Goal: Task Accomplishment & Management: Manage account settings

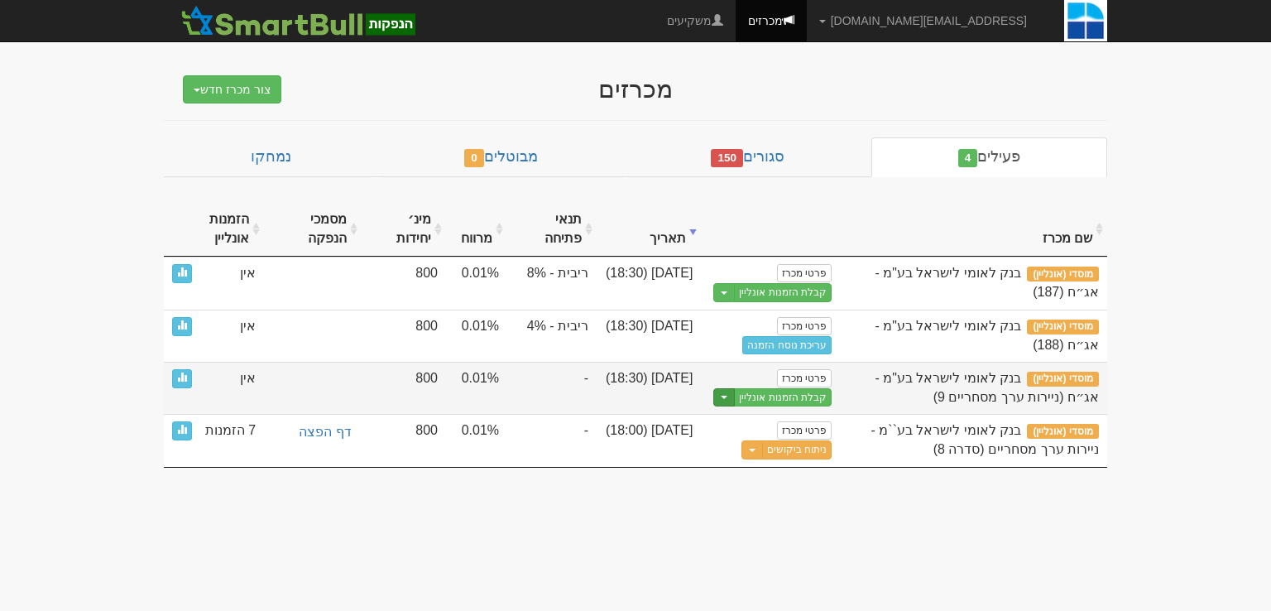
click at [727, 399] on button "Toggle Dropdown" at bounding box center [724, 397] width 22 height 19
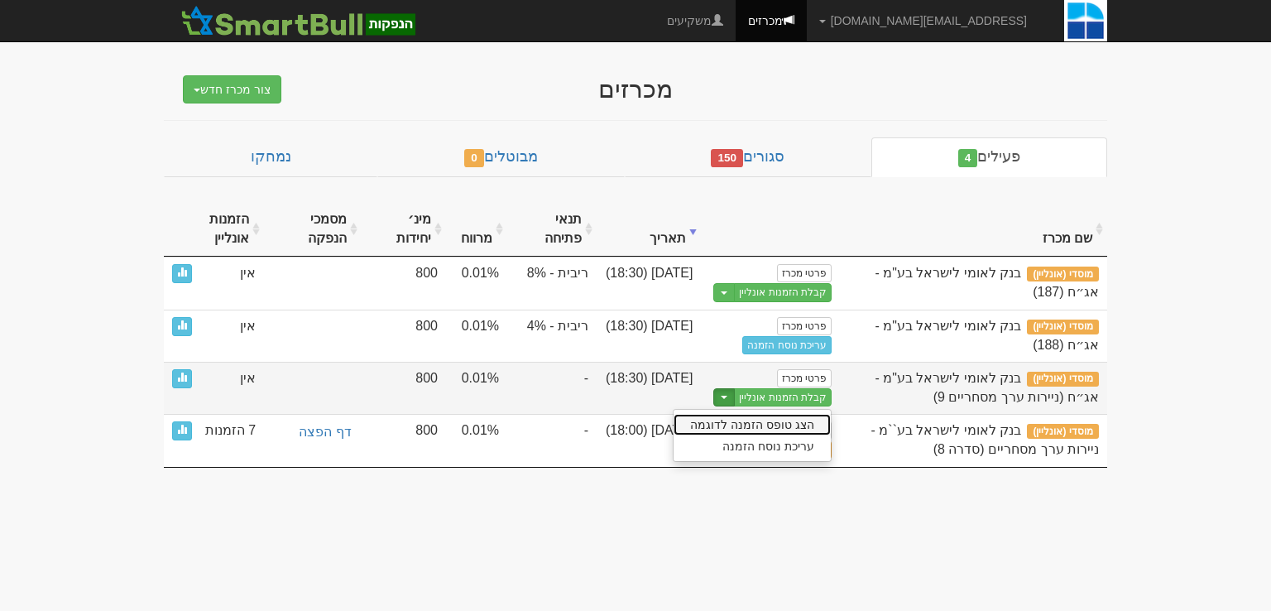
click at [763, 425] on link "הצג טופס הזמנה לדוגמה" at bounding box center [752, 425] width 157 height 22
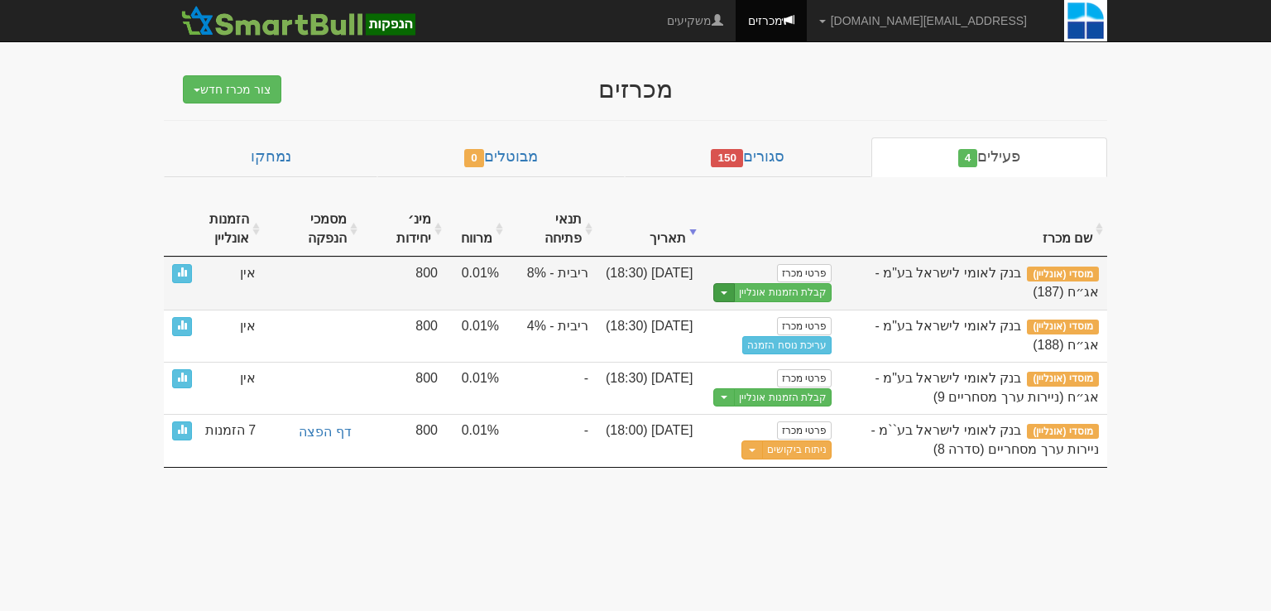
click at [725, 291] on span "button" at bounding box center [724, 292] width 7 height 3
click at [761, 319] on link "הצג טופס הזמנה לדוגמה" at bounding box center [752, 321] width 157 height 22
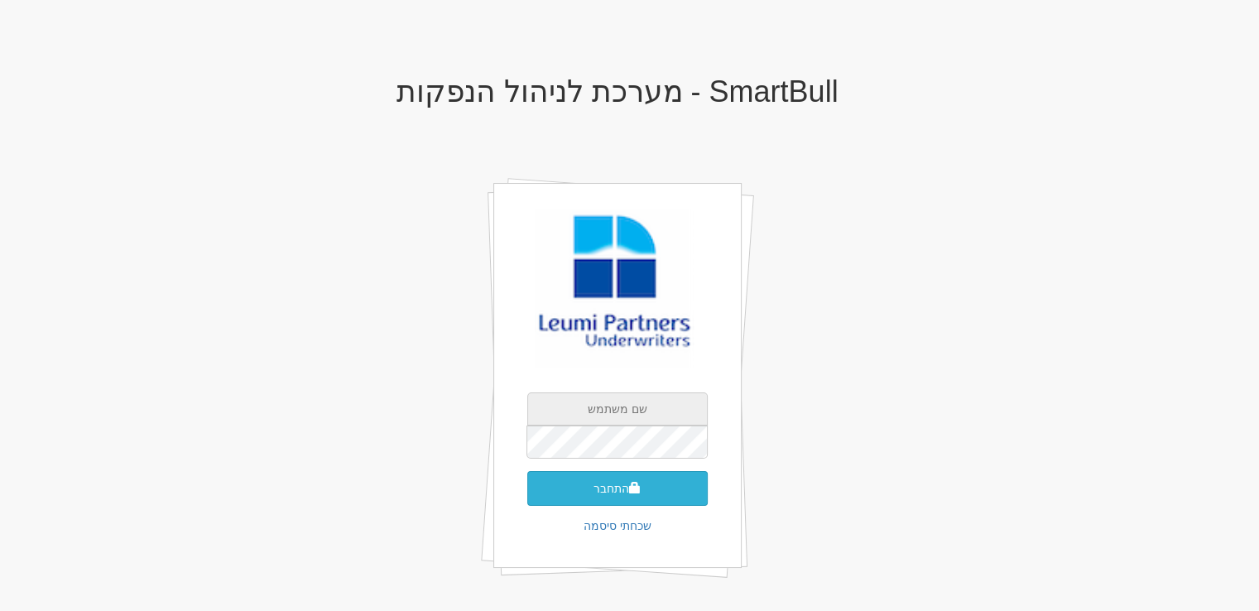
type input "[EMAIL_ADDRESS][DOMAIN_NAME]"
click at [601, 487] on button "התחבר" at bounding box center [617, 488] width 180 height 35
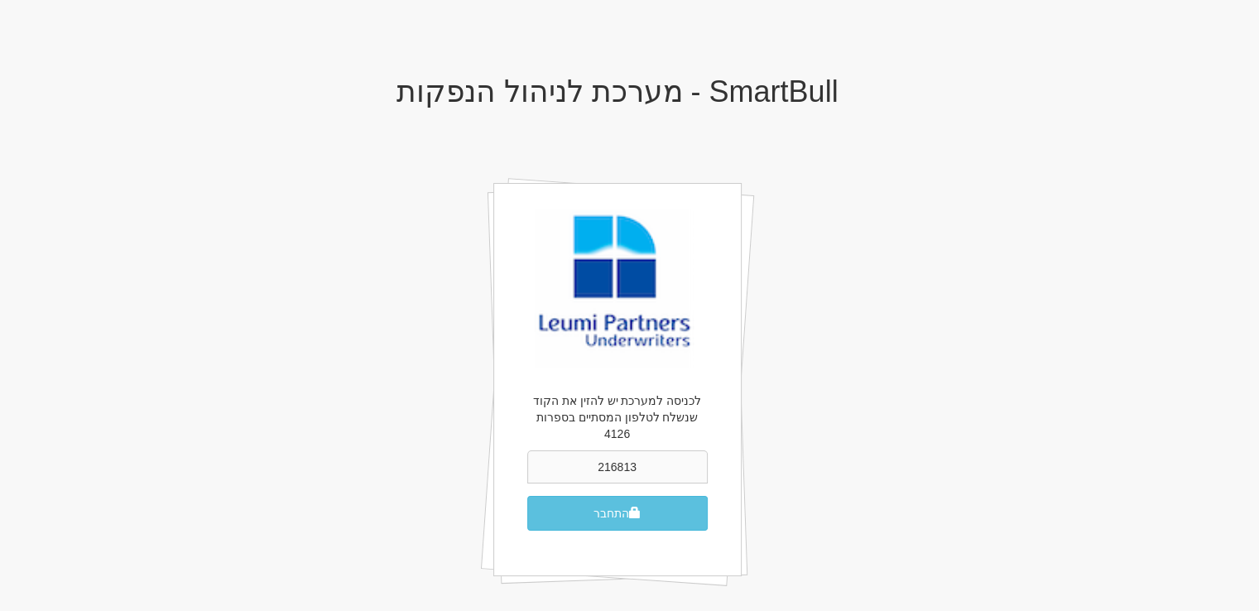
type input "216813"
click at [527, 496] on button "התחבר" at bounding box center [617, 513] width 180 height 35
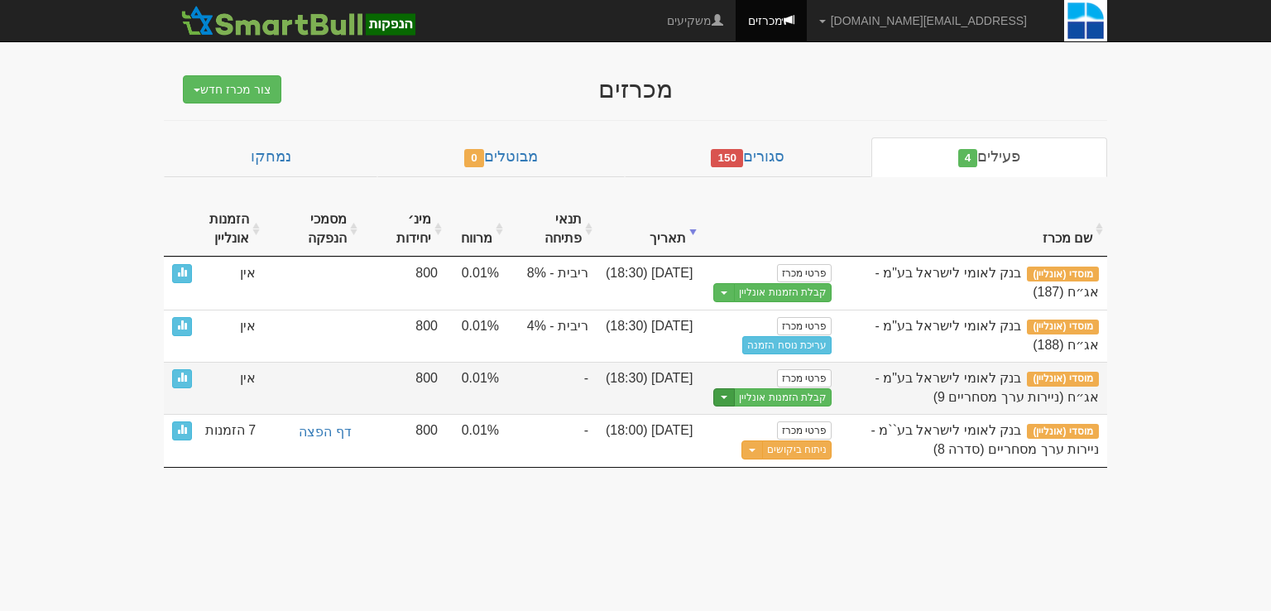
click at [727, 396] on span "button" at bounding box center [724, 397] width 7 height 3
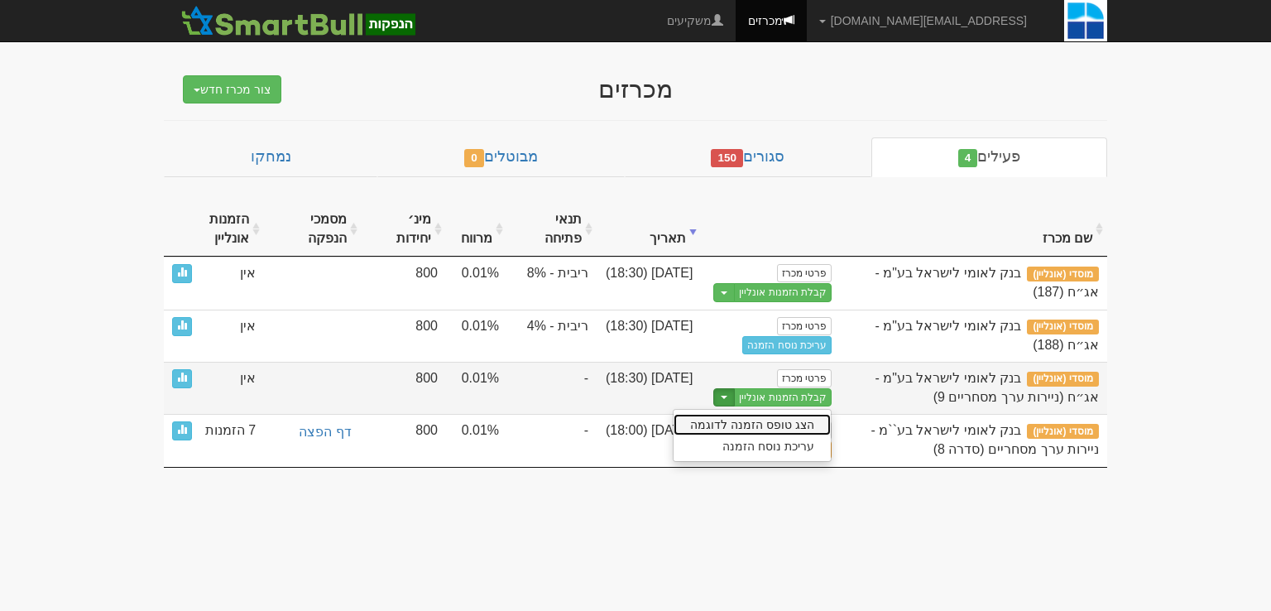
click at [752, 428] on link "הצג טופס הזמנה לדוגמה" at bounding box center [752, 425] width 157 height 22
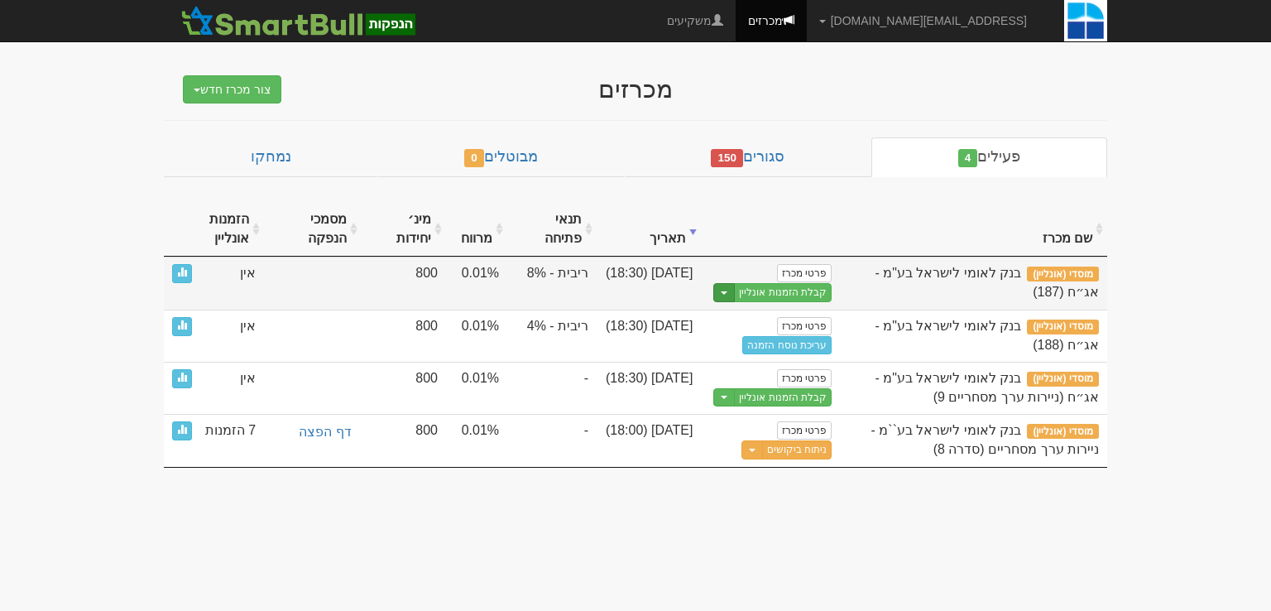
click at [728, 297] on button "Toggle Dropdown" at bounding box center [724, 292] width 22 height 19
click at [758, 322] on link "הצג טופס הזמנה לדוגמה" at bounding box center [752, 321] width 157 height 22
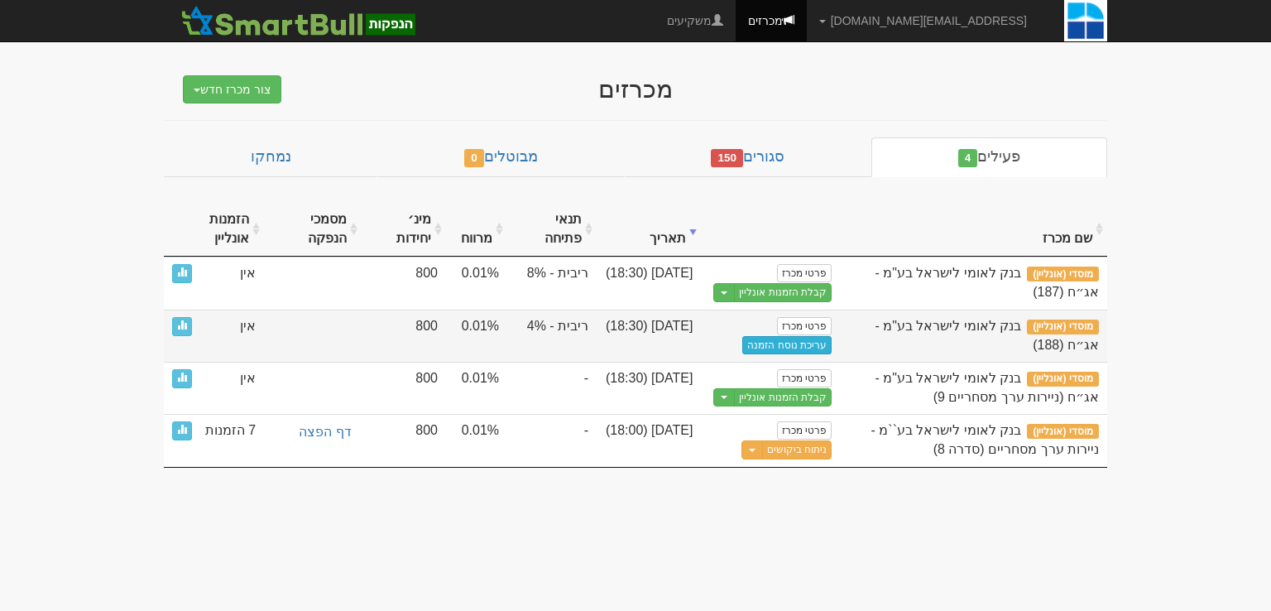
click at [754, 347] on link "עריכת נוסח הזמנה" at bounding box center [786, 345] width 89 height 18
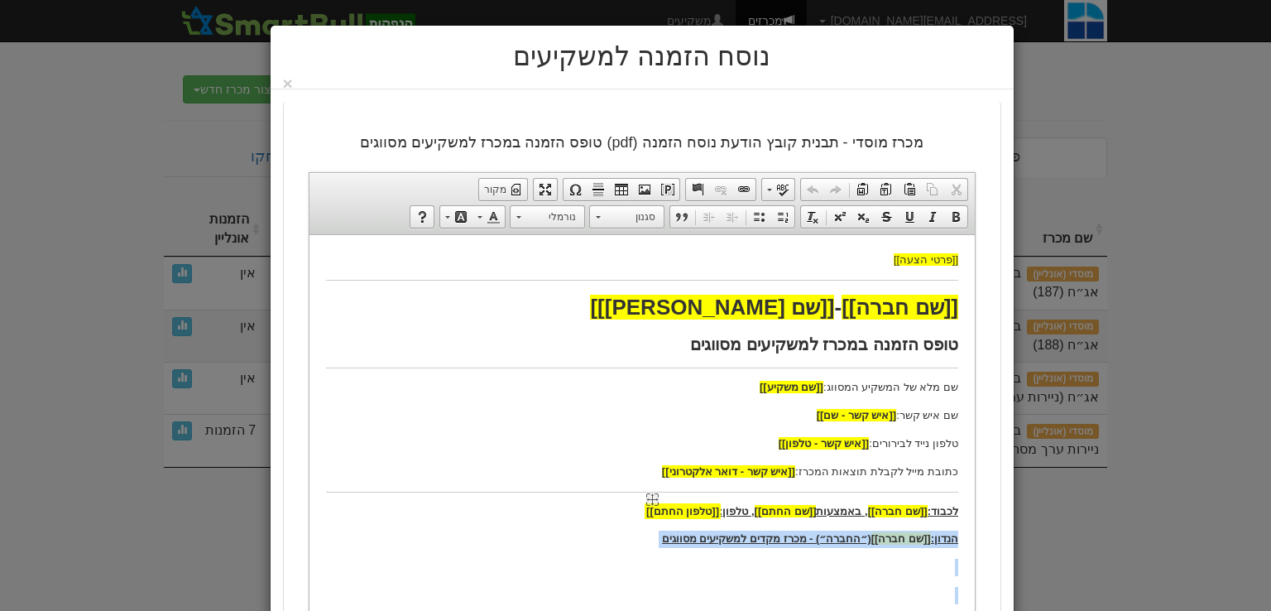
drag, startPoint x: 607, startPoint y: 505, endPoint x: 672, endPoint y: 506, distance: 64.6
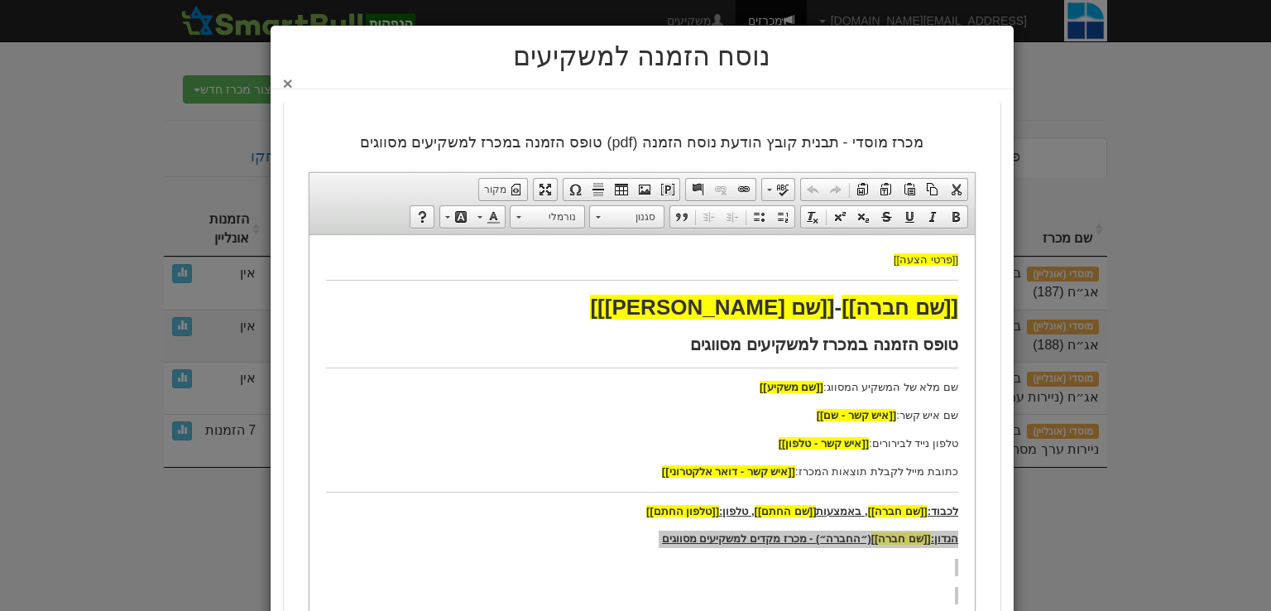
click at [293, 83] on button "×" at bounding box center [288, 82] width 10 height 17
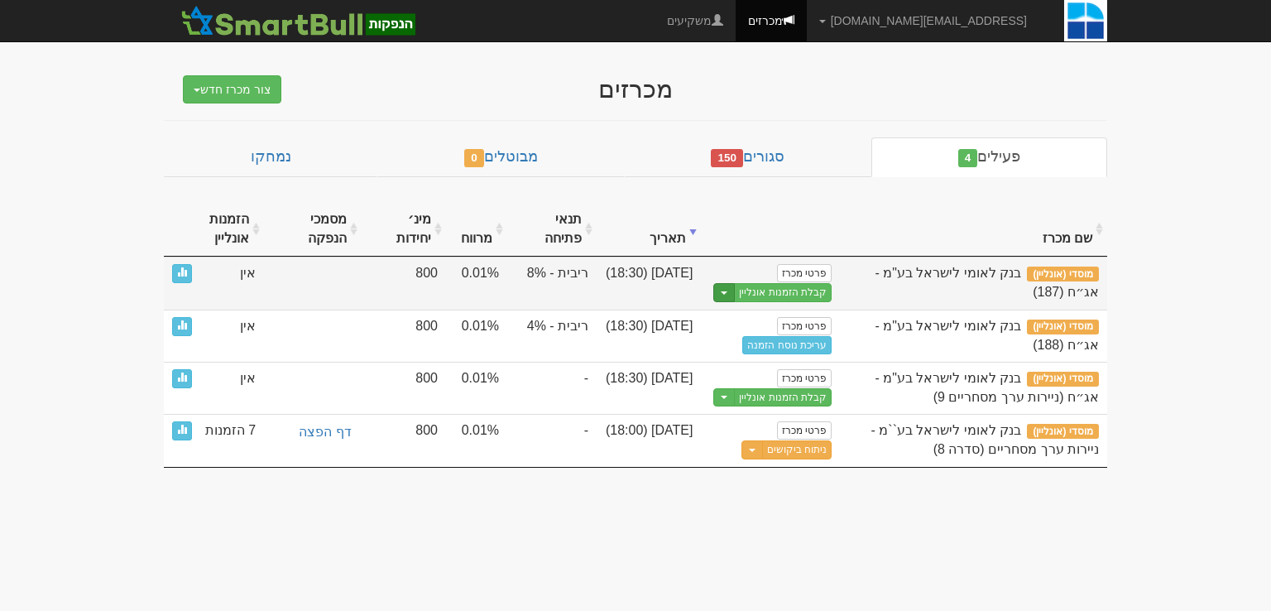
click at [724, 295] on button "Toggle Dropdown" at bounding box center [724, 292] width 22 height 19
click at [737, 347] on link "עריכת נוסח הזמנה" at bounding box center [752, 342] width 157 height 22
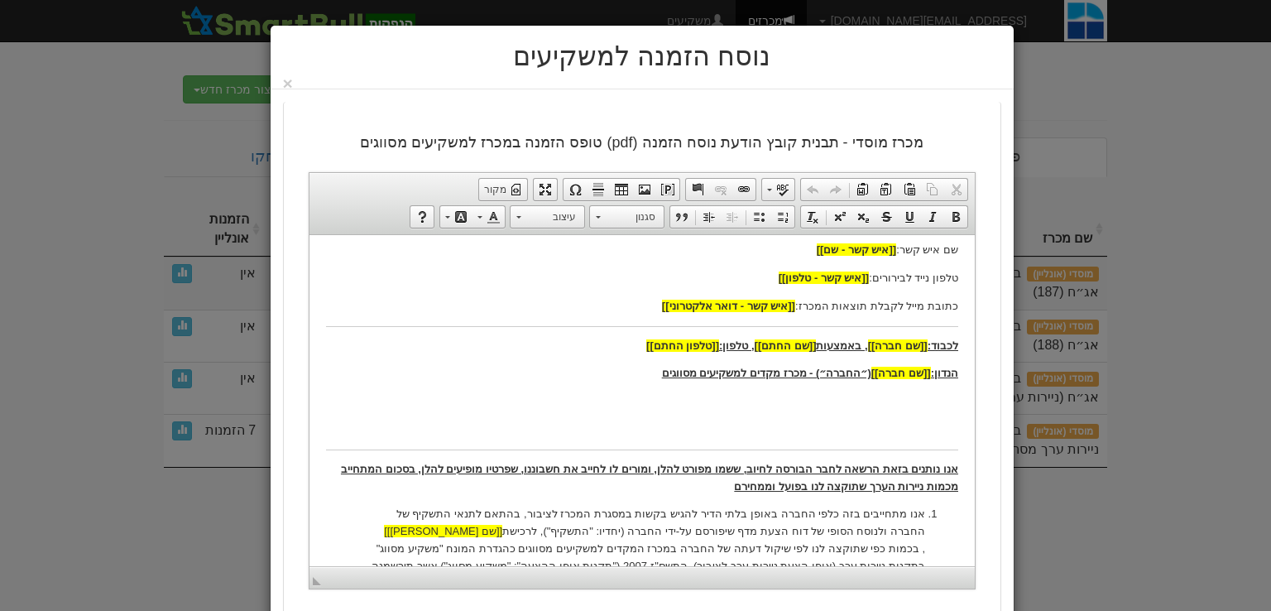
scroll to position [83, 0]
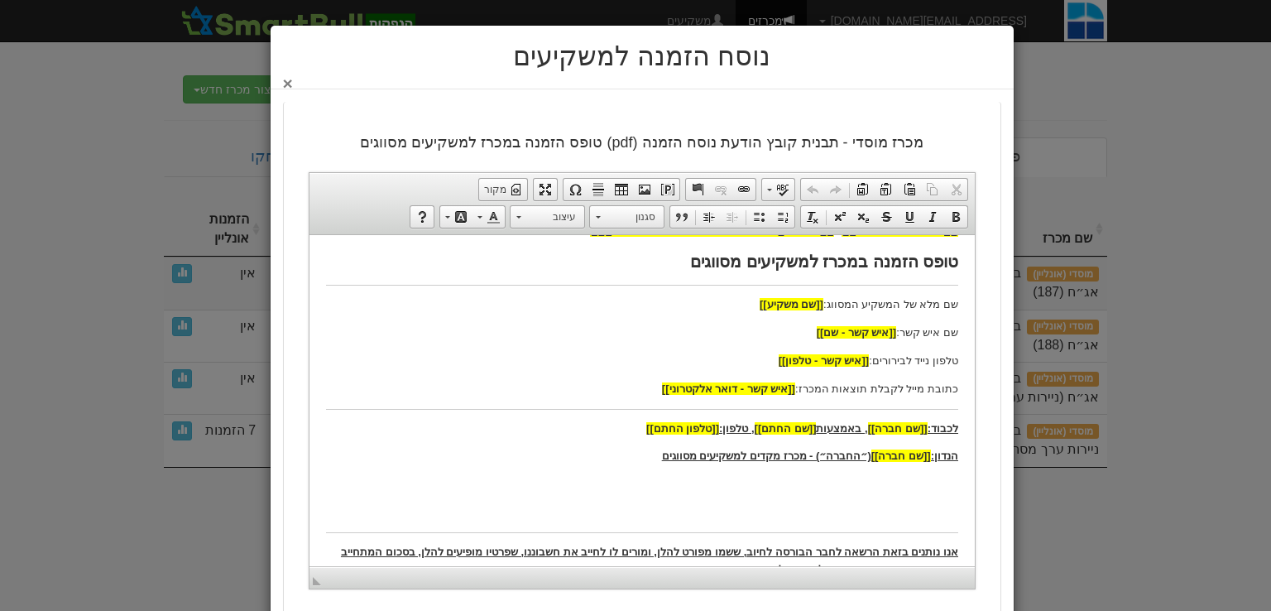
click at [293, 84] on button "×" at bounding box center [288, 82] width 10 height 17
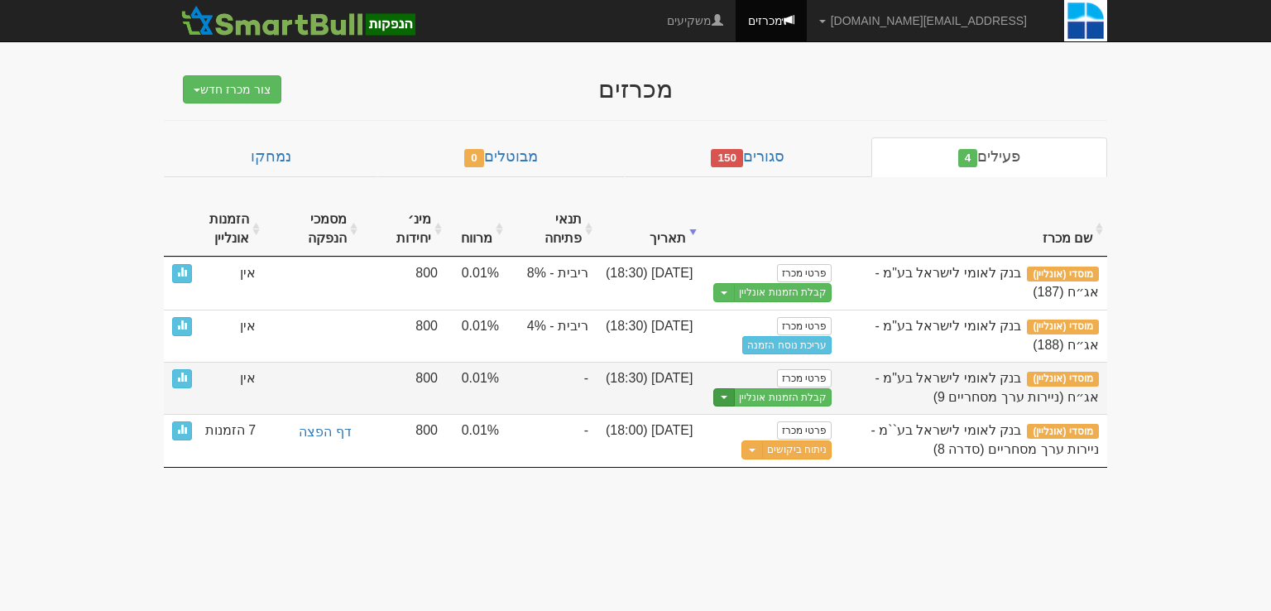
click at [728, 402] on button "Toggle Dropdown" at bounding box center [724, 397] width 22 height 19
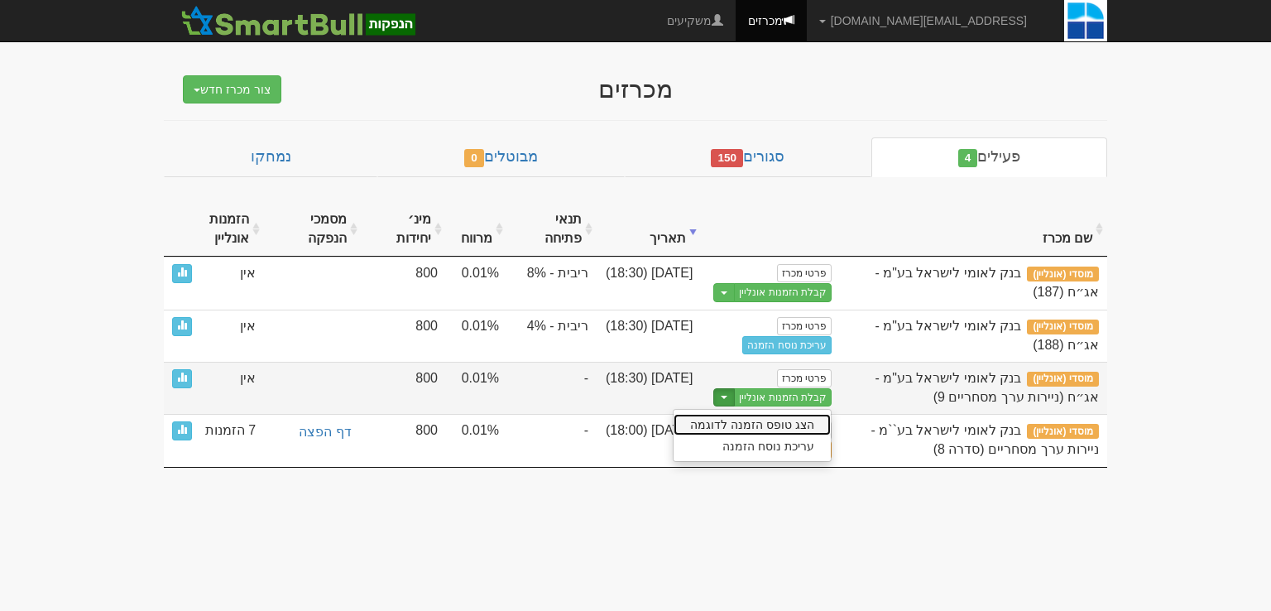
click at [767, 426] on link "הצג טופס הזמנה לדוגמה" at bounding box center [752, 425] width 157 height 22
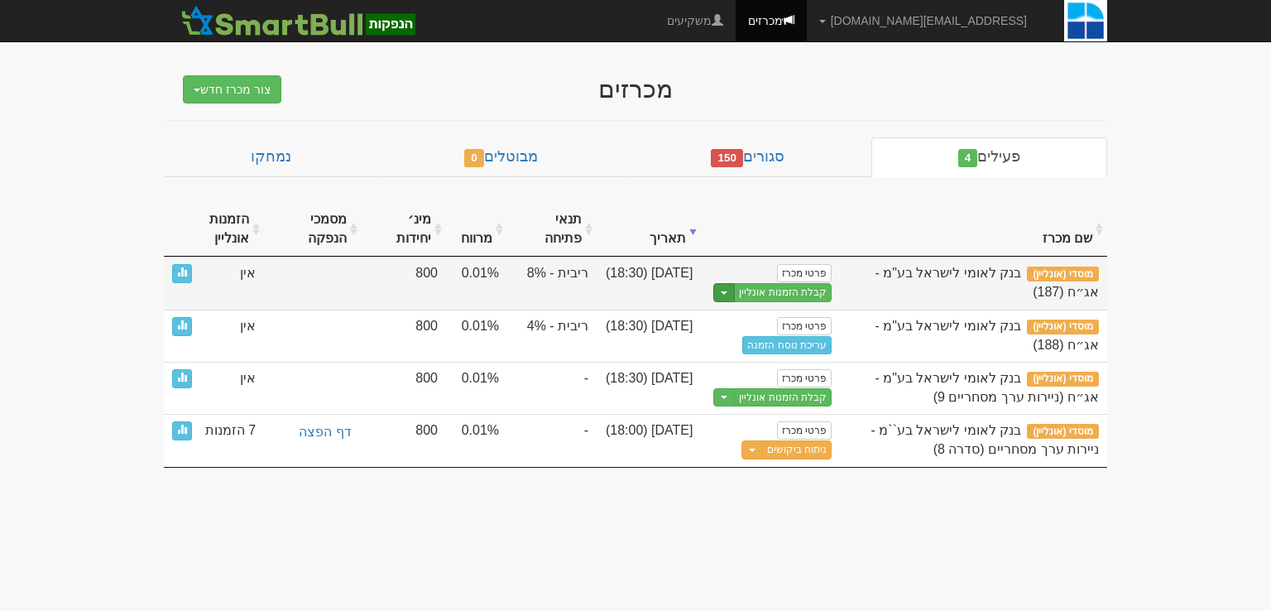
click at [727, 295] on button "Toggle Dropdown" at bounding box center [724, 292] width 22 height 19
click at [759, 343] on link "עריכת נוסח הזמנה" at bounding box center [752, 342] width 157 height 22
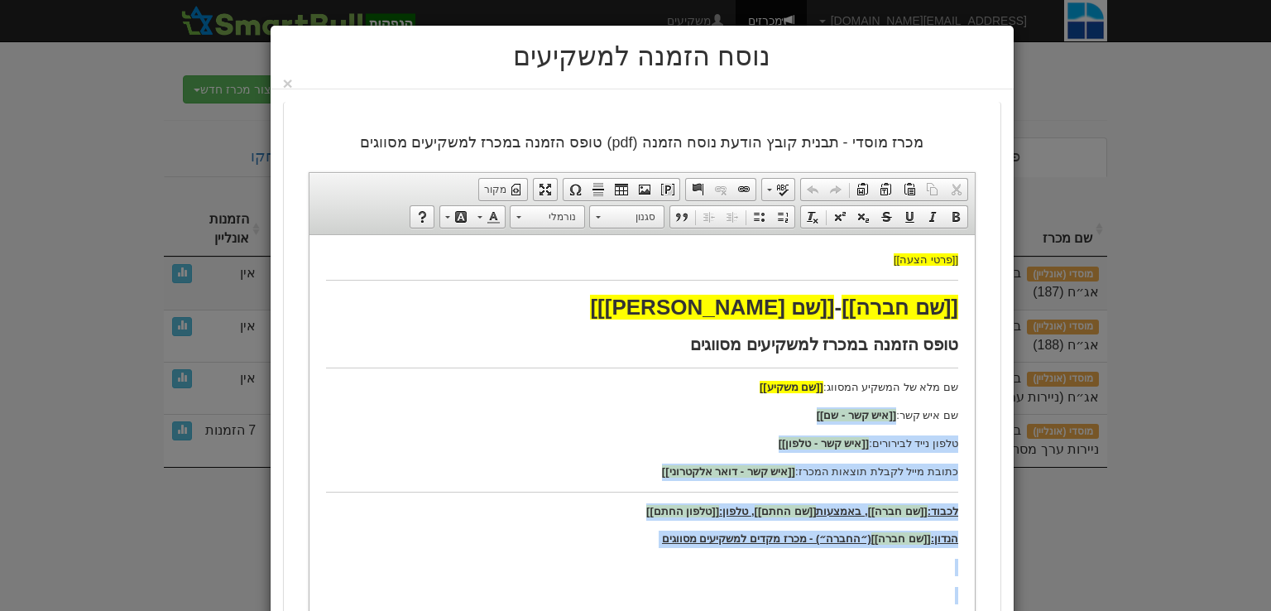
drag, startPoint x: 492, startPoint y: 419, endPoint x: 536, endPoint y: 415, distance: 44.8
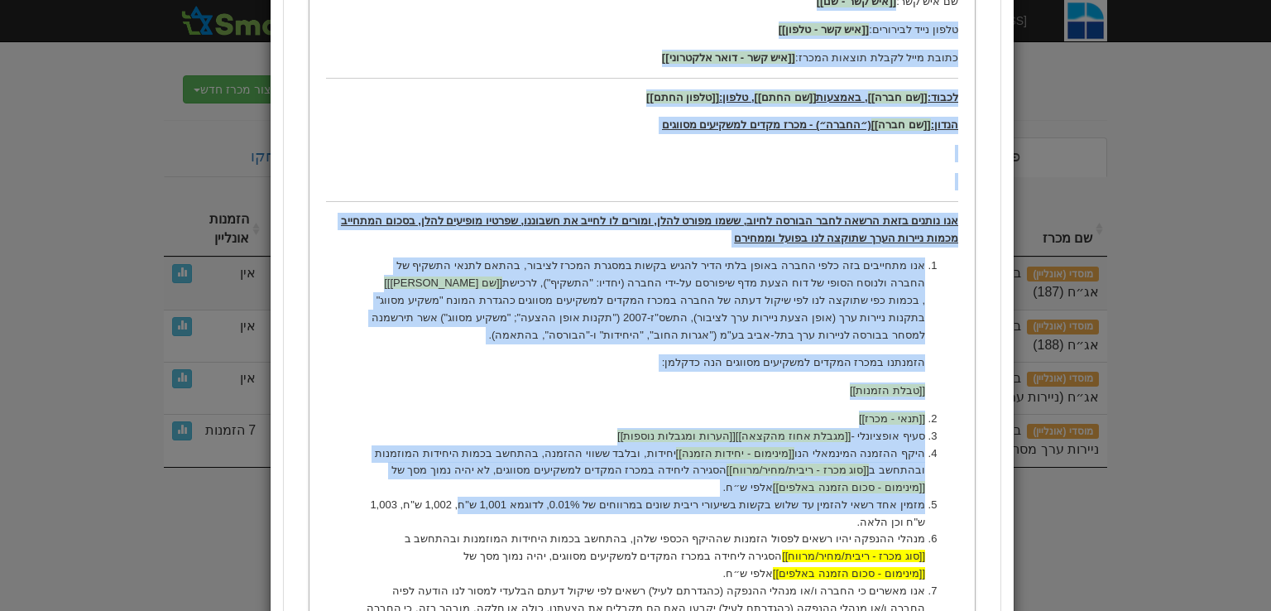
click at [538, 458] on li "היקף ההזמנה המינמאלי הנו [[מינימום - יחידות הזמנה]] יחידות, ובלבד ששווי ההזמנה,…" at bounding box center [641, 470] width 566 height 51
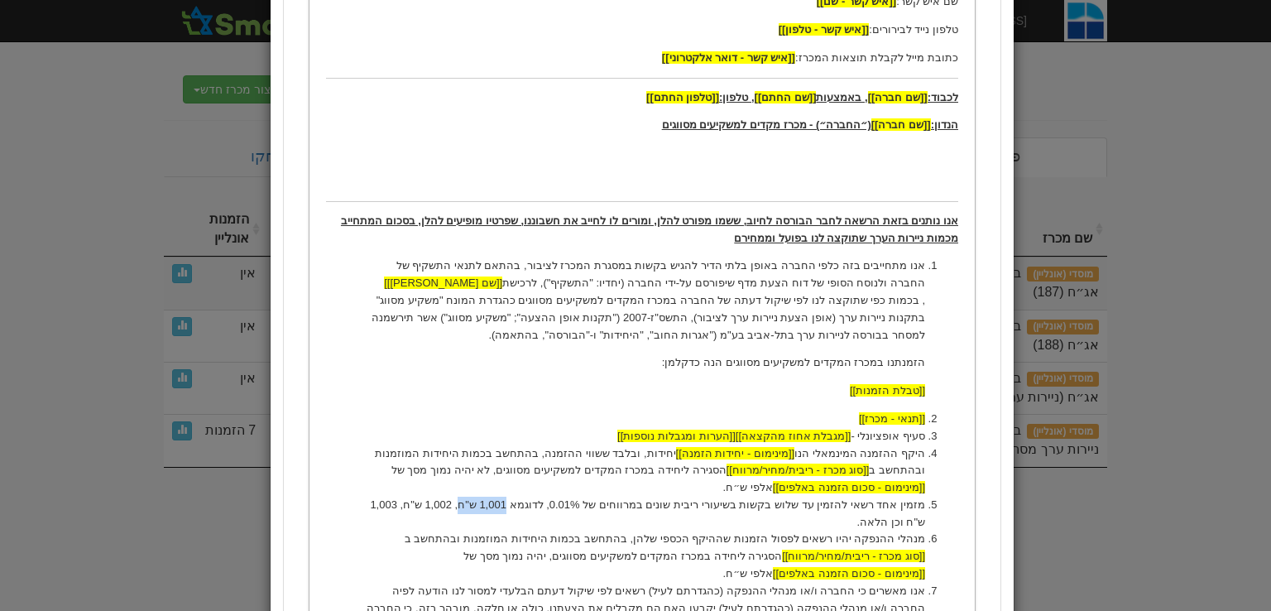
drag, startPoint x: 492, startPoint y: 502, endPoint x: 537, endPoint y: 500, distance: 45.6
click at [537, 500] on li "מזמין אחד רשאי להזמין עד שלוש בקשות בשיעורי ריבית שונים במרווחים של 0.01%, לדוג…" at bounding box center [641, 514] width 566 height 35
drag, startPoint x: 454, startPoint y: 506, endPoint x: 475, endPoint y: 506, distance: 20.7
click at [475, 506] on li "מזמין אחד רשאי להזמין עד שלוש בקשות בשיעורי ריבית שונים במרווחים של 0.01%, לדוג…" at bounding box center [641, 514] width 566 height 35
drag, startPoint x: 416, startPoint y: 501, endPoint x: 439, endPoint y: 501, distance: 22.3
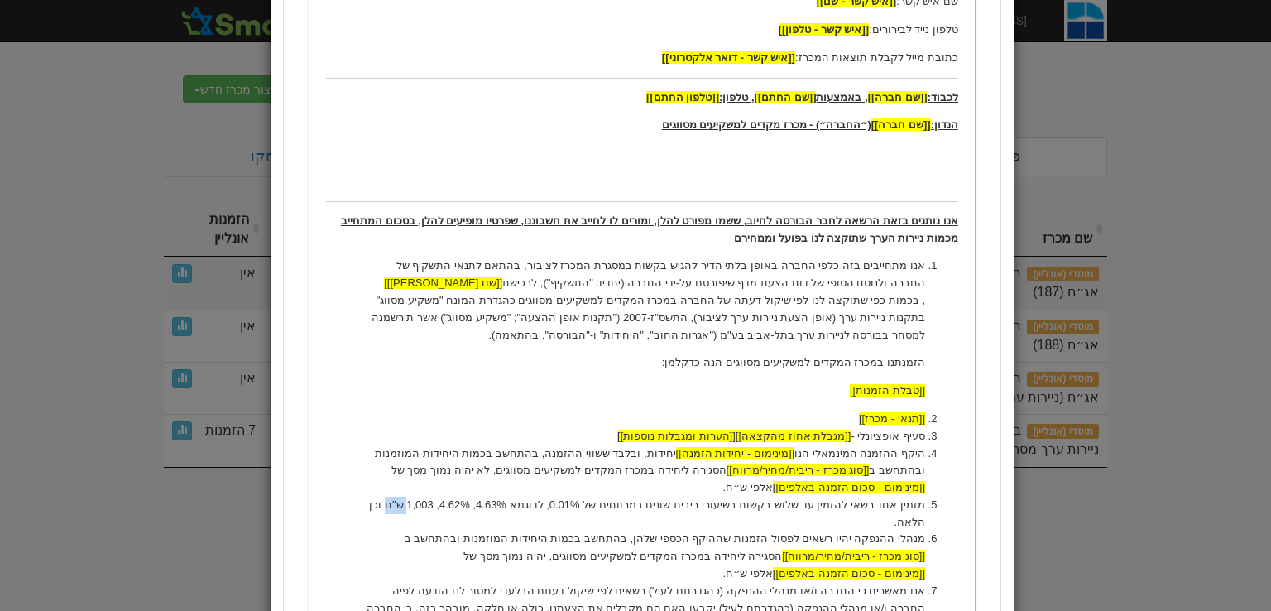
click at [439, 501] on li "מזמין אחד רשאי להזמין עד שלוש בקשות בשיעורי ריבית שונים במרווחים של 0.01%, לדוג…" at bounding box center [641, 514] width 566 height 35
click at [655, 497] on li "מזמין אחד רשאי להזמין עד שלוש בקשות בשיעורי ריבית שונים במרווחים של 0.01%, לדוג…" at bounding box center [641, 514] width 566 height 35
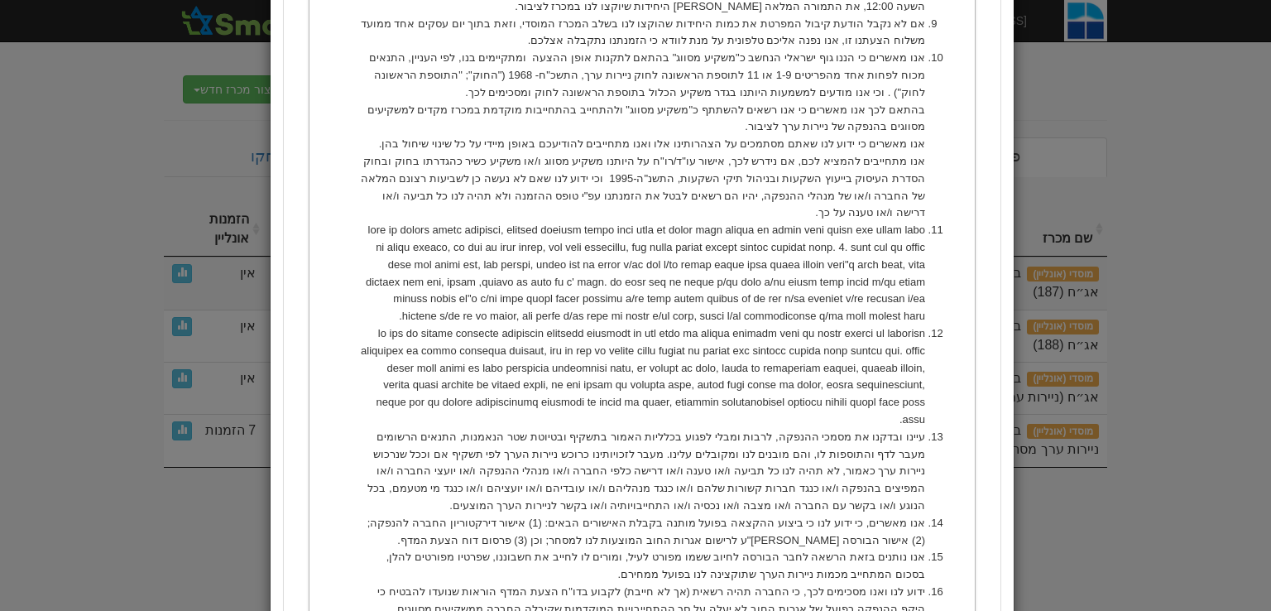
scroll to position [1415, 0]
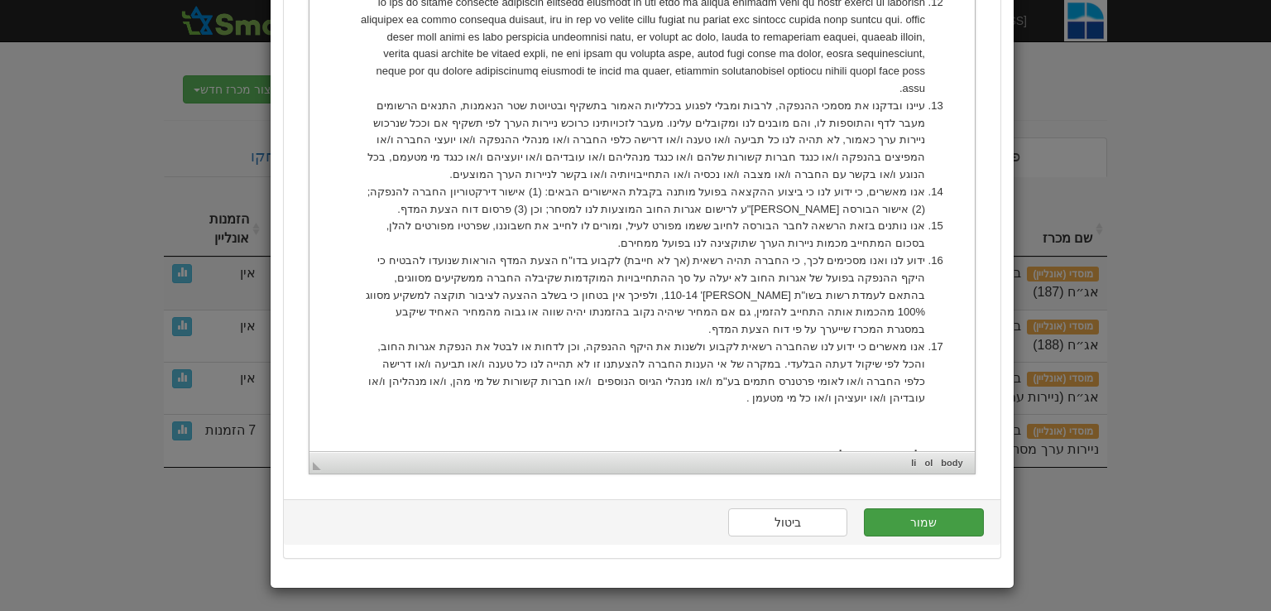
click at [954, 527] on button "שמור" at bounding box center [923, 522] width 119 height 28
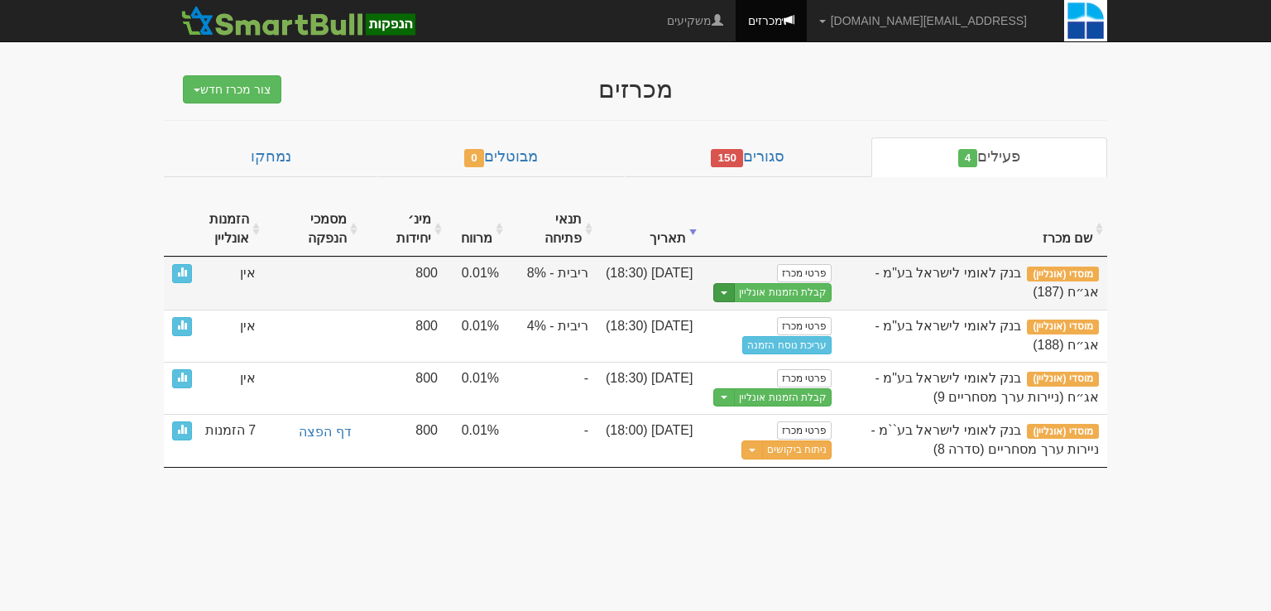
click at [727, 292] on span "button" at bounding box center [724, 292] width 7 height 3
click at [732, 312] on link "הצג טופס הזמנה לדוגמה" at bounding box center [752, 321] width 157 height 22
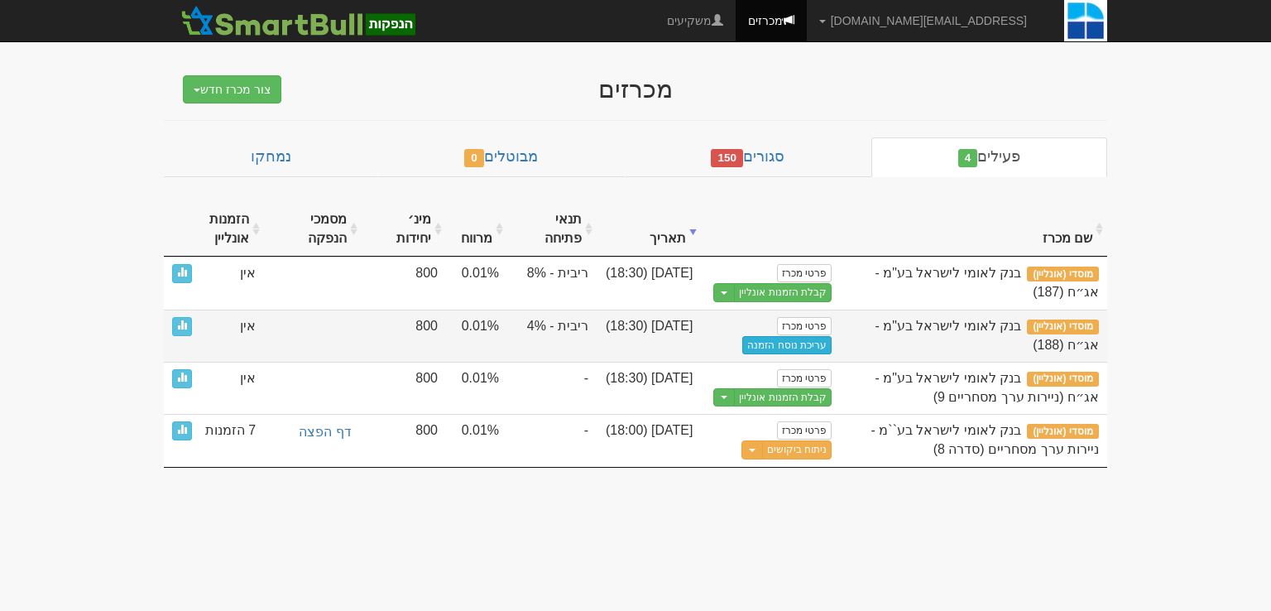
click at [755, 348] on link "עריכת נוסח הזמנה" at bounding box center [786, 345] width 89 height 18
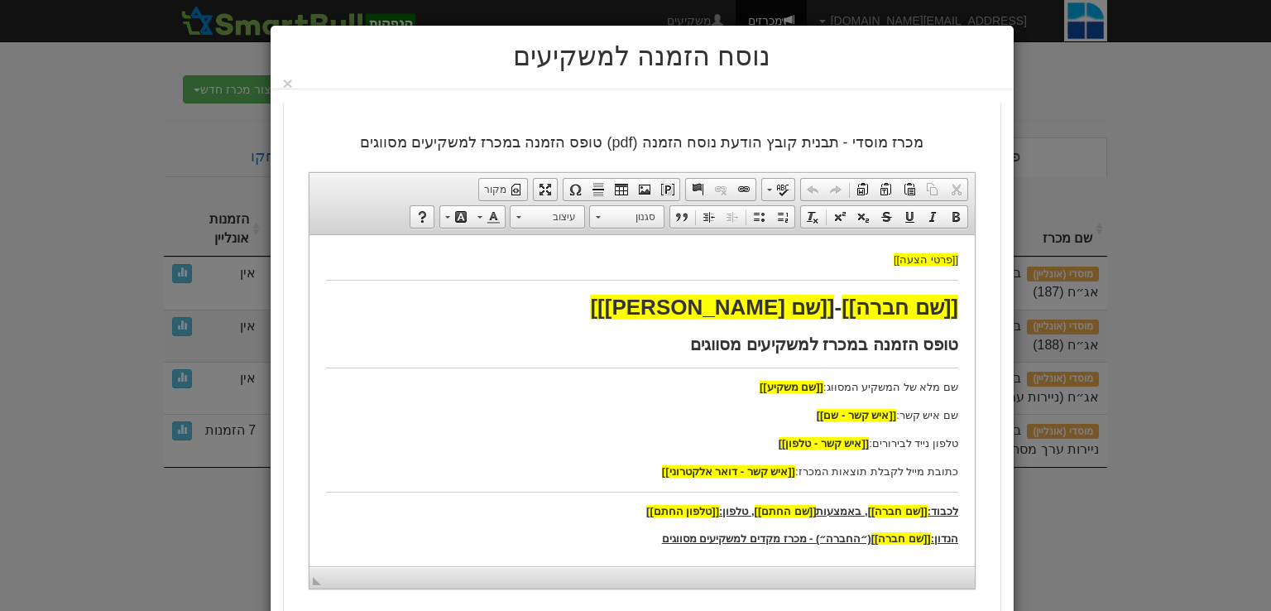
scroll to position [331, 0]
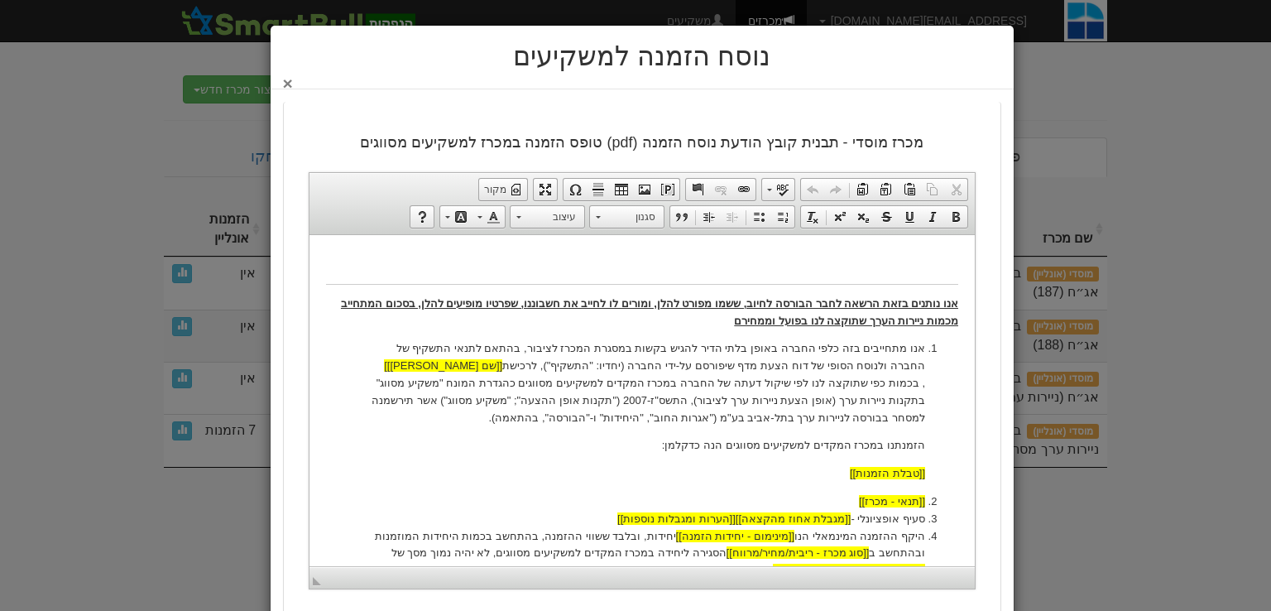
click at [293, 85] on button "×" at bounding box center [288, 82] width 10 height 17
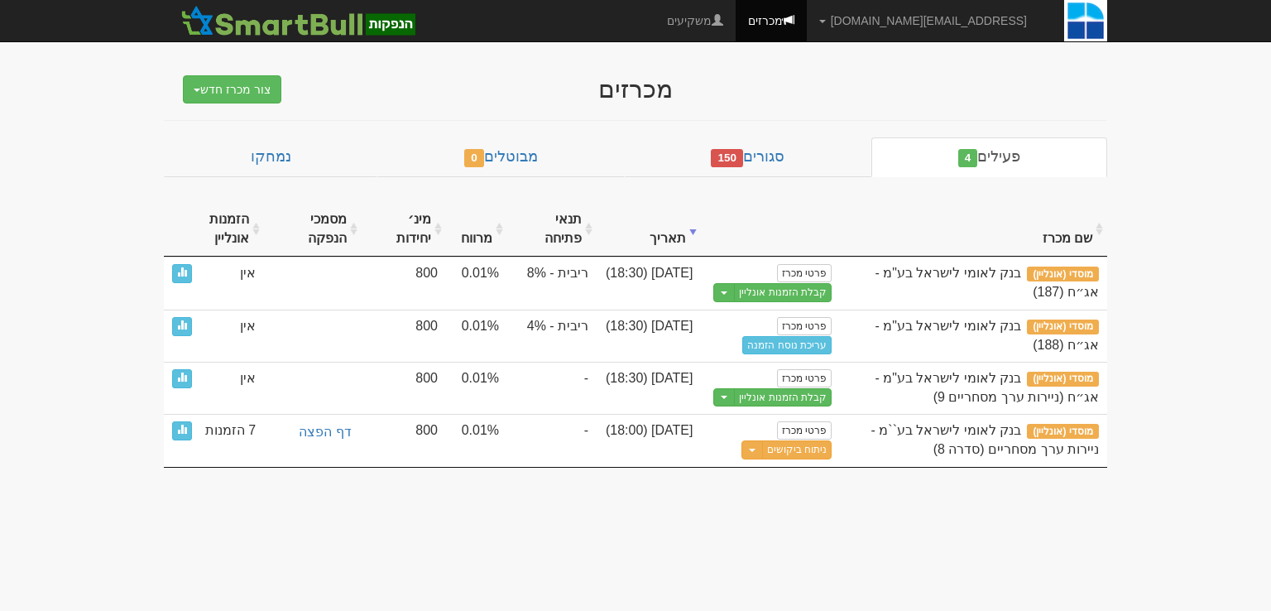
scroll to position [0, 0]
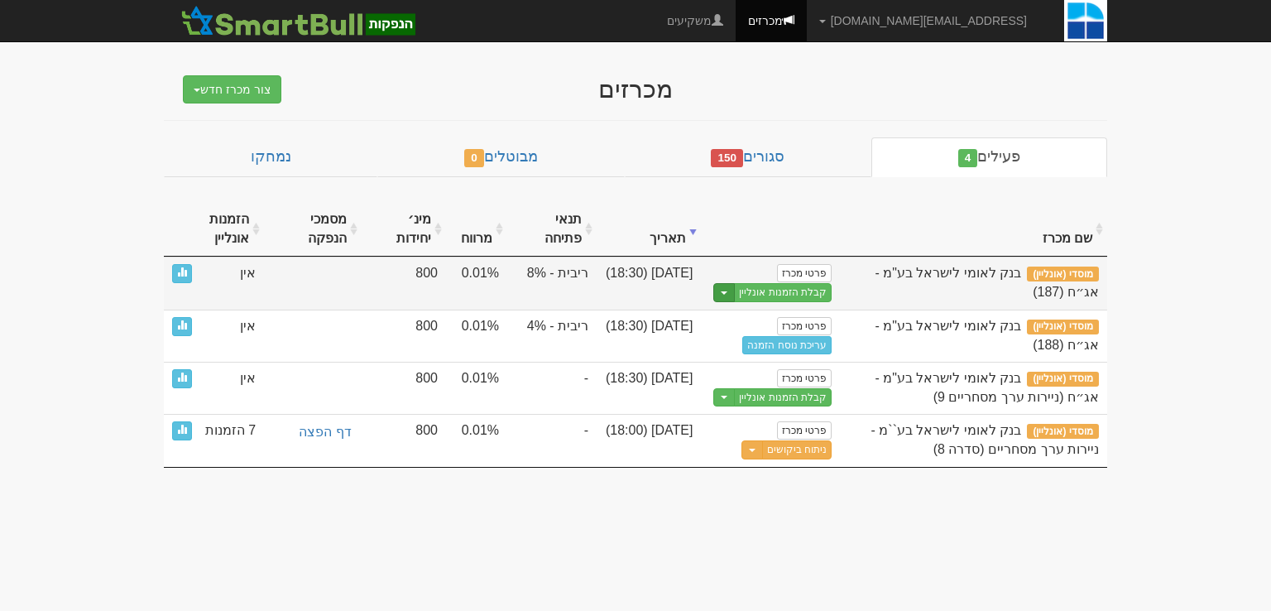
click at [727, 292] on span "button" at bounding box center [724, 292] width 7 height 3
click at [748, 322] on link "הצג טופס הזמנה לדוגמה" at bounding box center [752, 321] width 157 height 22
click at [723, 288] on button "Toggle Dropdown" at bounding box center [724, 292] width 22 height 19
click at [752, 341] on link "עריכת נוסח הזמנה" at bounding box center [752, 342] width 157 height 22
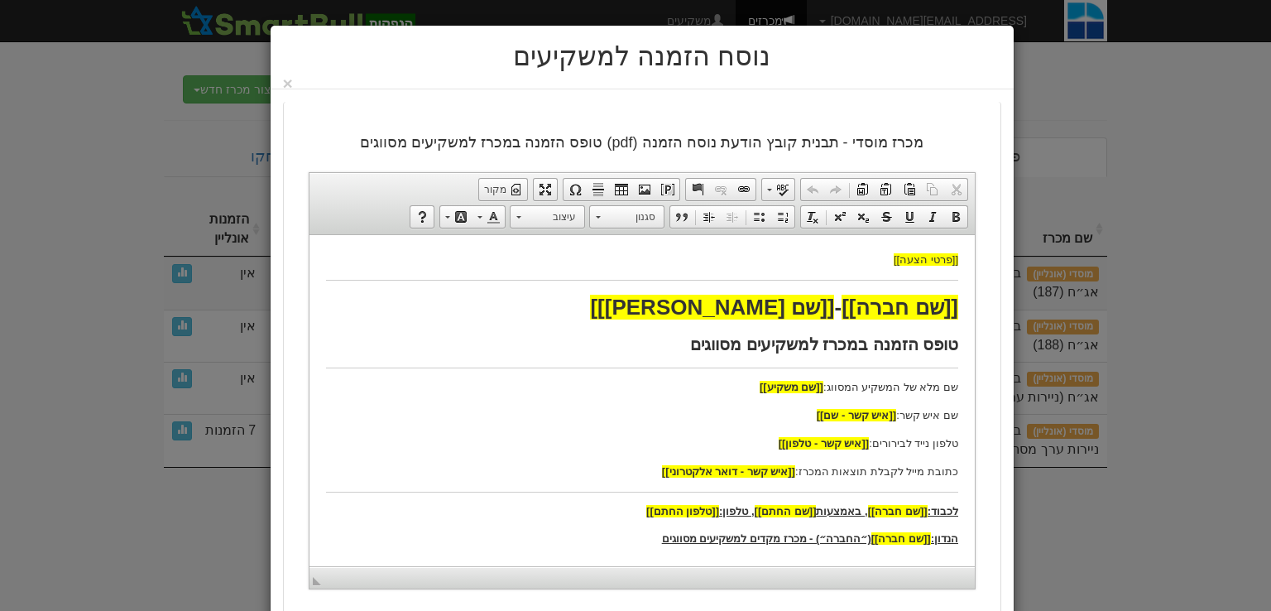
scroll to position [331, 0]
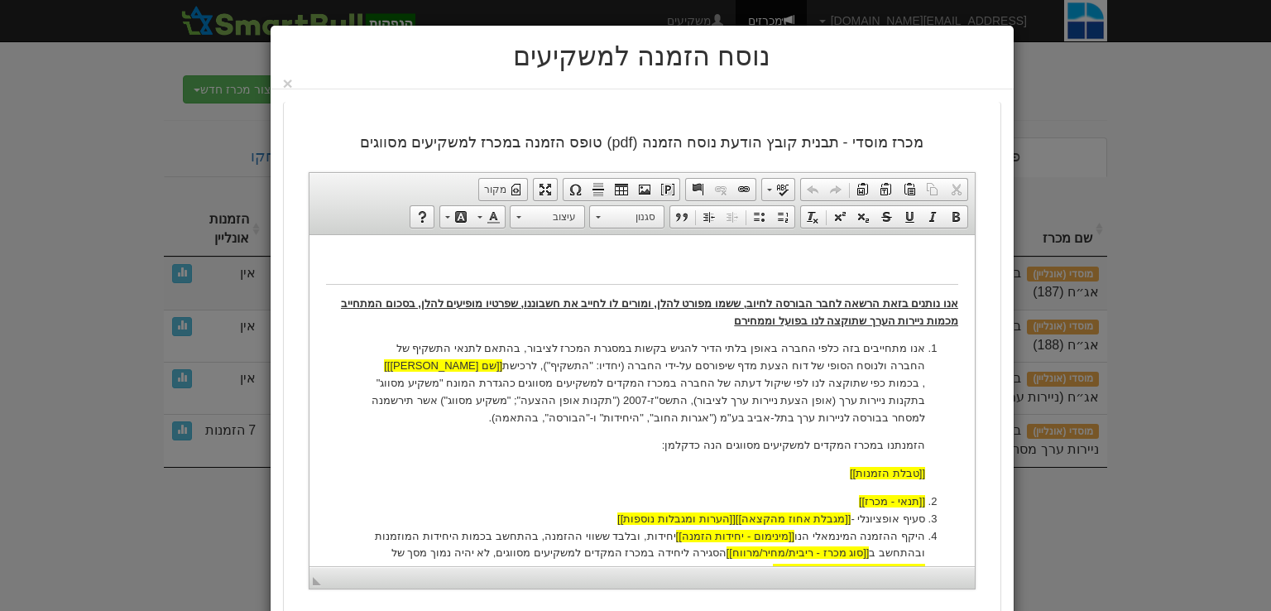
click at [299, 80] on div "נוסח הזמנה למשקיעים ×" at bounding box center [642, 58] width 743 height 64
click at [293, 83] on button "×" at bounding box center [288, 82] width 10 height 17
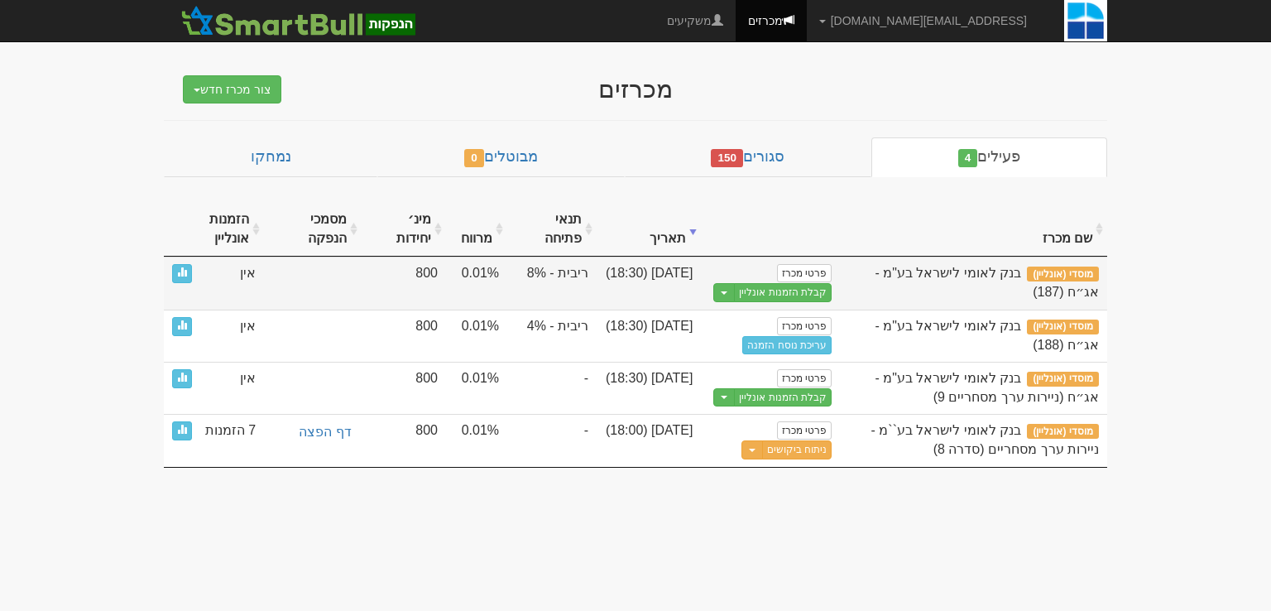
scroll to position [0, 0]
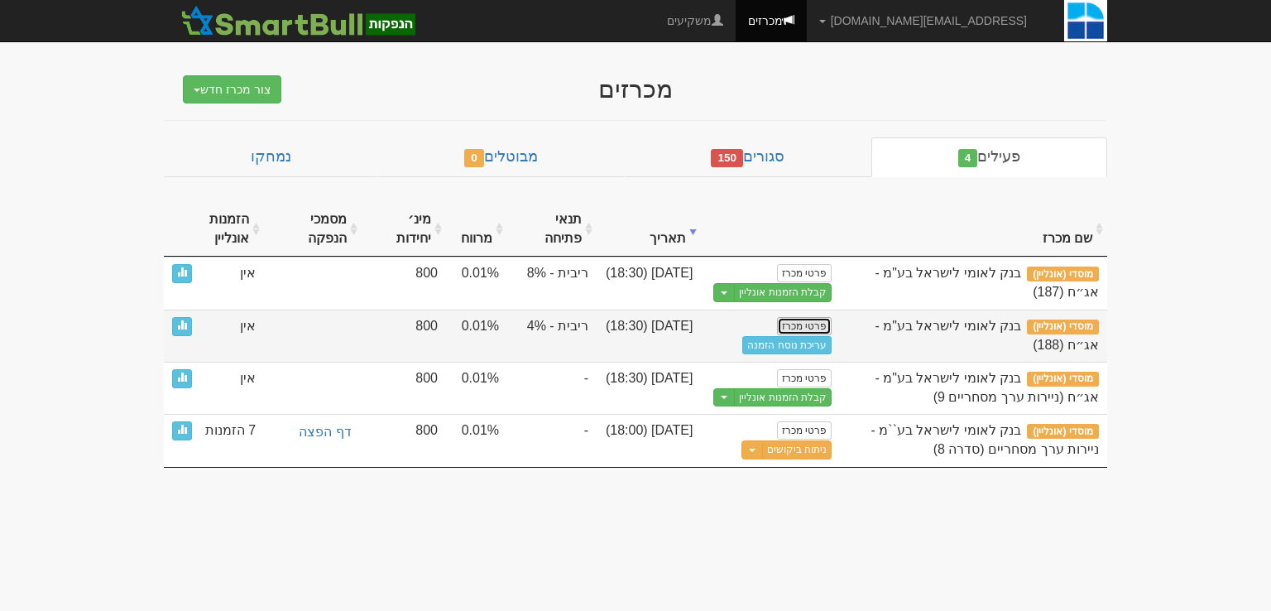
click at [799, 317] on link "פרטי מכרז" at bounding box center [804, 326] width 55 height 18
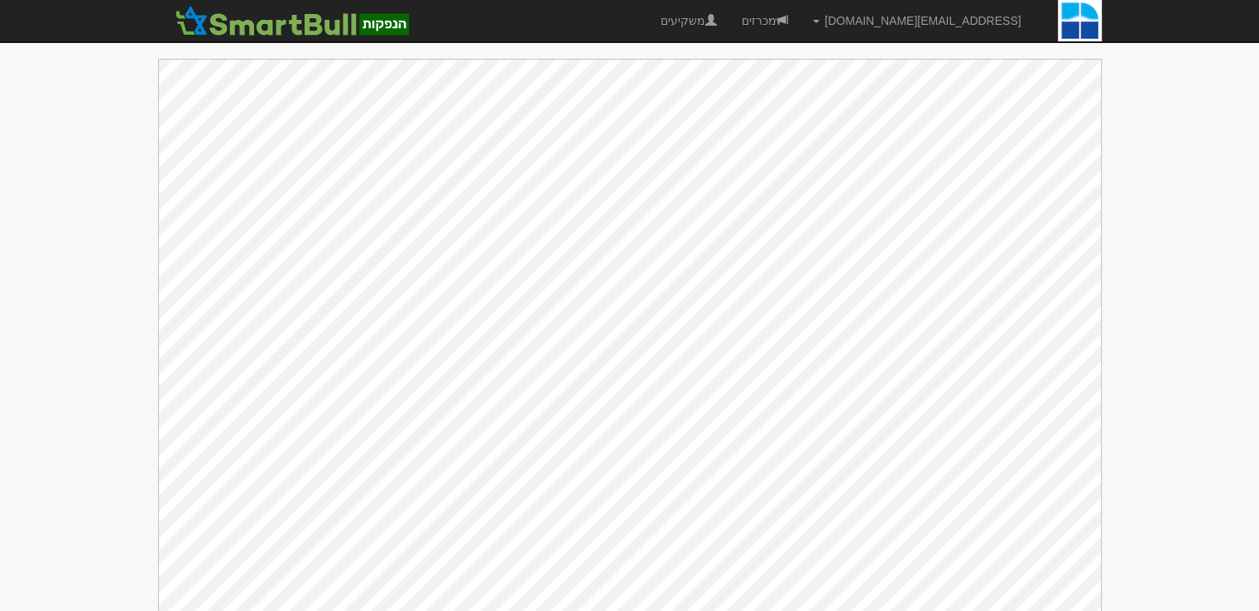
click at [113, 250] on body "[EMAIL_ADDRESS][DOMAIN_NAME] הגדרות חשבונות הנפקה תבניות הודעות קיבול X" at bounding box center [629, 314] width 1259 height 628
click at [112, 106] on body "[EMAIL_ADDRESS][DOMAIN_NAME] הגדרות חשבונות הנפקה תבניות הודעות קיבול X" at bounding box center [629, 314] width 1259 height 628
drag, startPoint x: 1159, startPoint y: 129, endPoint x: 1150, endPoint y: 127, distance: 8.6
click at [1156, 127] on body "[EMAIL_ADDRESS][DOMAIN_NAME] הגדרות חשבונות הנפקה תבניות הודעות קיבול X" at bounding box center [629, 314] width 1259 height 628
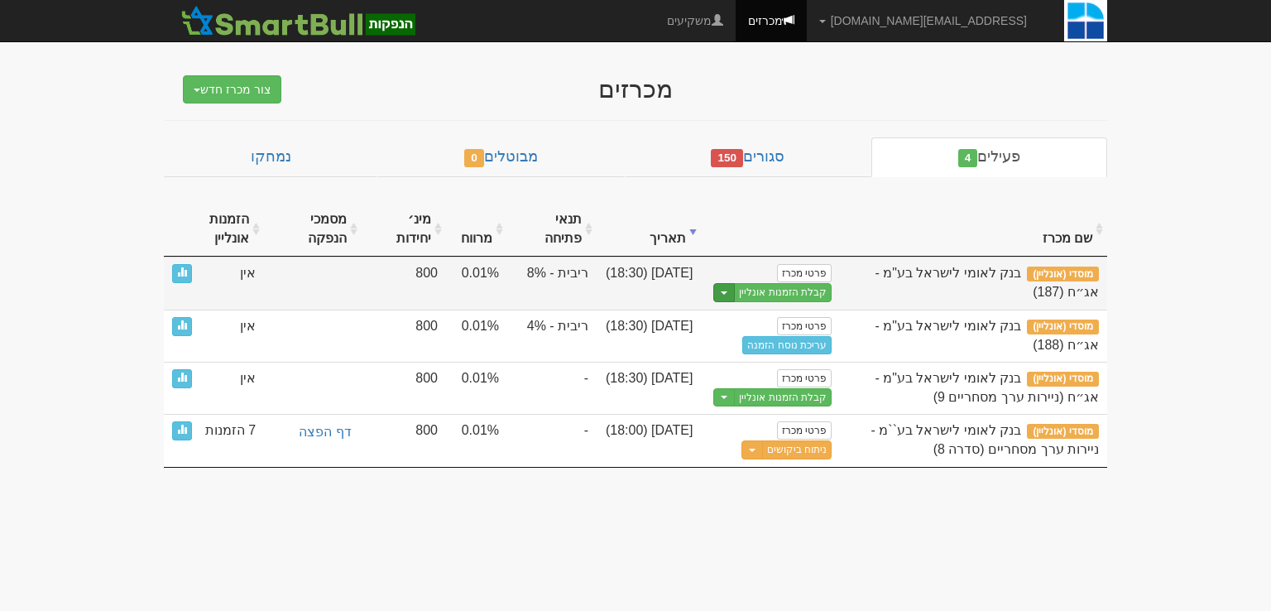
click at [727, 291] on span "button" at bounding box center [724, 292] width 7 height 3
click at [746, 320] on link "הצג טופס הזמנה לדוגמה" at bounding box center [752, 321] width 157 height 22
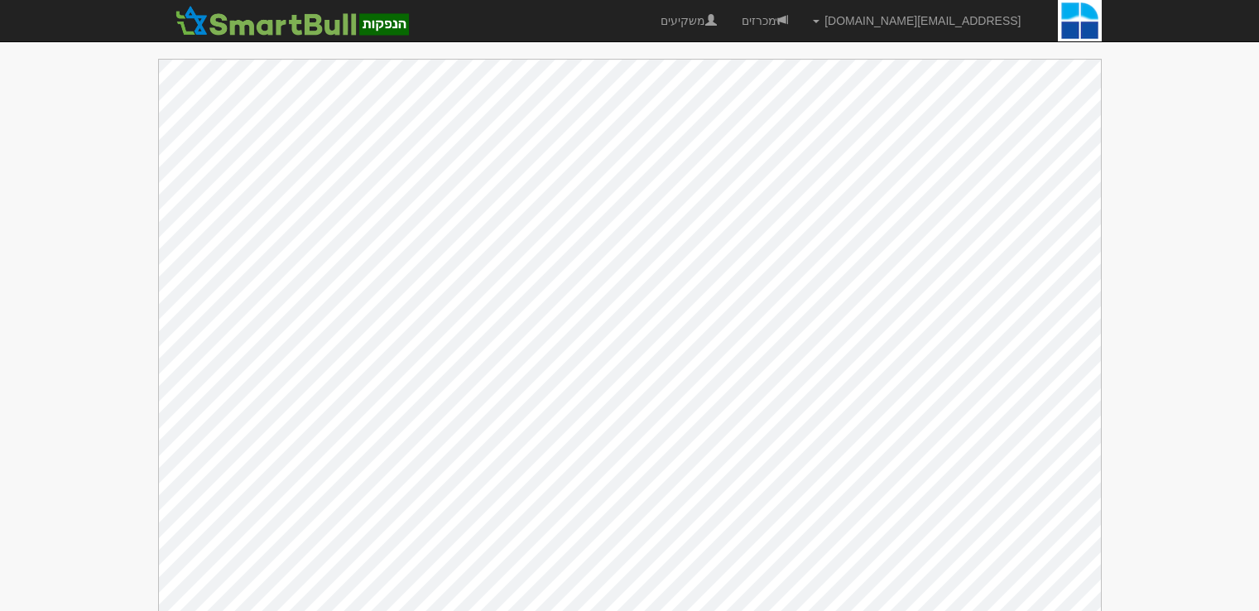
scroll to position [17, 0]
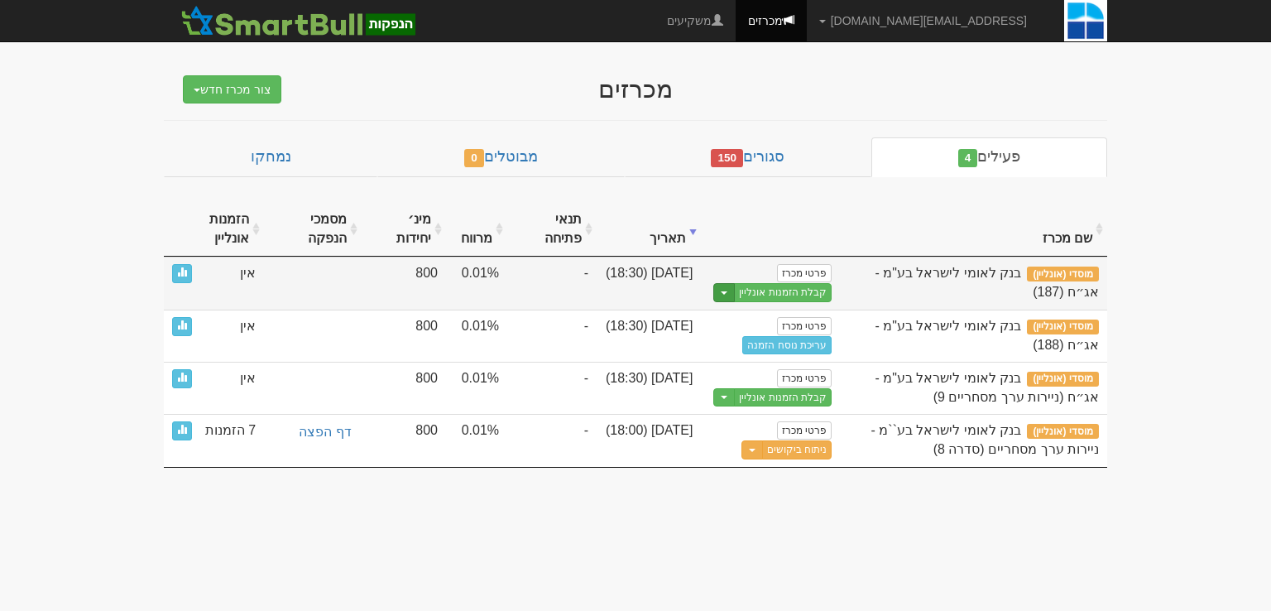
click at [722, 289] on button "Toggle Dropdown" at bounding box center [724, 292] width 22 height 19
click at [751, 343] on link "עריכת נוסח הזמנה" at bounding box center [752, 342] width 157 height 22
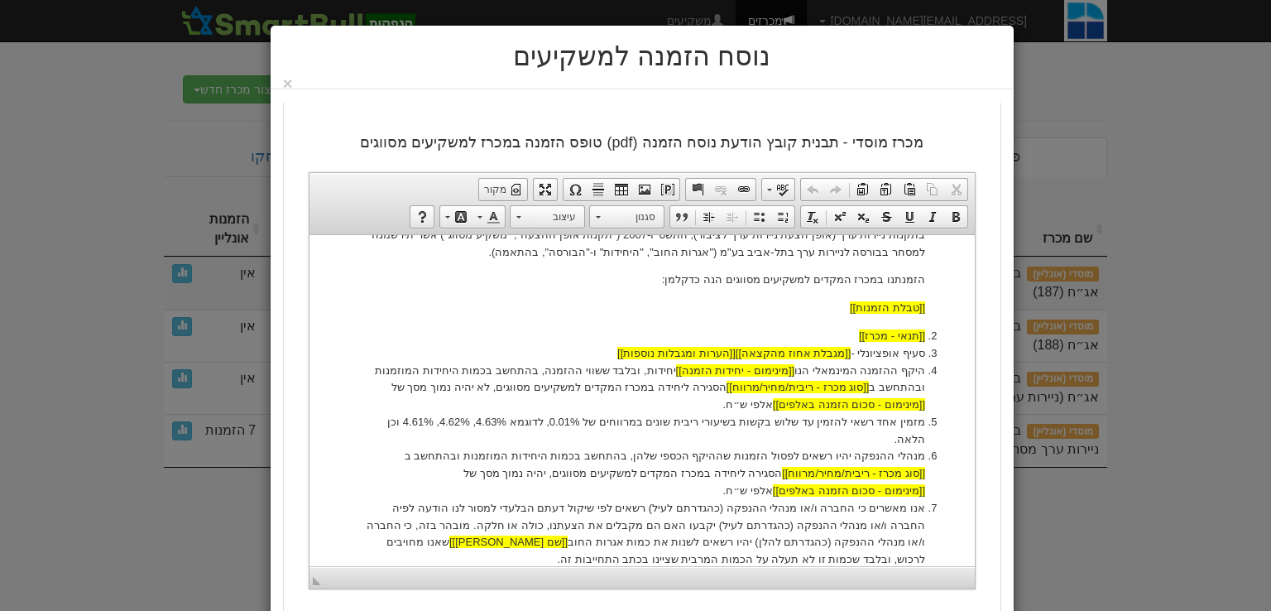
scroll to position [993, 0]
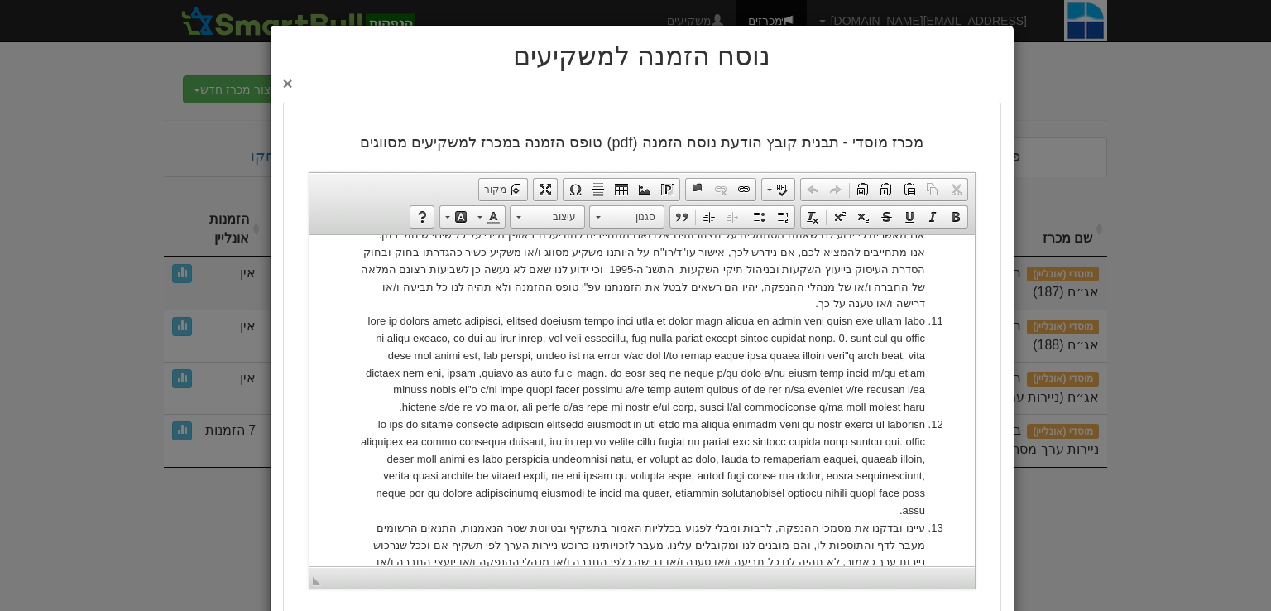
click at [293, 86] on button "×" at bounding box center [288, 82] width 10 height 17
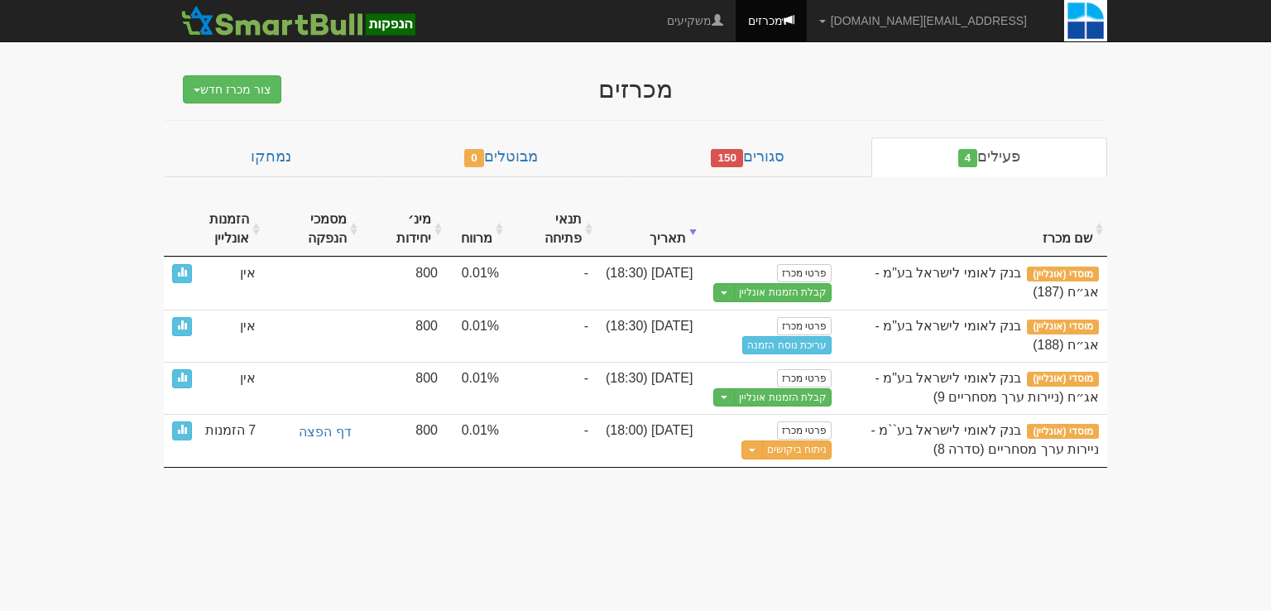
scroll to position [0, 0]
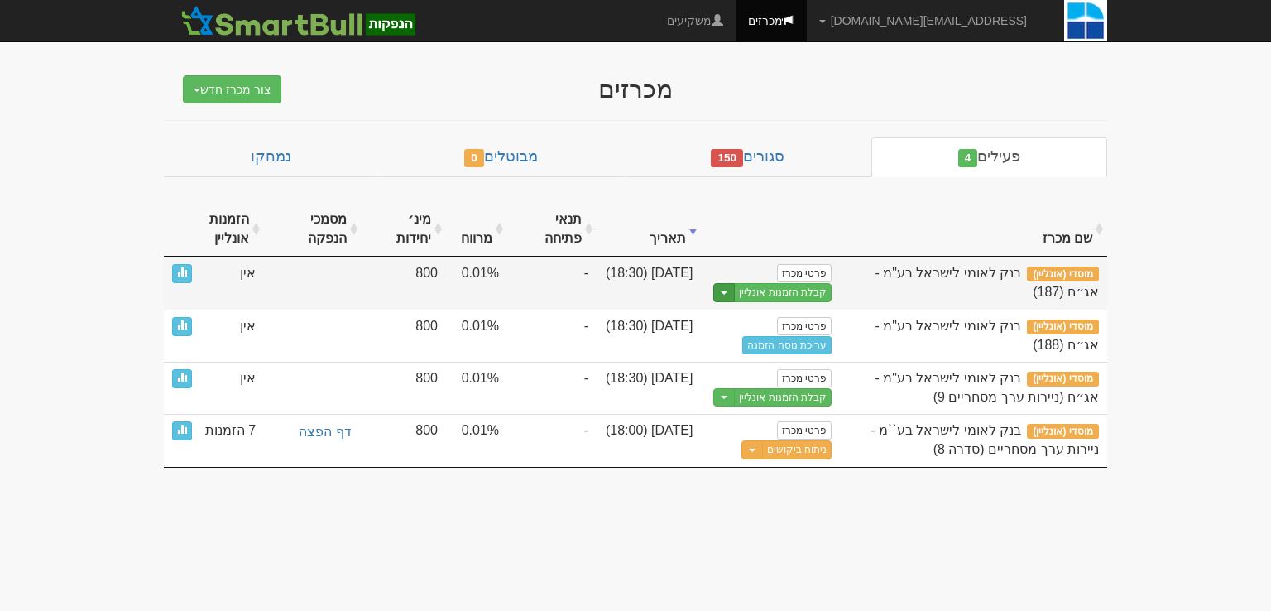
click at [727, 294] on button "Toggle Dropdown" at bounding box center [724, 292] width 22 height 19
click at [756, 321] on link "הצג טופס הזמנה לדוגמה" at bounding box center [752, 321] width 157 height 22
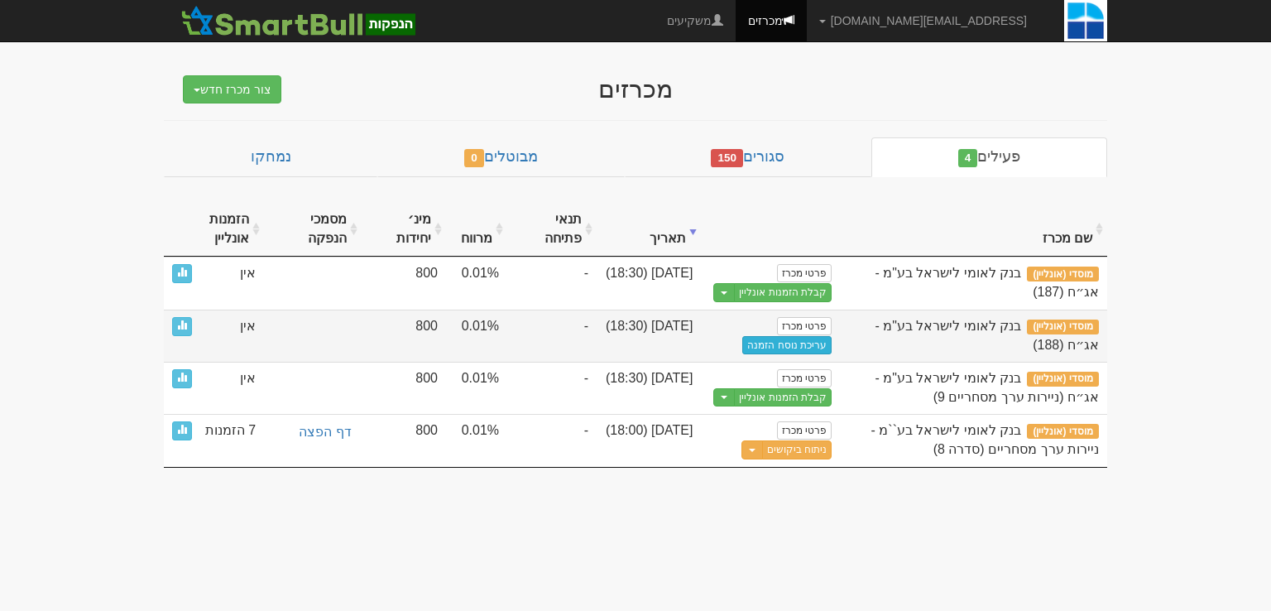
click at [754, 345] on link "עריכת נוסח הזמנה" at bounding box center [786, 345] width 89 height 18
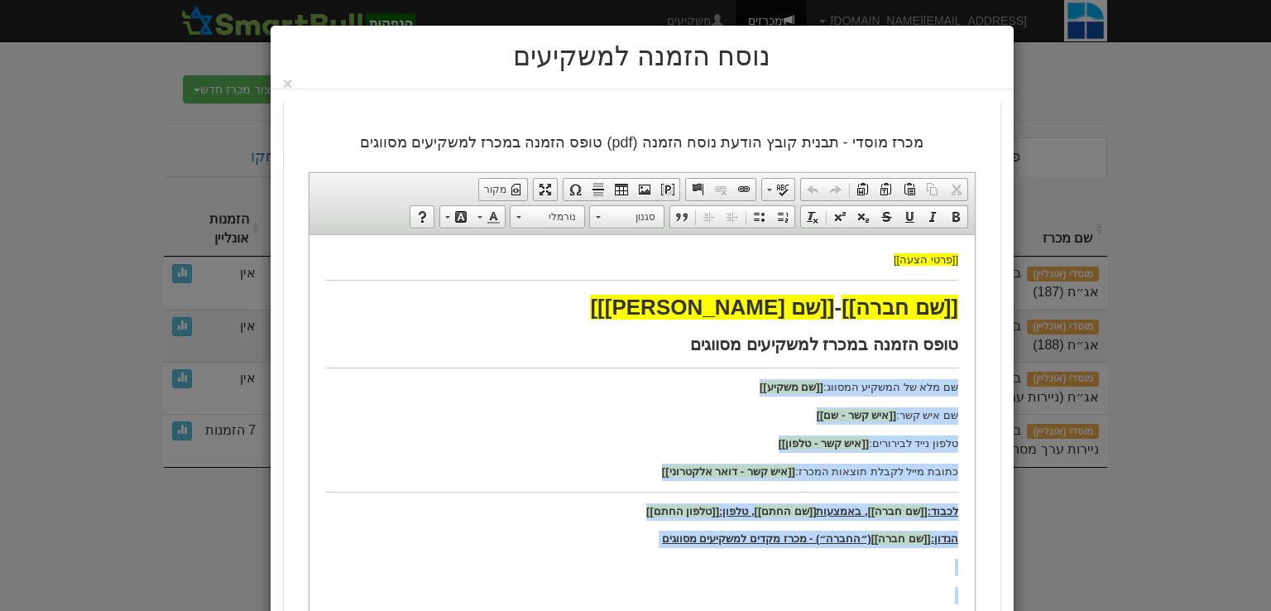
drag, startPoint x: 605, startPoint y: 336, endPoint x: 670, endPoint y: 343, distance: 65.7
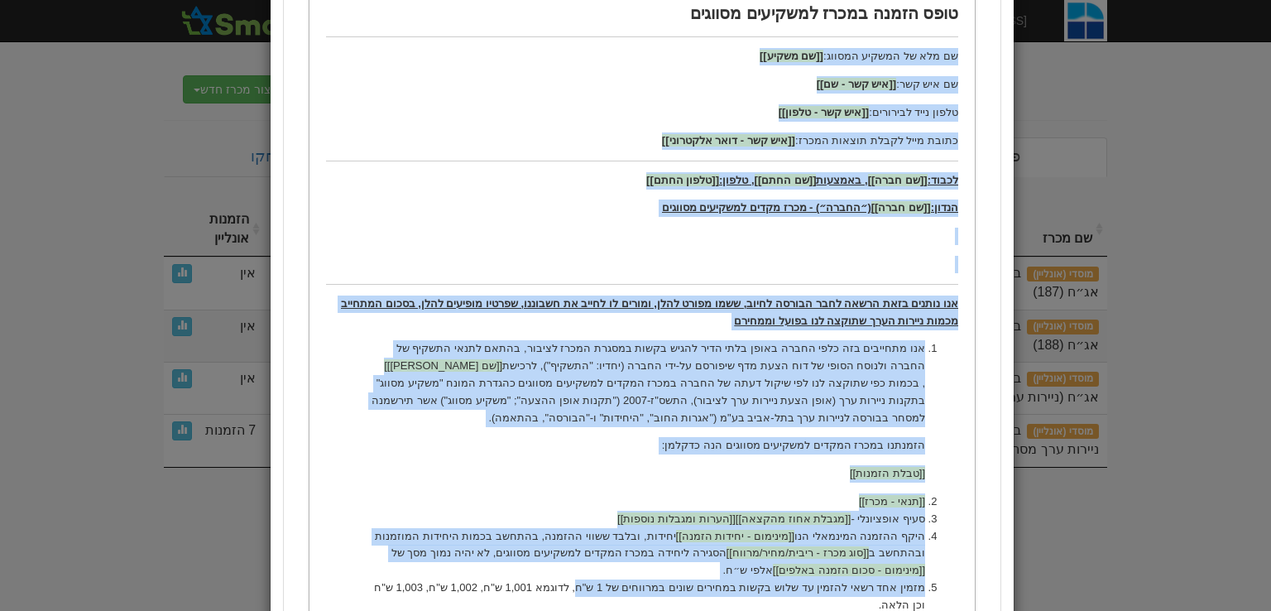
scroll to position [497, 0]
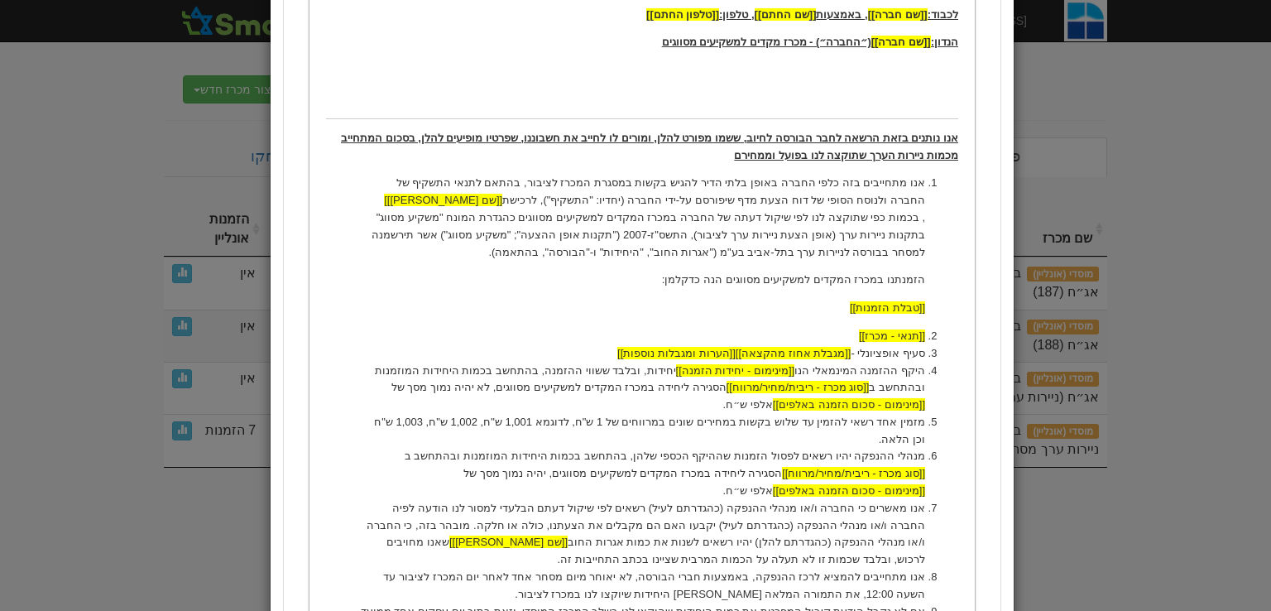
click at [650, 448] on li "מנהלי ההנפקה יהיו רשאים לפסול הזמנות שההיקף הכספי שלהן, בהתחשב בכמות היחידות המ…" at bounding box center [641, 473] width 566 height 51
drag, startPoint x: 690, startPoint y: 420, endPoint x: 745, endPoint y: 425, distance: 54.8
click at [745, 425] on li "מזמין אחד רשאי להזמין עד שלוש בקשות במחירים שונים במרווחים של 1 ש"ח, לדוגמא 1,0…" at bounding box center [641, 431] width 566 height 35
drag, startPoint x: 583, startPoint y: 417, endPoint x: 606, endPoint y: 416, distance: 23.2
click at [606, 416] on li "מזמין אחד רשאי להזמין עד שלוש בקשות בשיעורי ריבית שונים במרווחים של 1 ש"ח, לדוג…" at bounding box center [641, 431] width 566 height 35
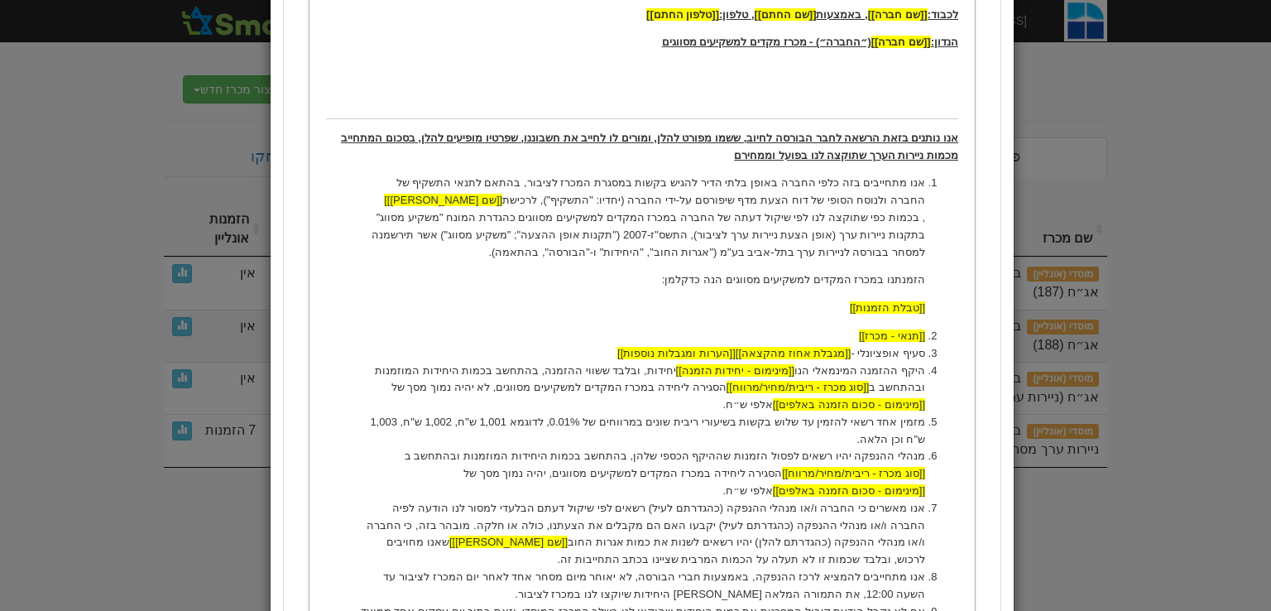
click at [457, 420] on li "מזמין אחד רשאי להזמין עד שלוש בקשות בשיעורי ריבית שונים במרווחים של 0.01%, לדוג…" at bounding box center [641, 431] width 566 height 35
drag, startPoint x: 495, startPoint y: 422, endPoint x: 536, endPoint y: 420, distance: 41.4
click at [536, 420] on li "מזמין אחד רשאי להזמין עד שלוש בקשות בשיעורי ריבית שונים במרווחים של 0.01%, לדוג…" at bounding box center [641, 431] width 566 height 35
drag, startPoint x: 456, startPoint y: 423, endPoint x: 478, endPoint y: 425, distance: 22.4
click at [478, 425] on li "מזמין אחד רשאי להזמין עד שלוש בקשות בשיעורי ריבית שונים במרווחים של 0.01%, לדוג…" at bounding box center [641, 431] width 566 height 35
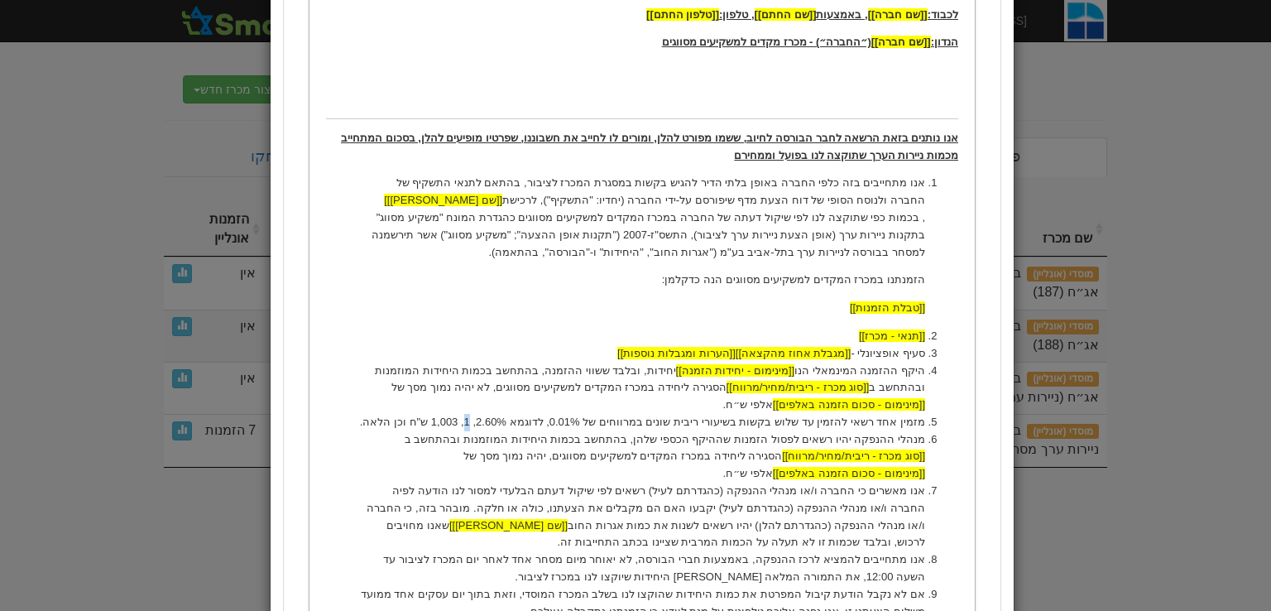
click at [502, 423] on li "מזמין אחד רשאי להזמין עד שלוש בקשות בשיעורי ריבית שונים במרווחים של 0.01%, לדוג…" at bounding box center [641, 422] width 566 height 17
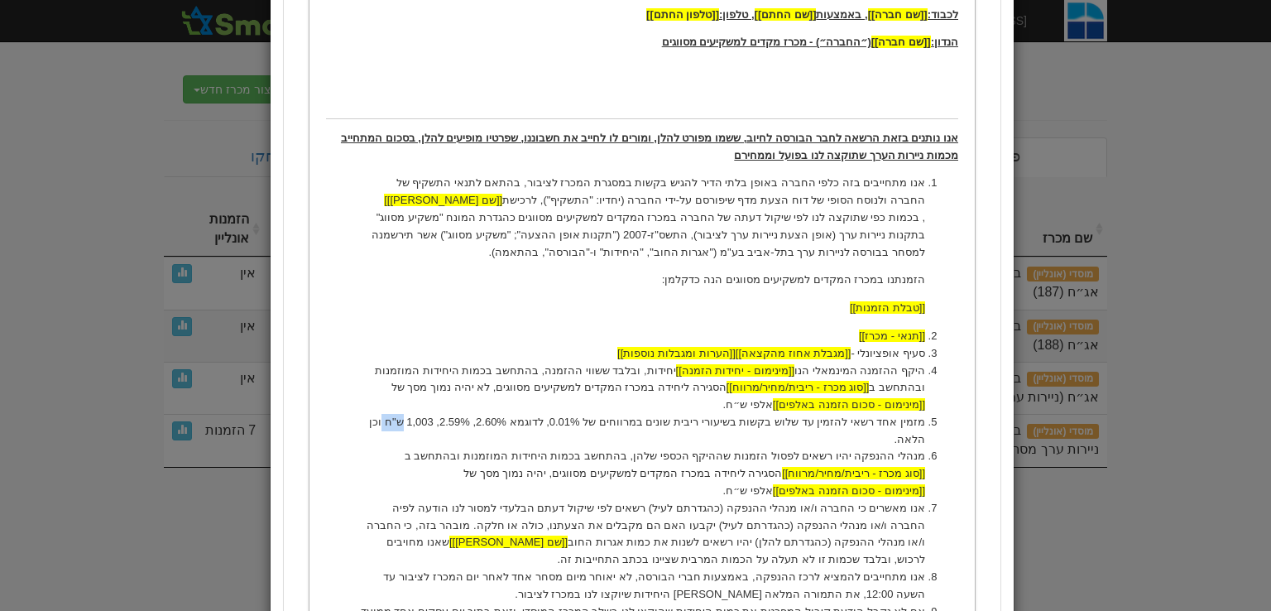
drag, startPoint x: 416, startPoint y: 420, endPoint x: 434, endPoint y: 420, distance: 17.4
click at [434, 420] on li "מזמין אחד רשאי להזמין עד שלוש בקשות בשיעורי ריבית שונים במרווחים של 0.01%, לדוג…" at bounding box center [641, 431] width 566 height 35
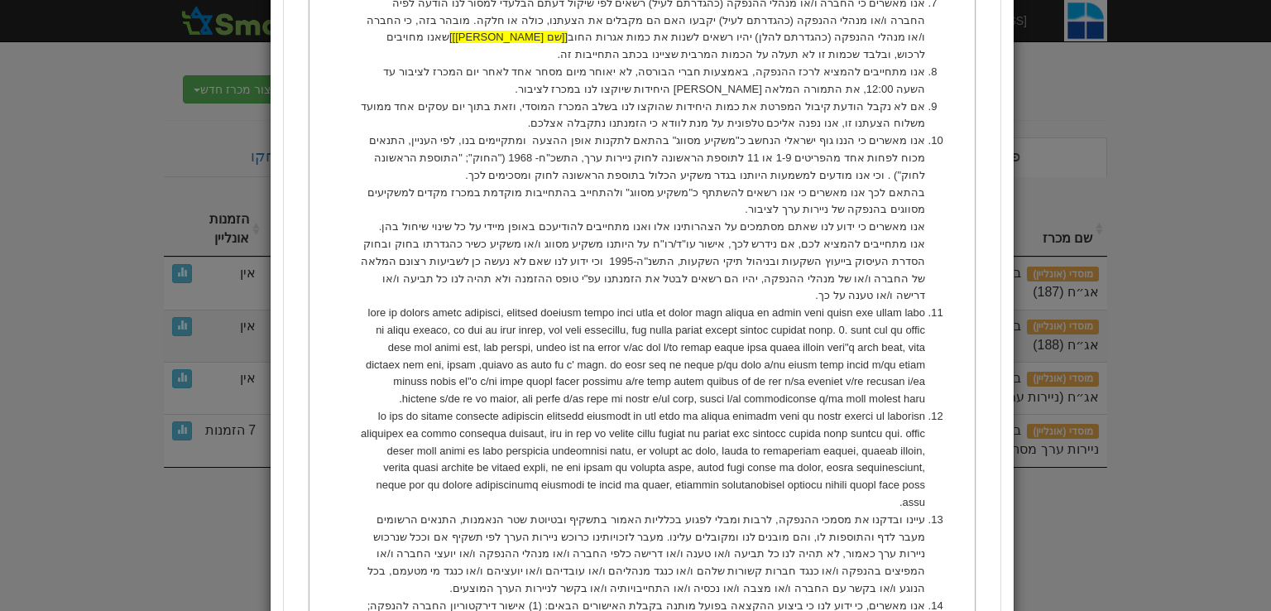
scroll to position [1415, 0]
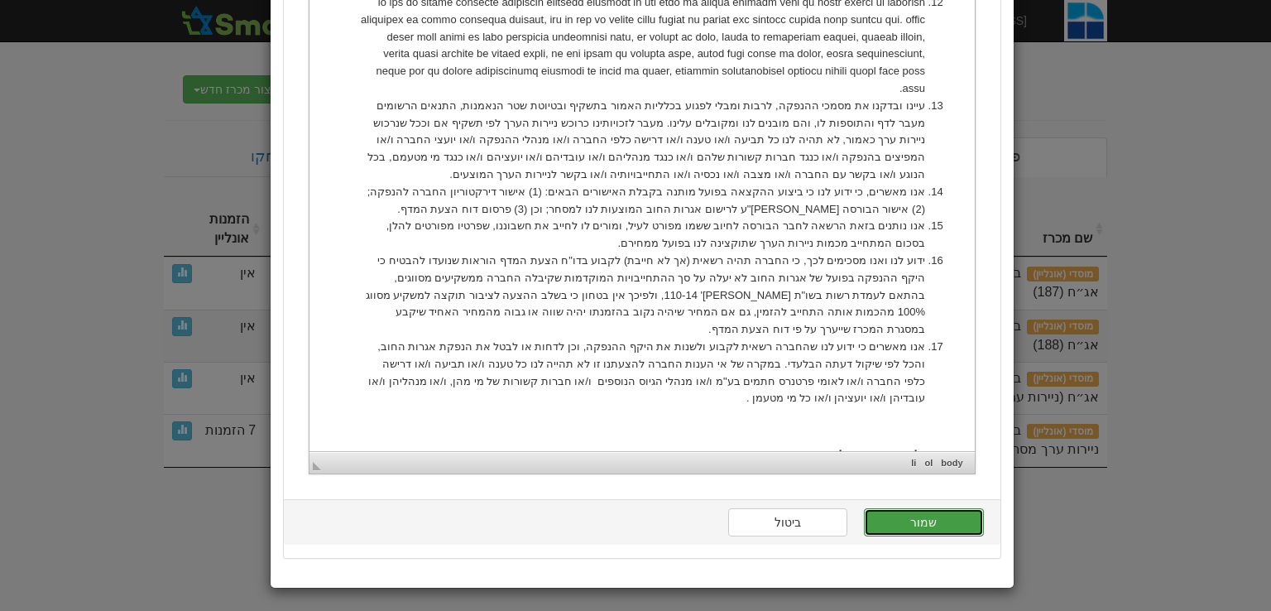
click at [919, 514] on button "שמור" at bounding box center [923, 522] width 119 height 28
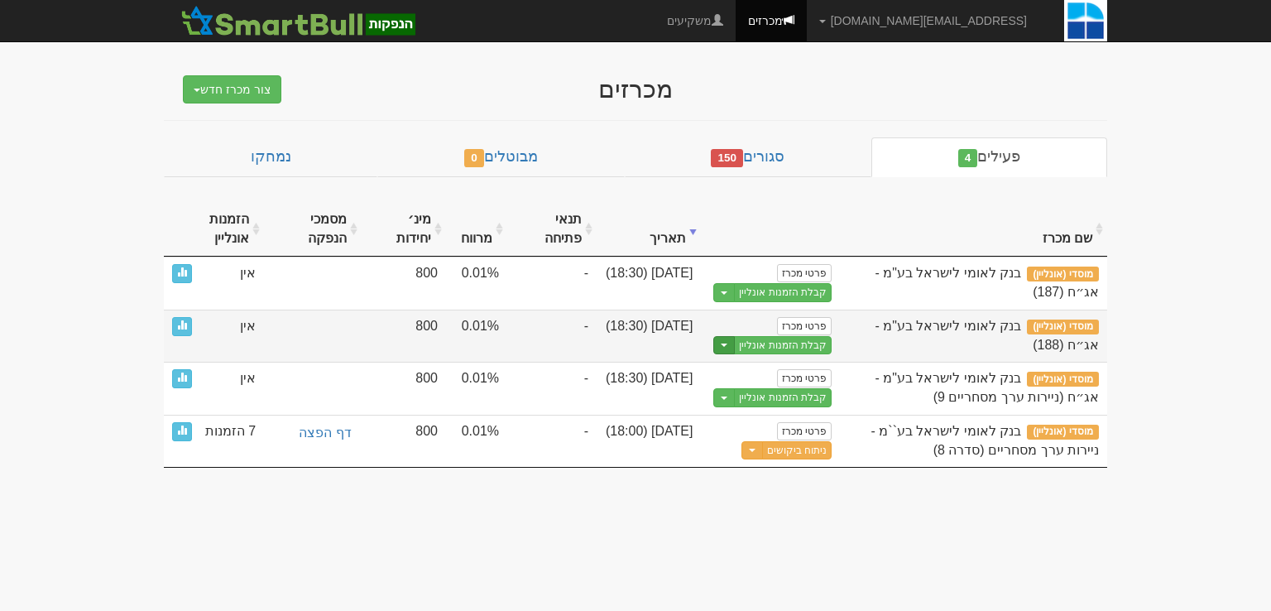
click at [719, 347] on button "Toggle Dropdown" at bounding box center [724, 345] width 22 height 19
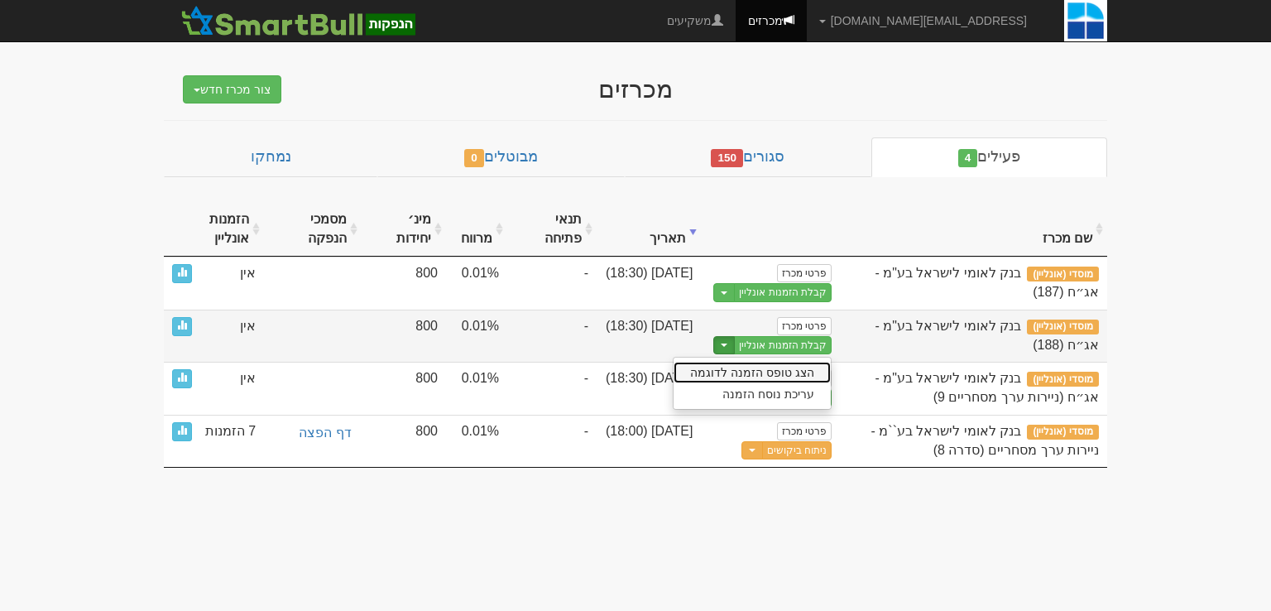
click at [759, 362] on link "הצג טופס הזמנה לדוגמה" at bounding box center [752, 373] width 157 height 22
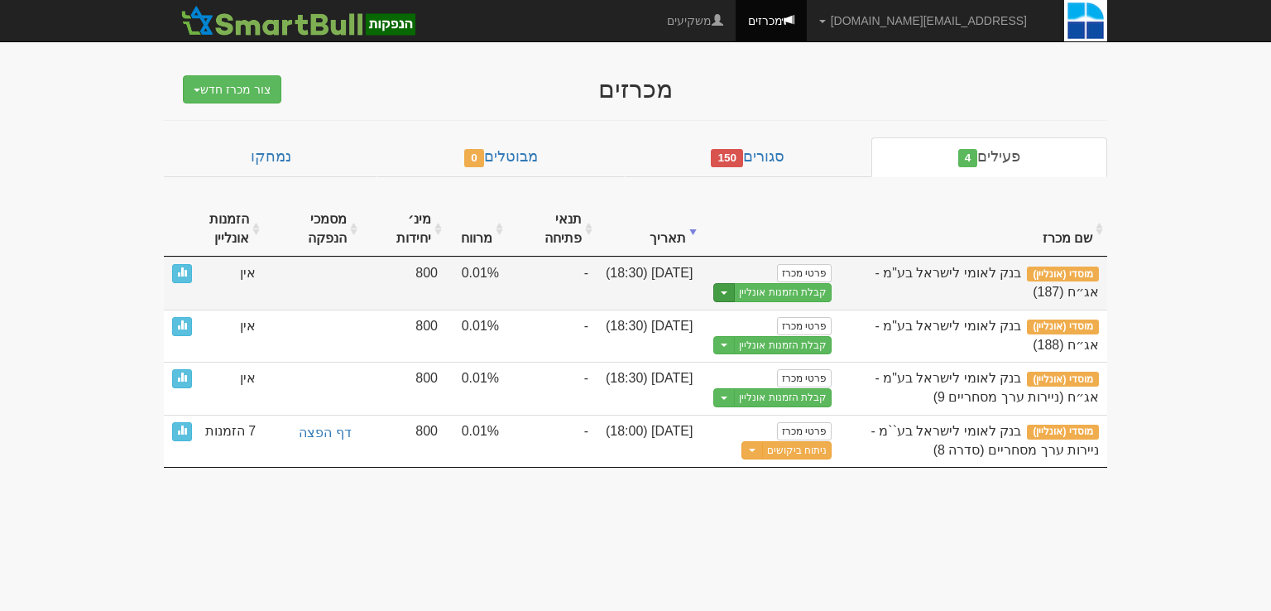
click at [722, 284] on button "Toggle Dropdown" at bounding box center [724, 292] width 22 height 19
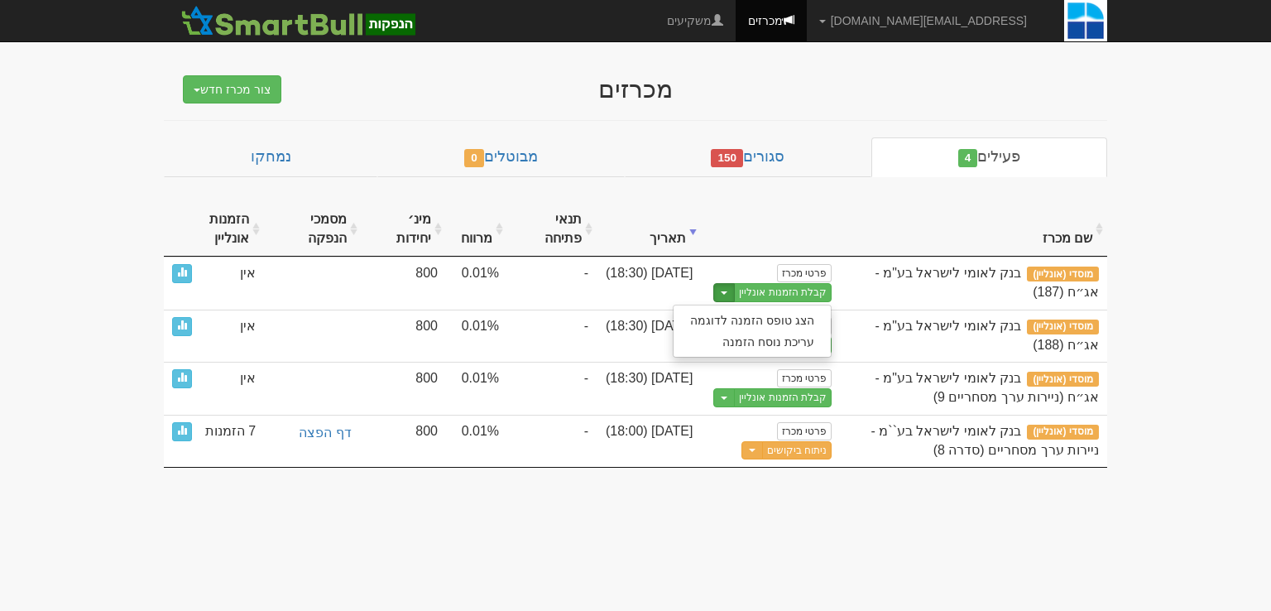
click at [614, 527] on body "gurp@leumipartners.com הגדרות חשבונות הנפקה תבניות הודעות קיבול X" at bounding box center [635, 305] width 1271 height 611
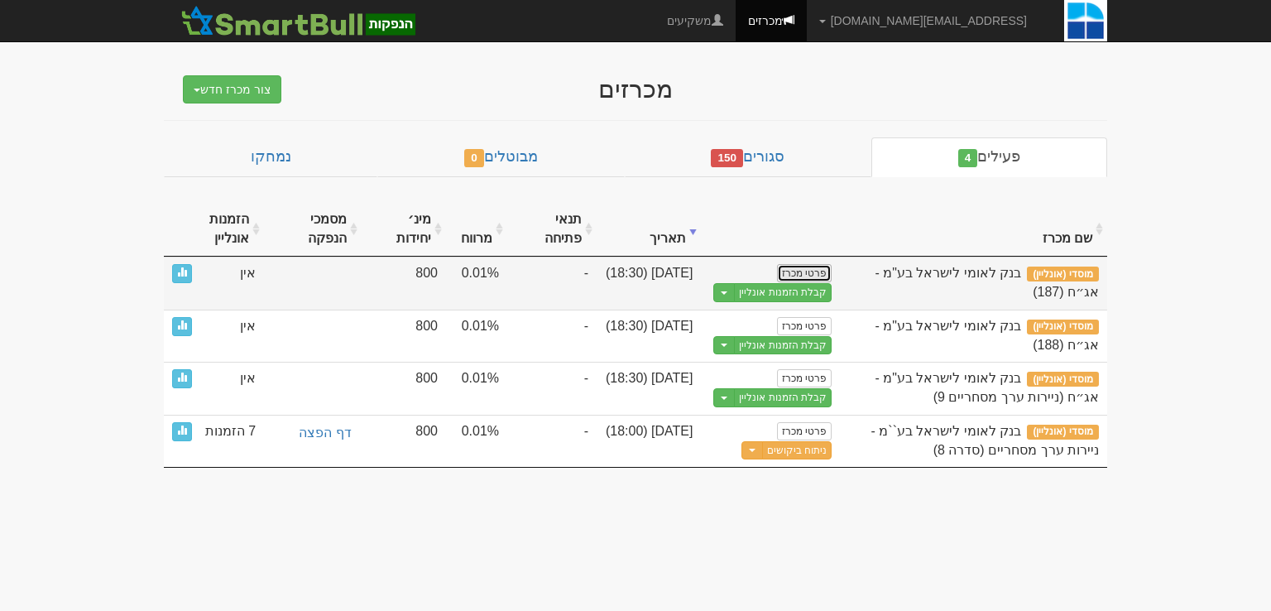
click at [821, 276] on link "פרטי מכרז" at bounding box center [804, 273] width 55 height 18
click at [820, 272] on link "פרטי מכרז" at bounding box center [804, 273] width 55 height 18
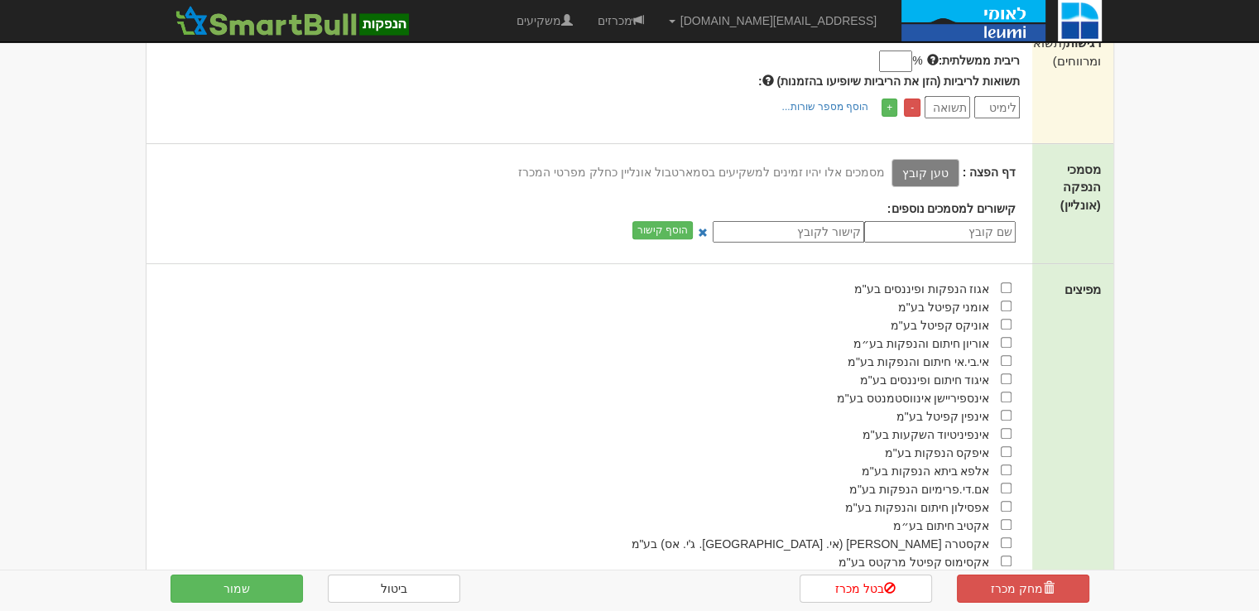
scroll to position [1089, 0]
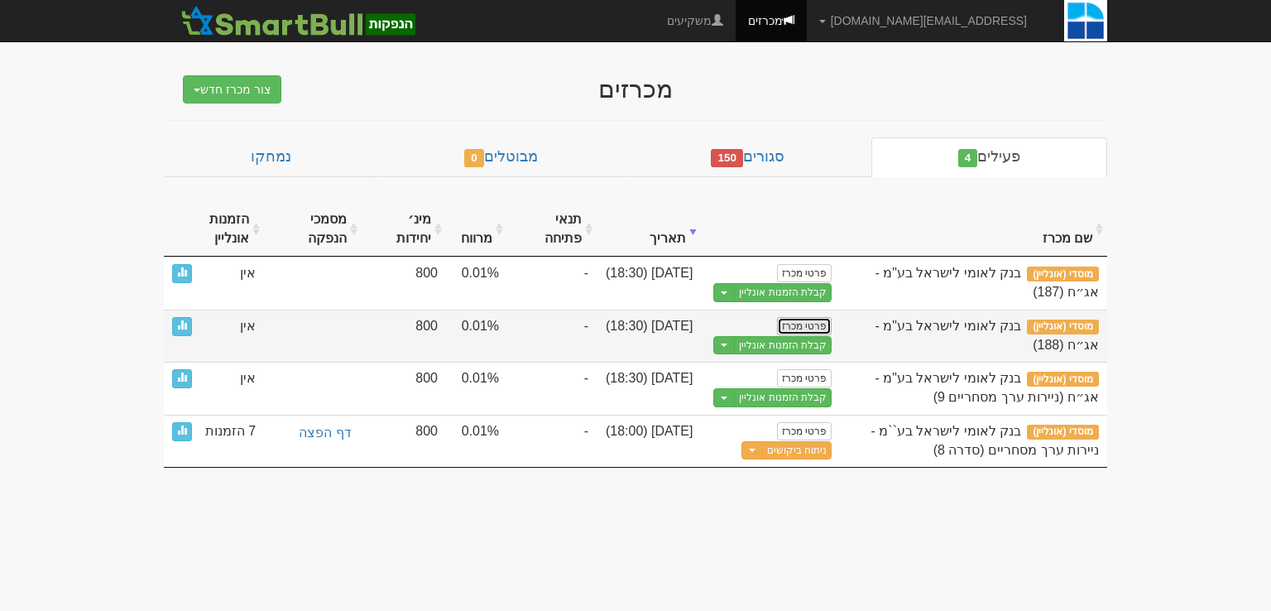
click at [819, 320] on link "פרטי מכרז" at bounding box center [804, 326] width 55 height 18
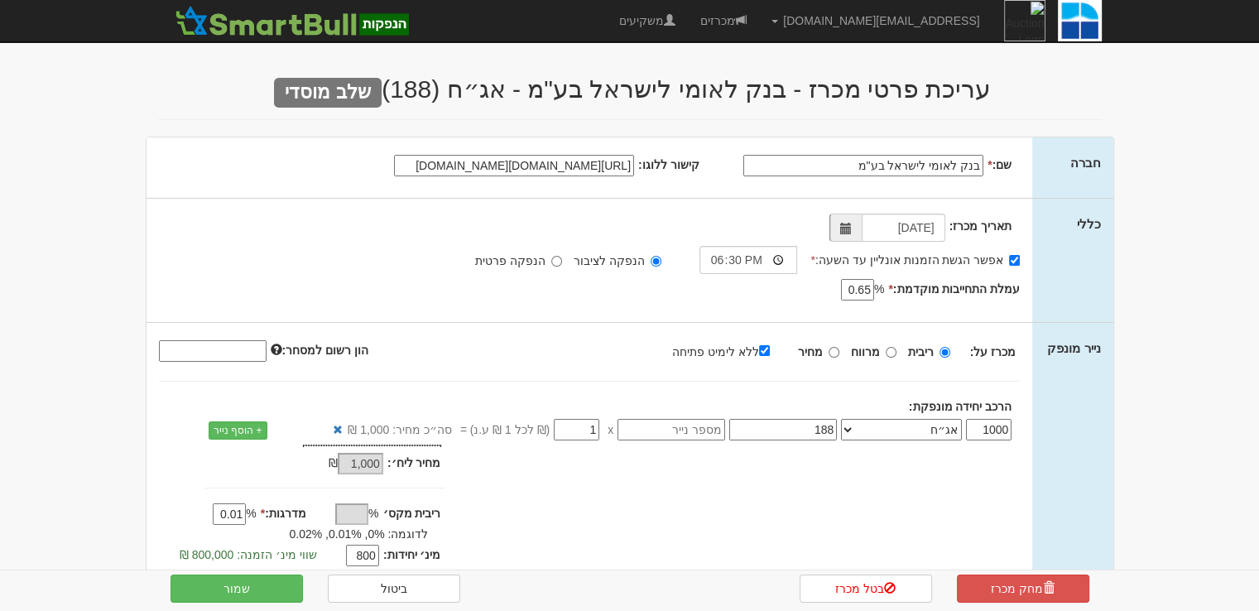
click at [562, 168] on input "https://www.google.com/url?sa=i&url=https%3A%2F%2Fhe.wikipedia.org%2Fwiki%2F%25…" at bounding box center [514, 166] width 240 height 22
click at [561, 167] on input "https://www.google.com/url?sa=i&url=https%3A%2F%2Fhe.wikipedia.org%2Fwiki%2F%25…" at bounding box center [514, 166] width 240 height 22
click at [447, 173] on input "https://www.google.com/url?sa=i&url=https%3A%2F%2Fhe.wikipedia.org%2Fwiki%2F%25…" at bounding box center [514, 166] width 240 height 22
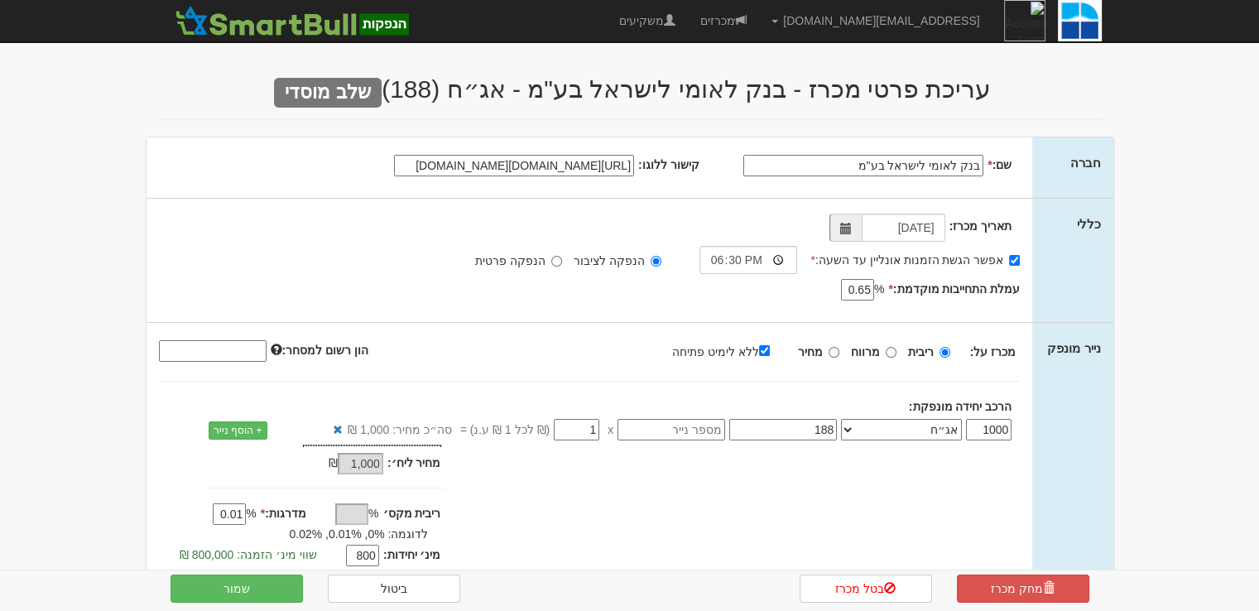
click at [452, 166] on input "https://www.google.com/url?sa=i&url=https%3A%2F%2Fhe.wikipedia.org%2Fwiki%2F%25…" at bounding box center [514, 166] width 240 height 22
click at [521, 170] on input "https://www.google.com/url?sa=i&url=https%3A%2F%2Fhe.wikipedia.org%2Fwiki%2F%25…" at bounding box center [514, 166] width 240 height 22
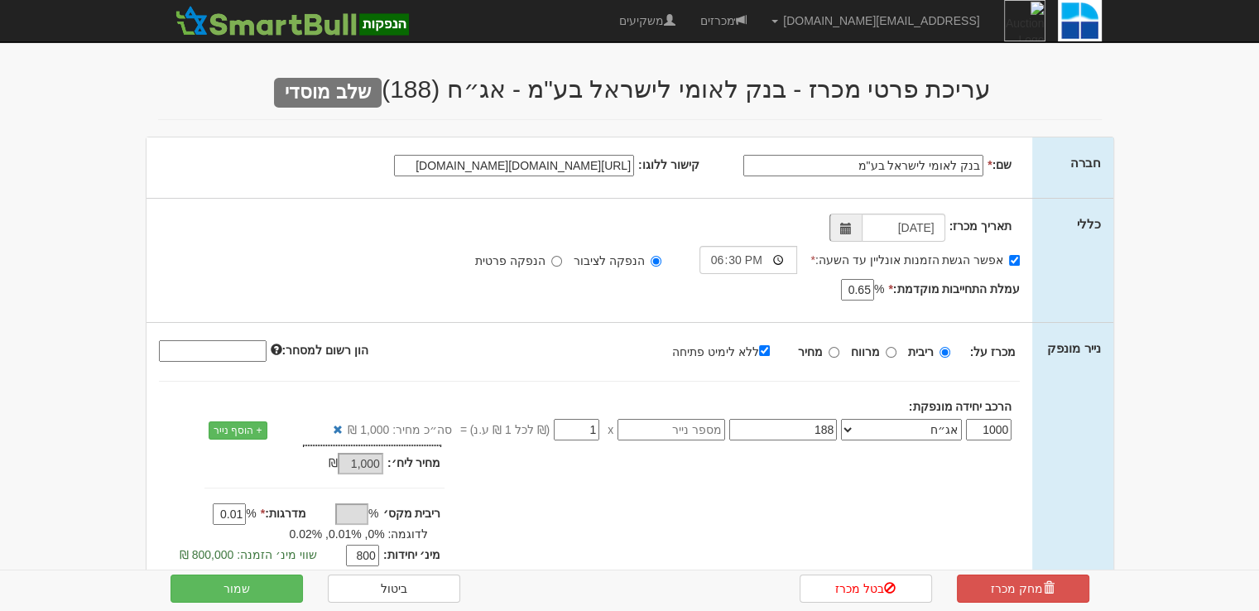
click at [521, 170] on input "https://www.google.com/url?sa=i&url=https%3A%2F%2Fhe.wikipedia.org%2Fwiki%2F%25…" at bounding box center [514, 166] width 240 height 22
paste input "data:image/jpeg;base64,/9j/4AAQSkZJRgABAQAAAQABAAD/2wCEAAkGBwgHBgkIBwgKCgkLDRYP…"
type input "data:image/jpeg;base64,/9j/4AAQSkZJRgABAQAAAQABAAD/2wCEAAkGBwgHBgkIBwgKCgkLDRYP…"
click at [215, 593] on button "שמור" at bounding box center [236, 588] width 132 height 28
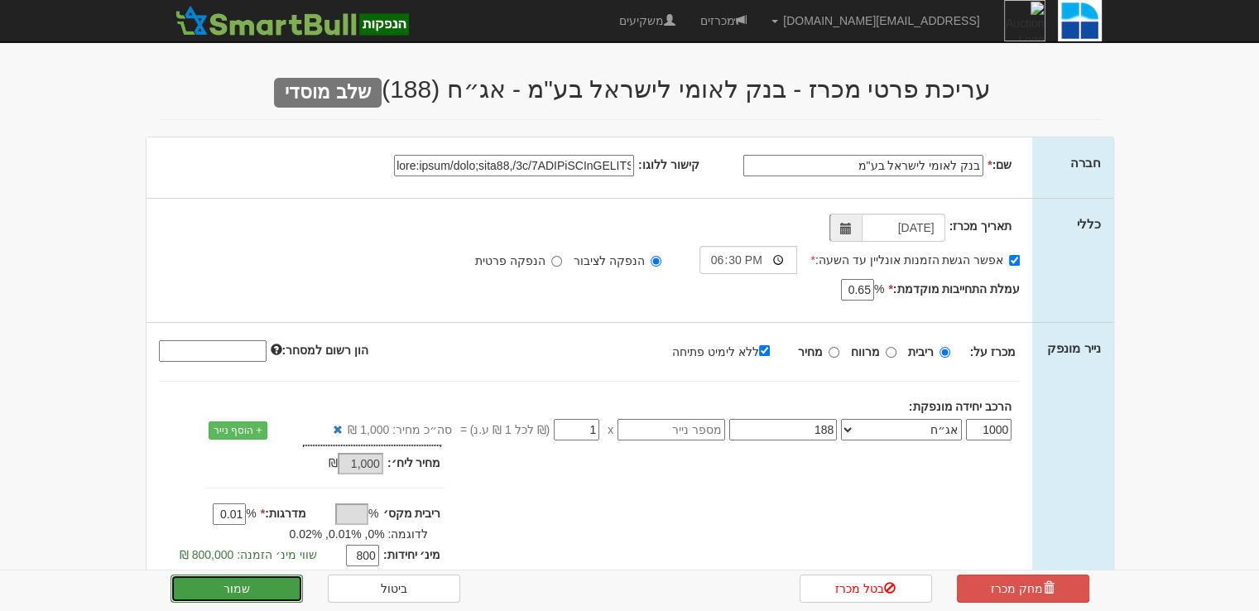
scroll to position [0, 0]
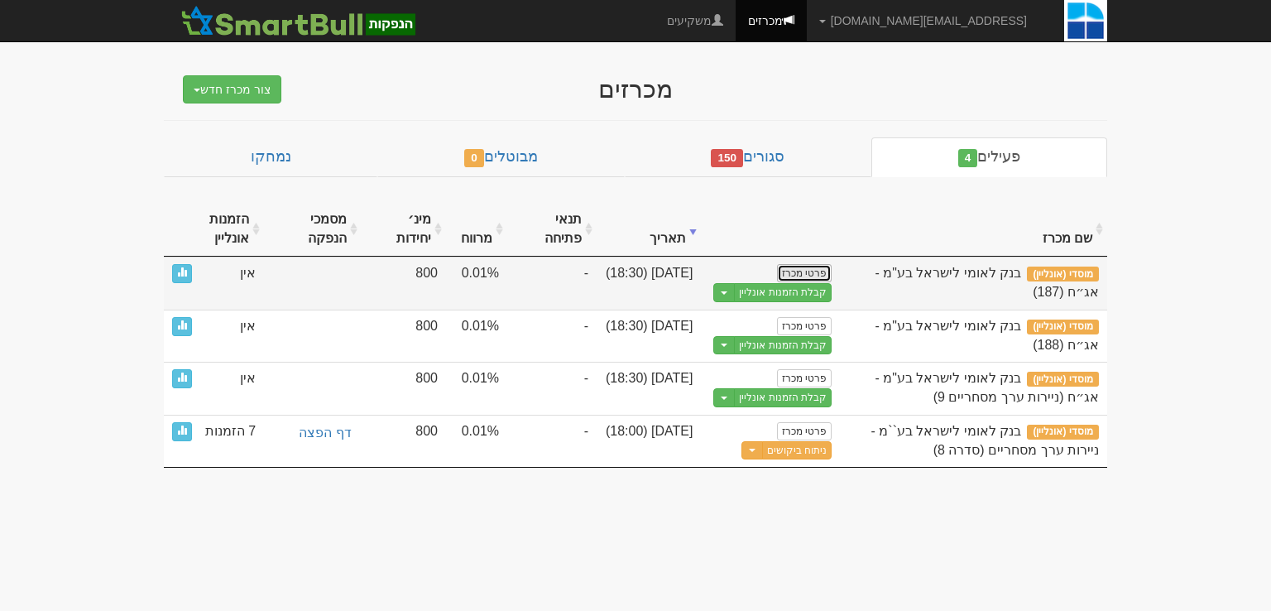
click at [804, 274] on link "פרטי מכרז" at bounding box center [804, 273] width 55 height 18
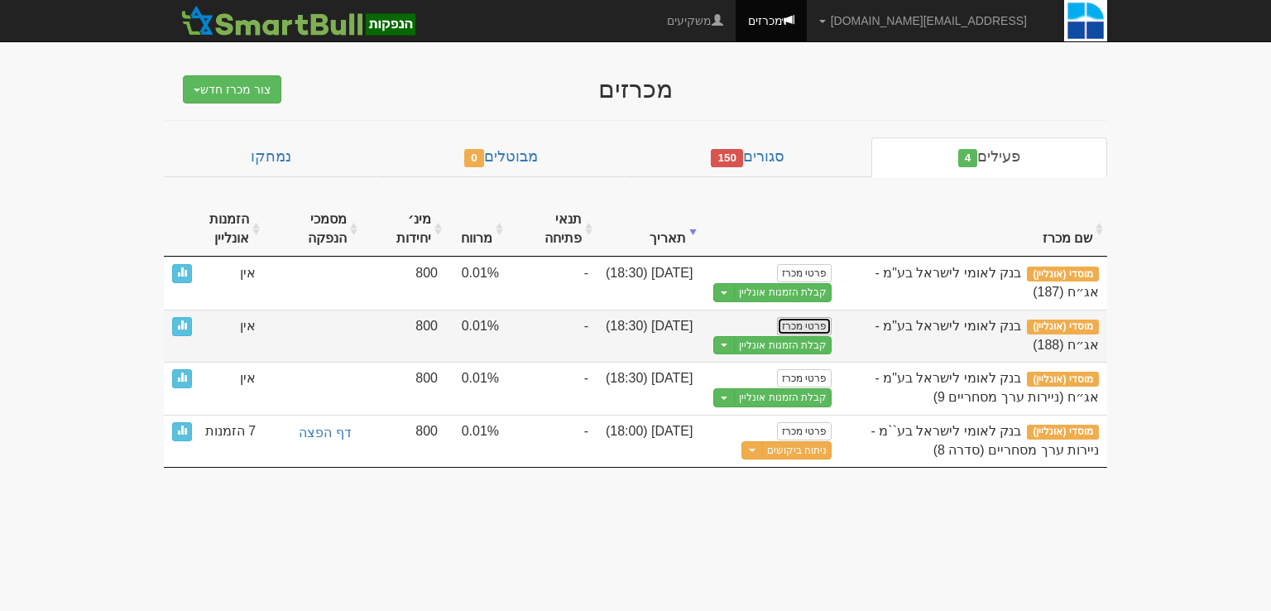
click at [800, 320] on link "פרטי מכרז" at bounding box center [804, 326] width 55 height 18
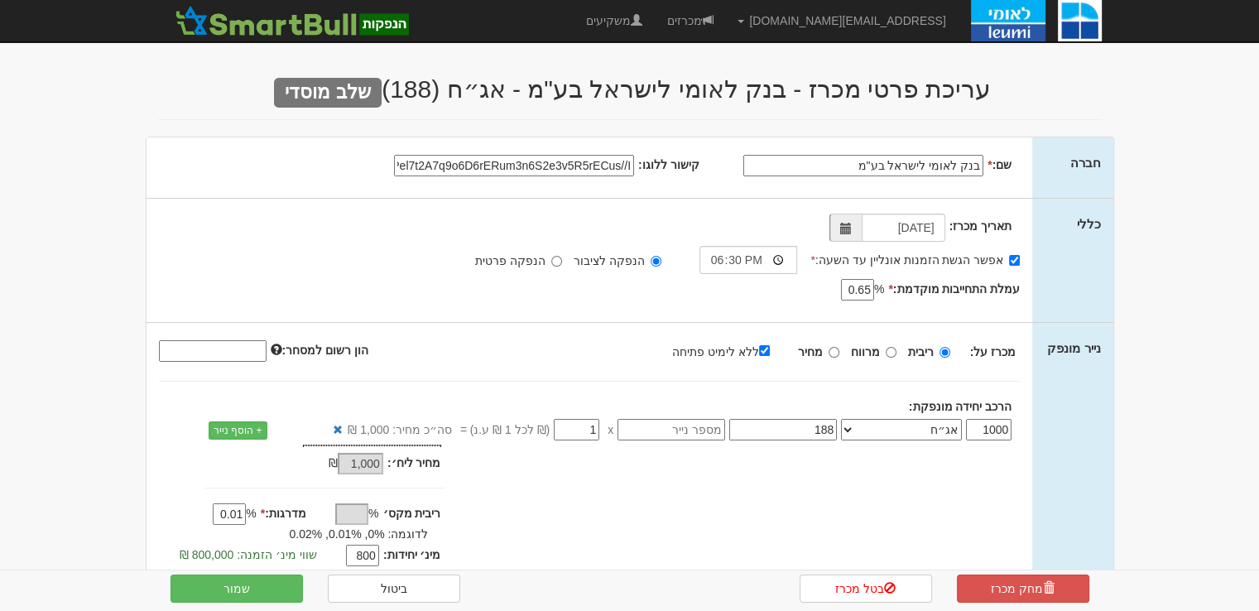
click at [576, 160] on input "קישור ללוגו:" at bounding box center [514, 166] width 240 height 22
type input "data:image/jpeg;base64,/9j/4AAQSkZJRgABAQAAAQABAAD/2wCEAAkGBwgHBgkIBwgKCgkLDRYP…"
drag, startPoint x: 576, startPoint y: 160, endPoint x: 559, endPoint y: 170, distance: 19.3
click at [569, 165] on input "קישור ללוגו:" at bounding box center [514, 166] width 240 height 22
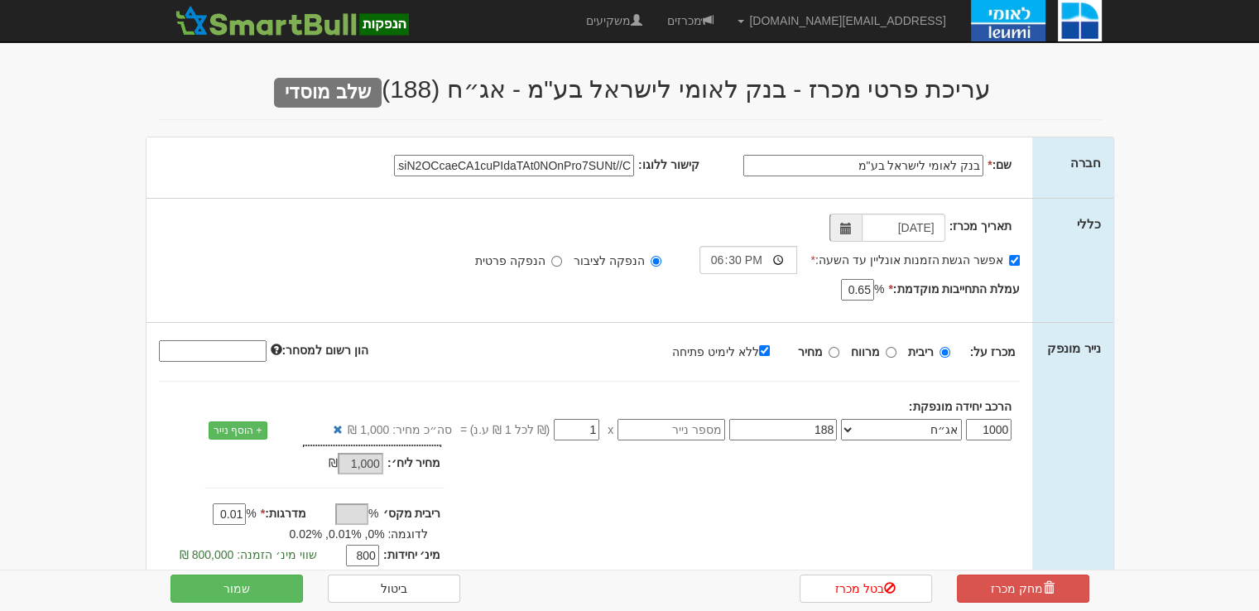
click at [557, 171] on input "קישור ללוגו:" at bounding box center [514, 166] width 240 height 22
click at [557, 172] on input "קישור ללוגו:" at bounding box center [514, 166] width 240 height 22
paste input "data:image/jpeg;base64,/9j/4AAQSkZJRgABAQAAAQABAAD/2wCEAAkGBwgHBgkIBwgKCgkLDRYP…"
type input "data:image/jpeg;base64,/9j/4AAQSkZJRgABAQAAAQABAAD/2wCEAAkGBwgHBgkIBwgKCgkLDRYP…"
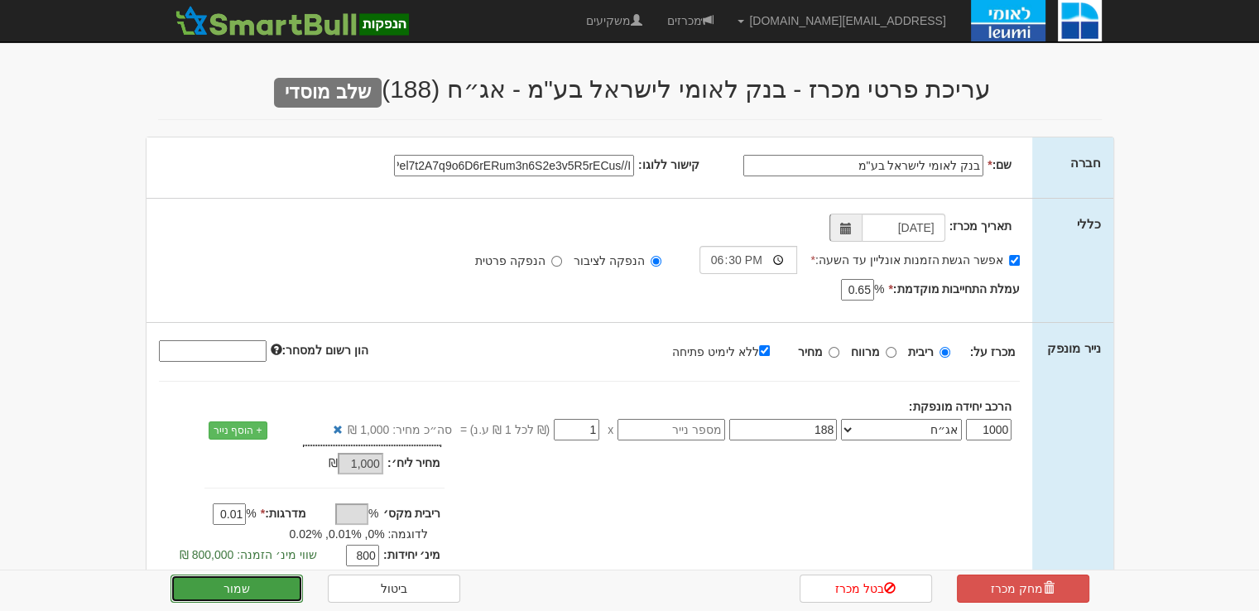
click at [250, 593] on button "שמור" at bounding box center [236, 588] width 132 height 28
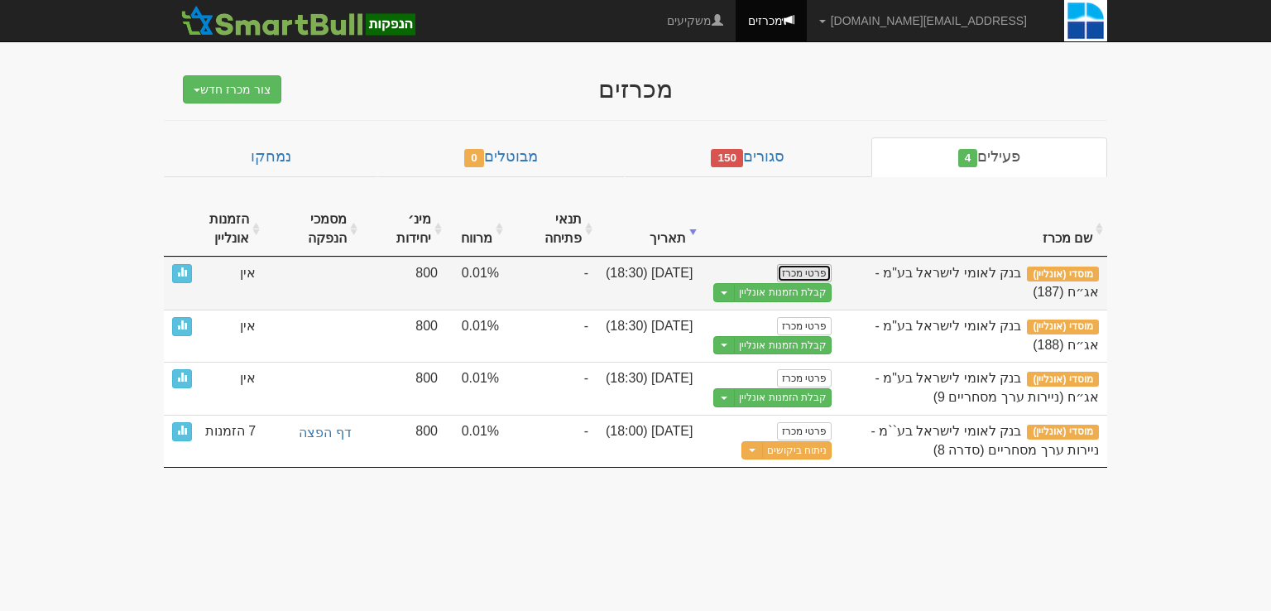
click at [799, 270] on link "פרטי מכרז" at bounding box center [804, 273] width 55 height 18
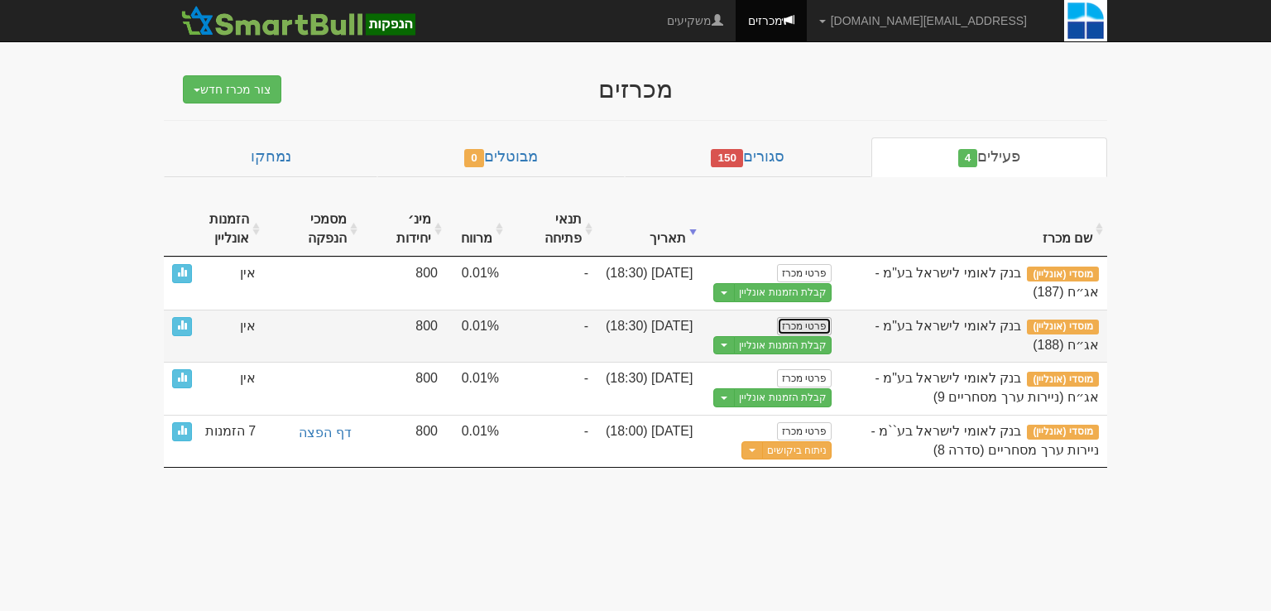
click at [811, 322] on link "פרטי מכרז" at bounding box center [804, 326] width 55 height 18
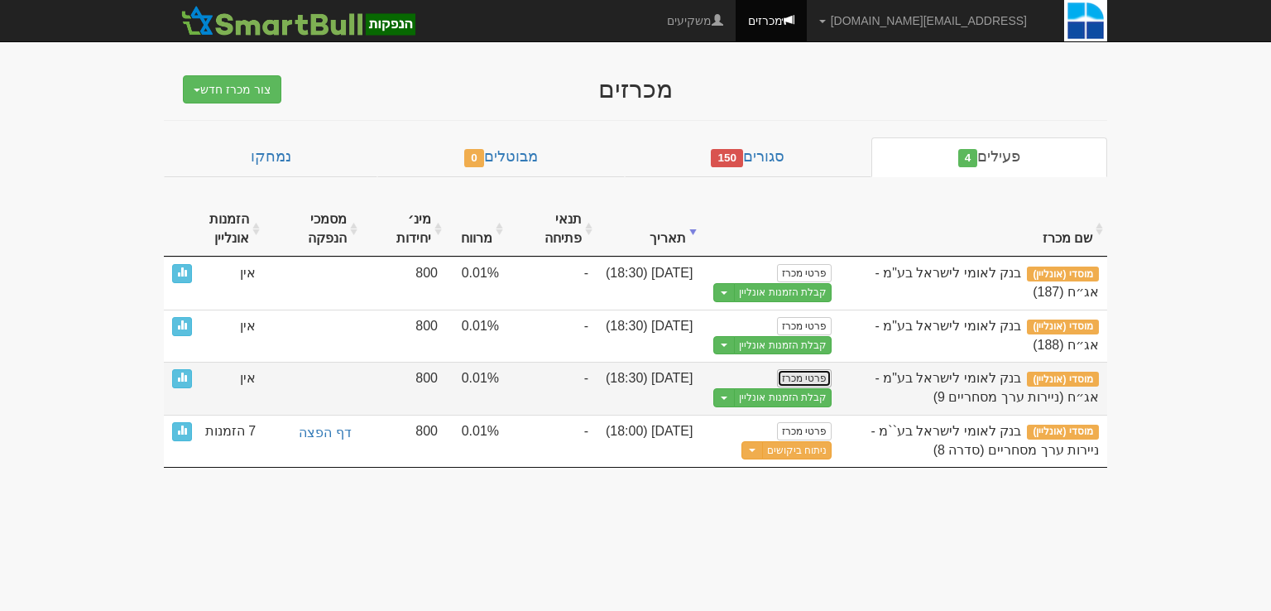
click at [818, 377] on link "פרטי מכרז" at bounding box center [804, 378] width 55 height 18
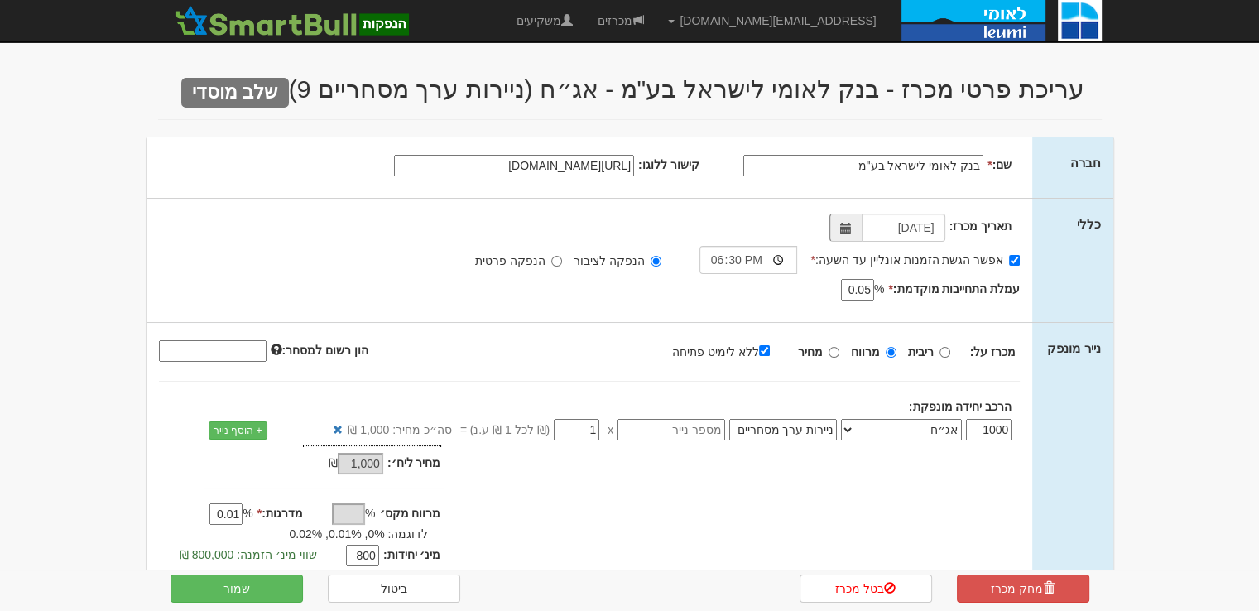
click at [536, 157] on input "[URL][DOMAIN_NAME]" at bounding box center [514, 166] width 240 height 22
click at [536, 157] on input "https://upload.wikimedia.org/wikipedia/he/thumb/3/36/BankLeumiLogo.svg/2560px-B…" at bounding box center [514, 166] width 240 height 22
paste input "data:image/jpeg;base64,/9j/4AAQSkZJRgABAQAAAQABAAD/2wCEAAkGBwgHBgkIBwgKCgkLDRYP…"
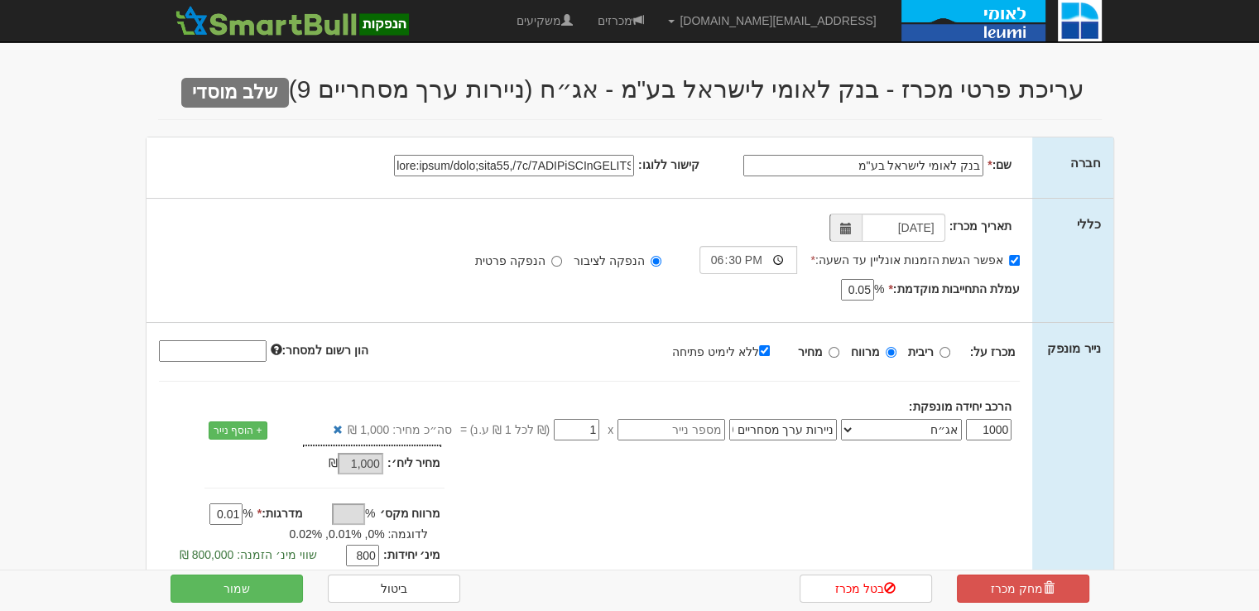
type input "data:image/jpeg;base64,/9j/4AAQSkZJRgABAQAAAQABAAD/2wCEAAkGBwgHBgkIBwgKCgkLDRYP…"
click at [159, 209] on div "תאריך מכרז: 03/09/2025 אפשר הגשת הזמנות אונליין עד השעה: * 18:30" at bounding box center [589, 260] width 886 height 123
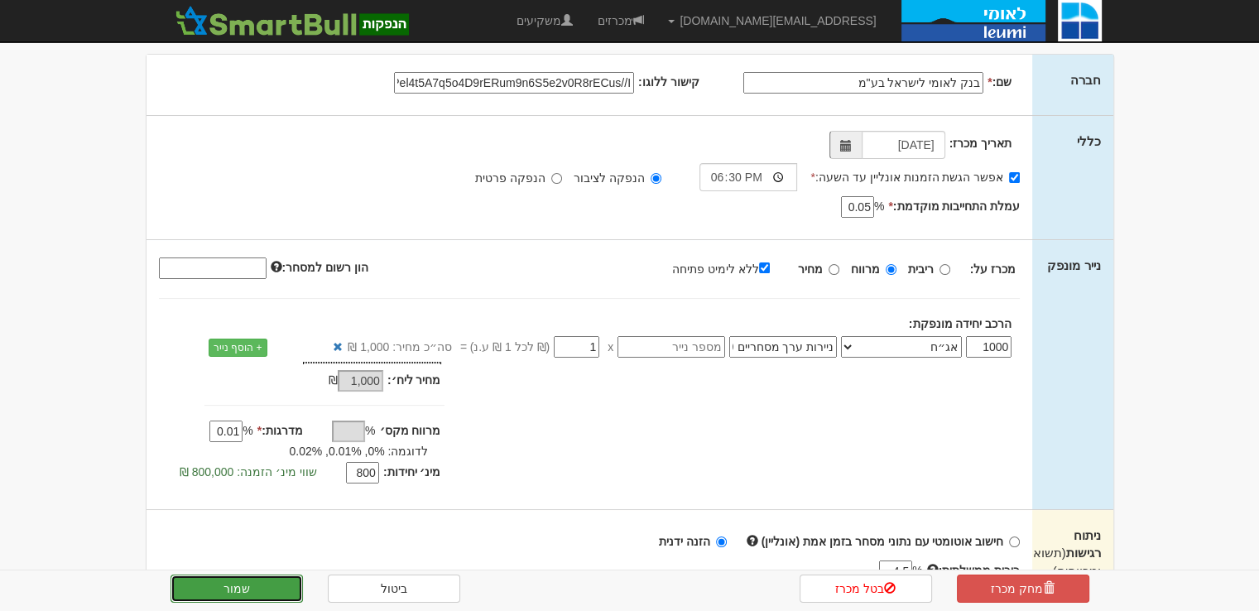
click at [238, 580] on button "שמור" at bounding box center [236, 588] width 132 height 28
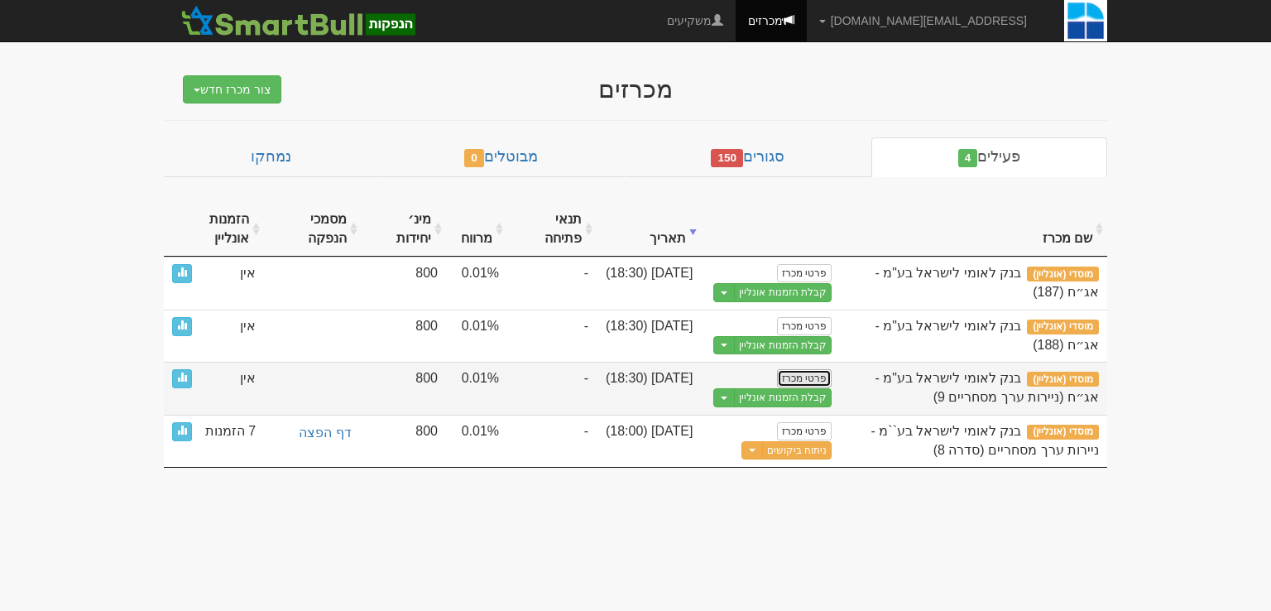
click at [800, 372] on link "פרטי מכרז" at bounding box center [804, 378] width 55 height 18
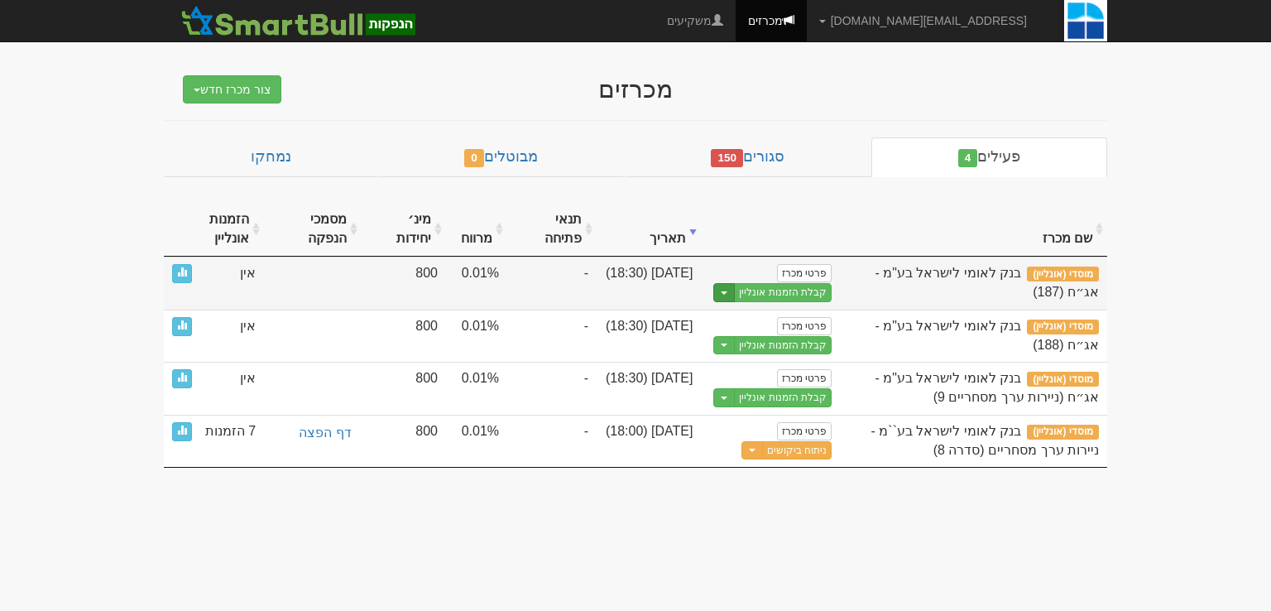
click at [727, 291] on span "button" at bounding box center [724, 292] width 7 height 3
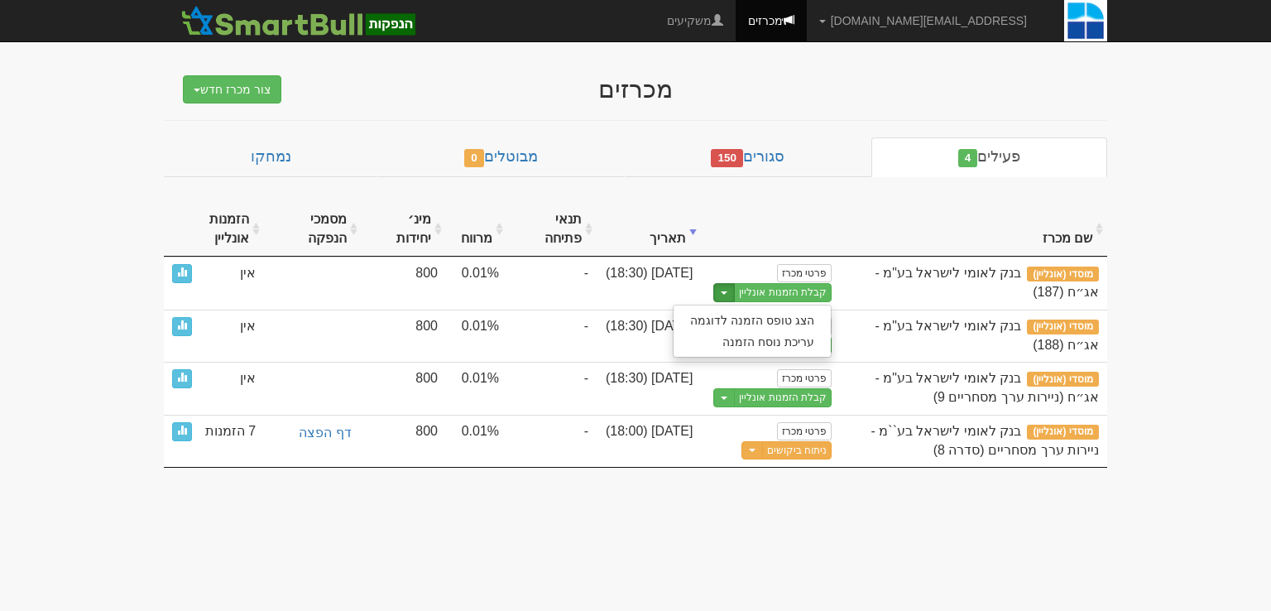
click at [1146, 206] on body "[EMAIL_ADDRESS][DOMAIN_NAME] הגדרות חשבונות הנפקה תבניות הודעות קיבול X" at bounding box center [635, 305] width 1271 height 611
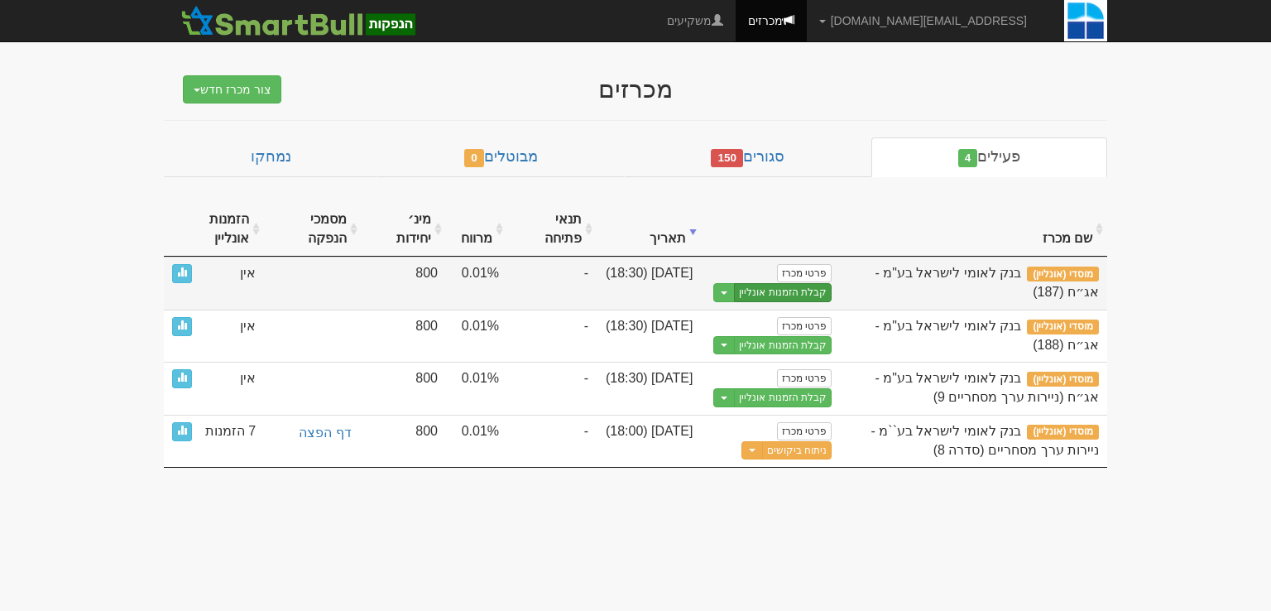
click at [804, 291] on link "קבלת הזמנות אונליין" at bounding box center [783, 292] width 98 height 19
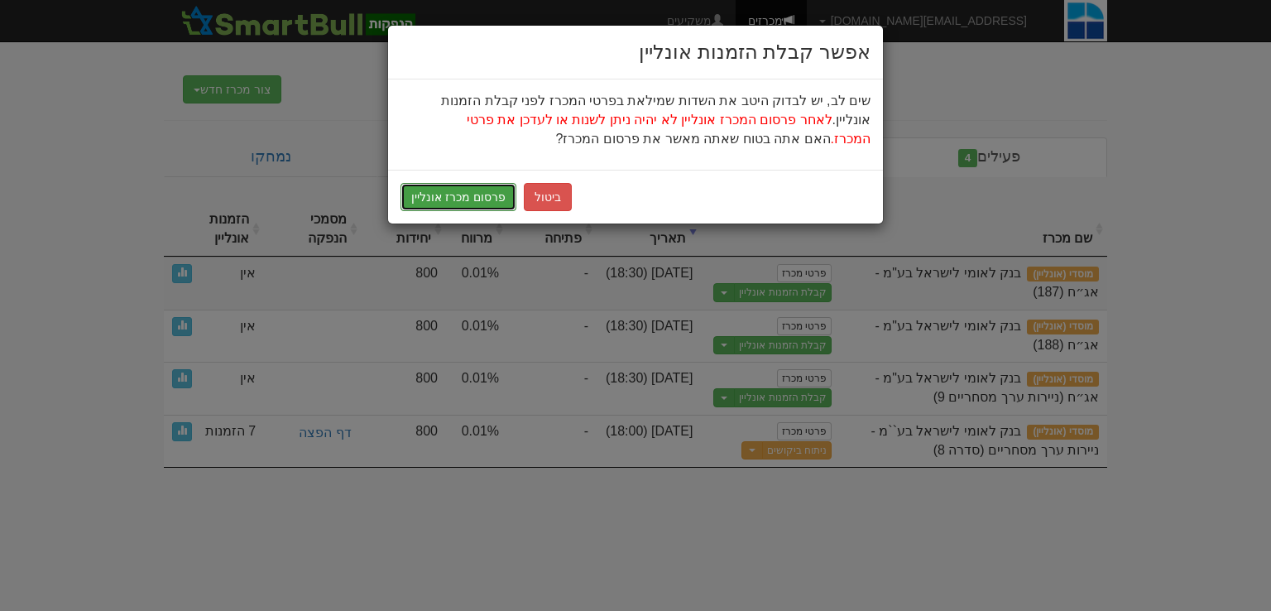
click at [487, 195] on button "פרסום מכרז אונליין" at bounding box center [459, 197] width 116 height 28
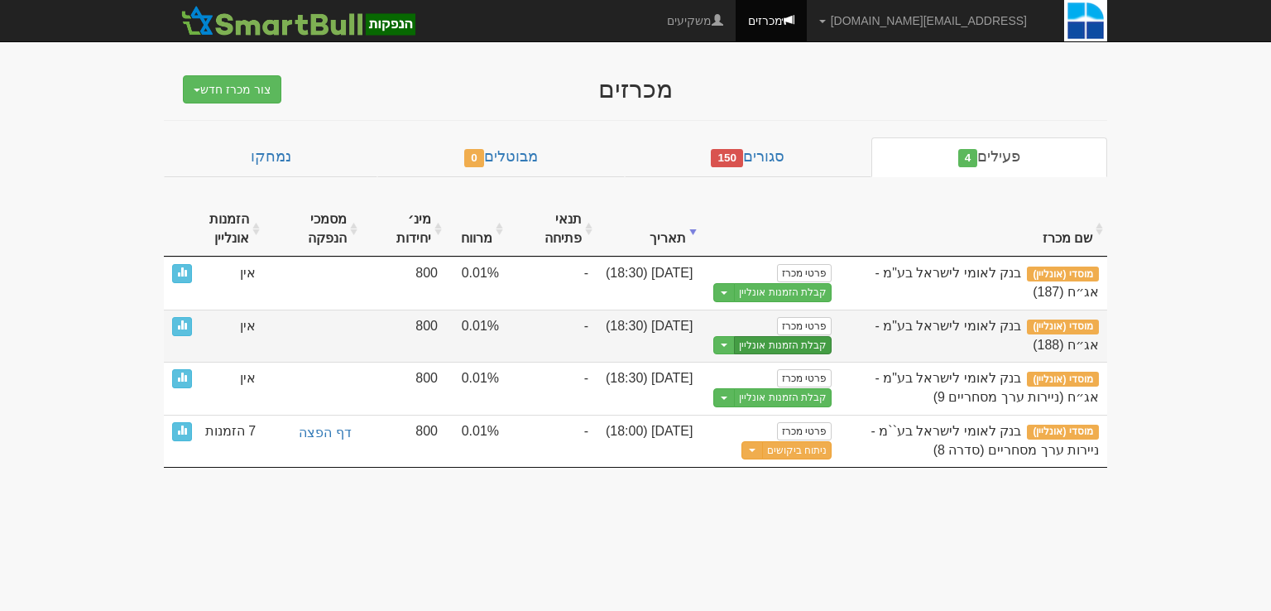
click at [794, 348] on link "קבלת הזמנות אונליין" at bounding box center [783, 345] width 98 height 19
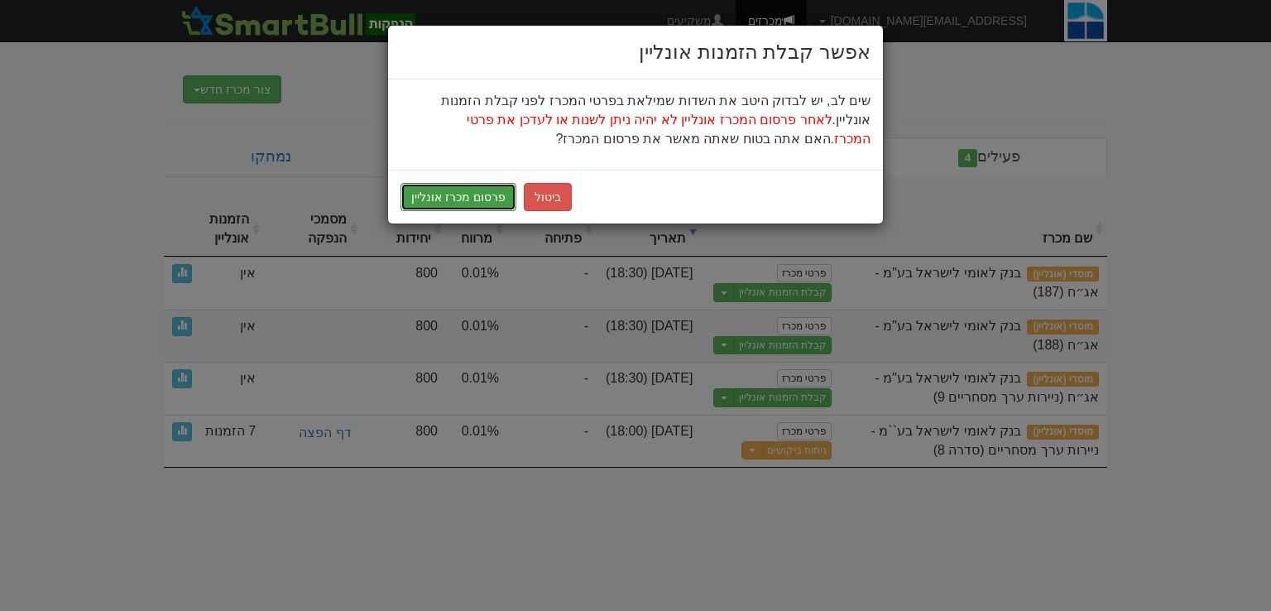
click at [457, 196] on button "פרסום מכרז אונליין" at bounding box center [459, 197] width 116 height 28
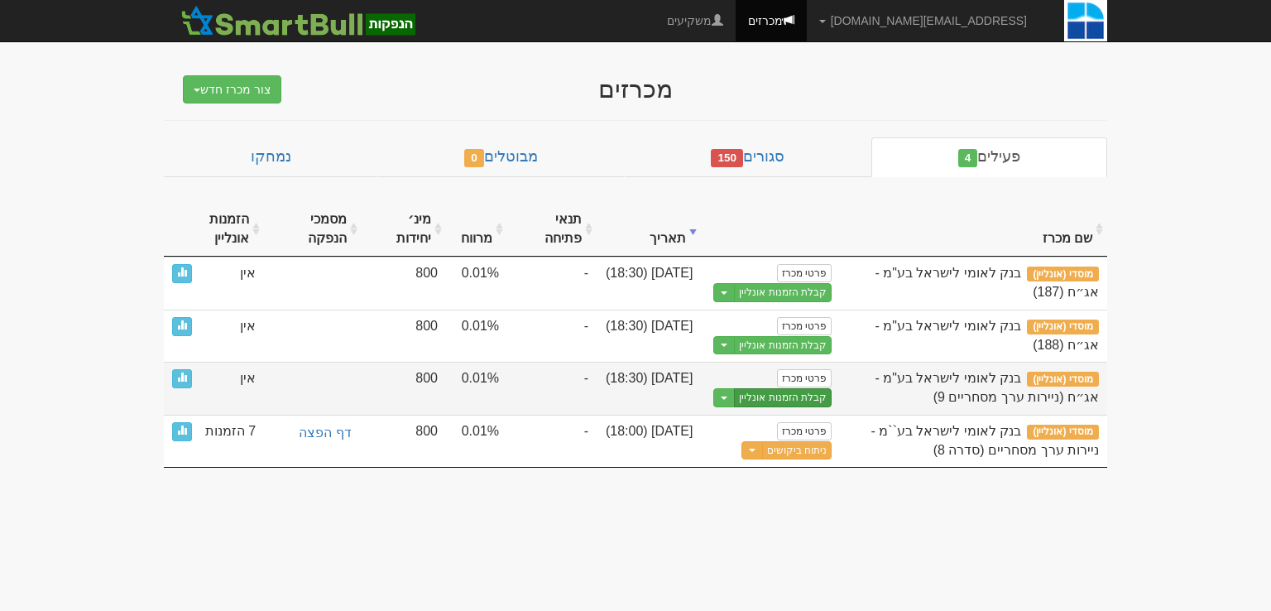
click at [768, 391] on link "קבלת הזמנות אונליין" at bounding box center [783, 397] width 98 height 19
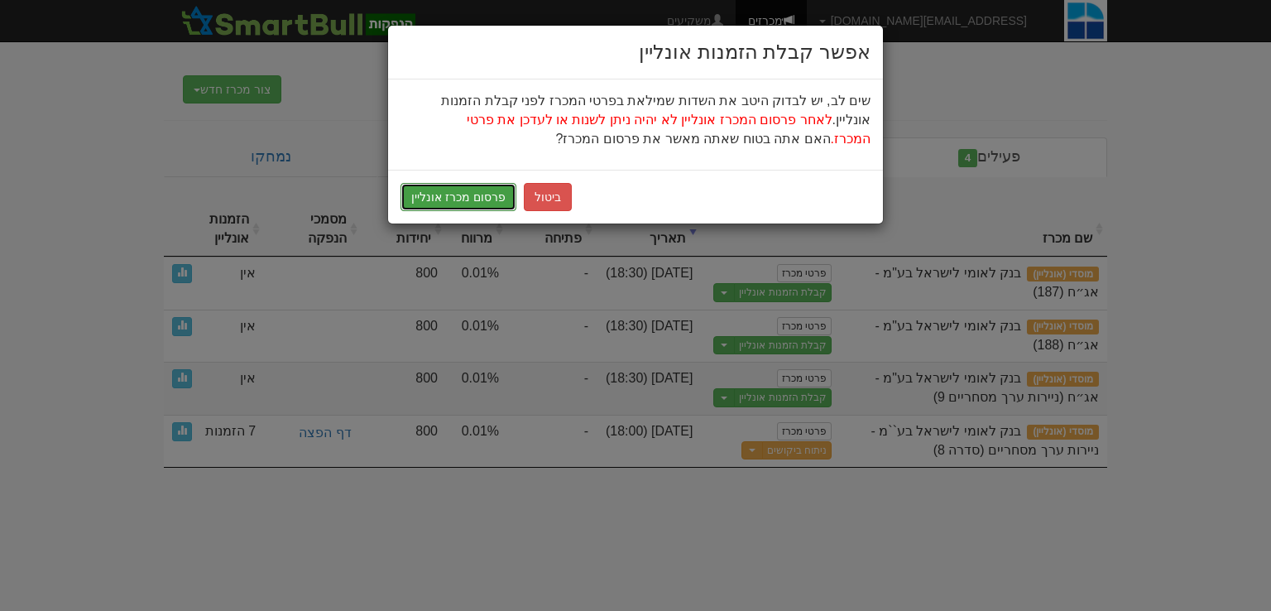
click at [472, 191] on button "פרסום מכרז אונליין" at bounding box center [459, 197] width 116 height 28
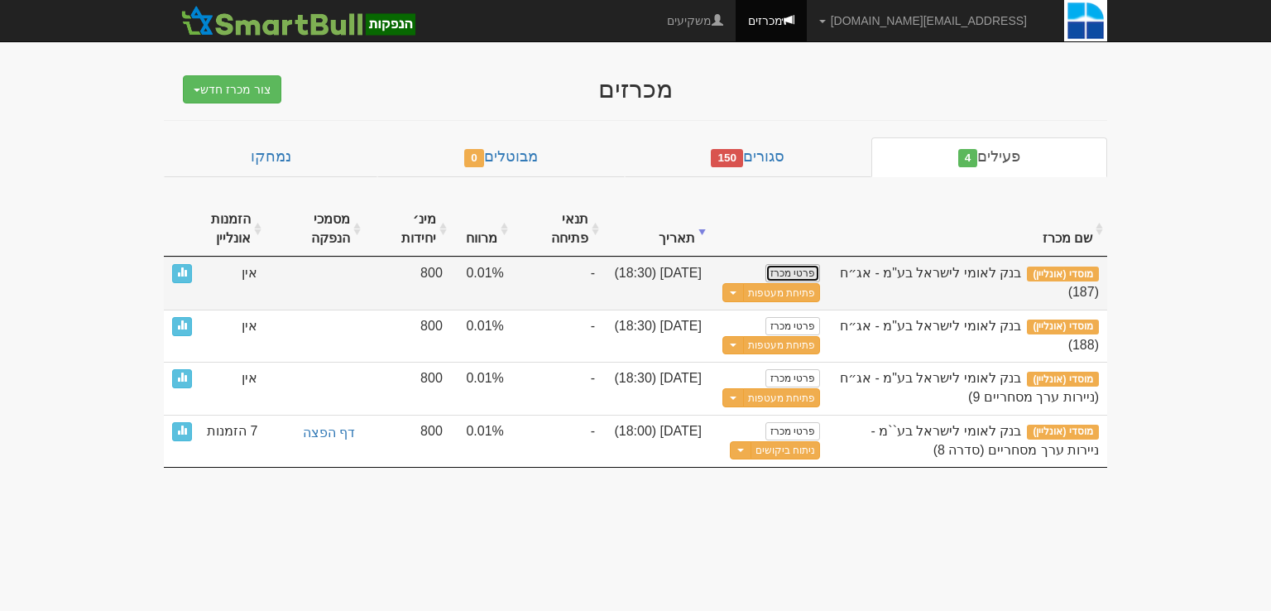
click at [798, 266] on link "פרטי מכרז" at bounding box center [792, 273] width 55 height 18
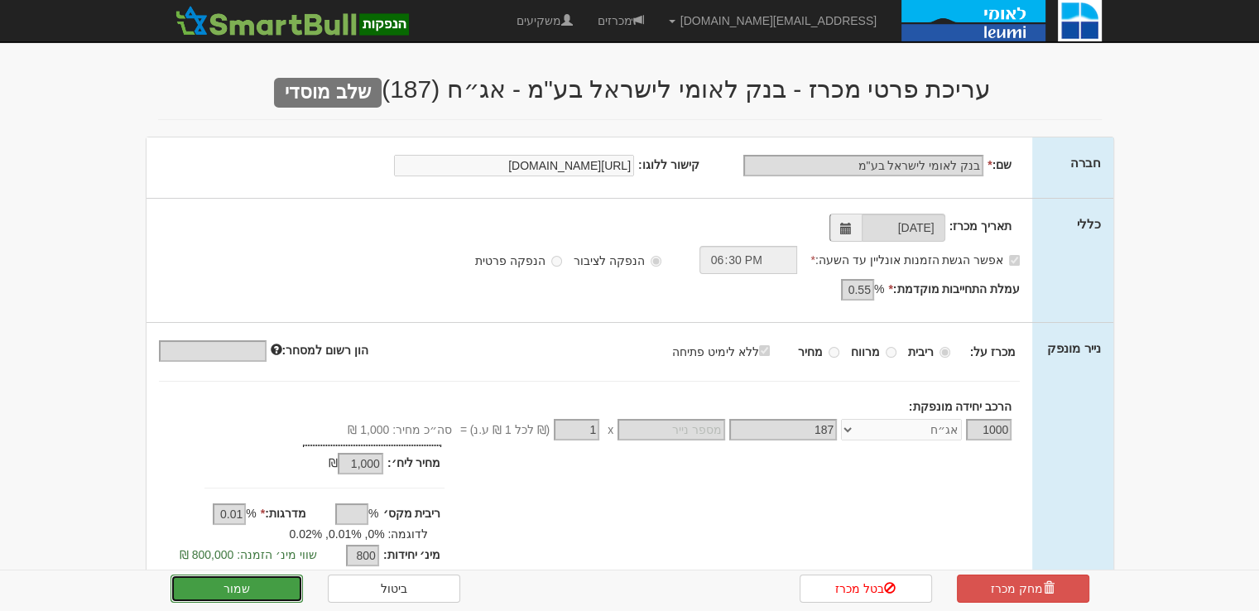
click at [257, 582] on button "שמור" at bounding box center [236, 588] width 132 height 28
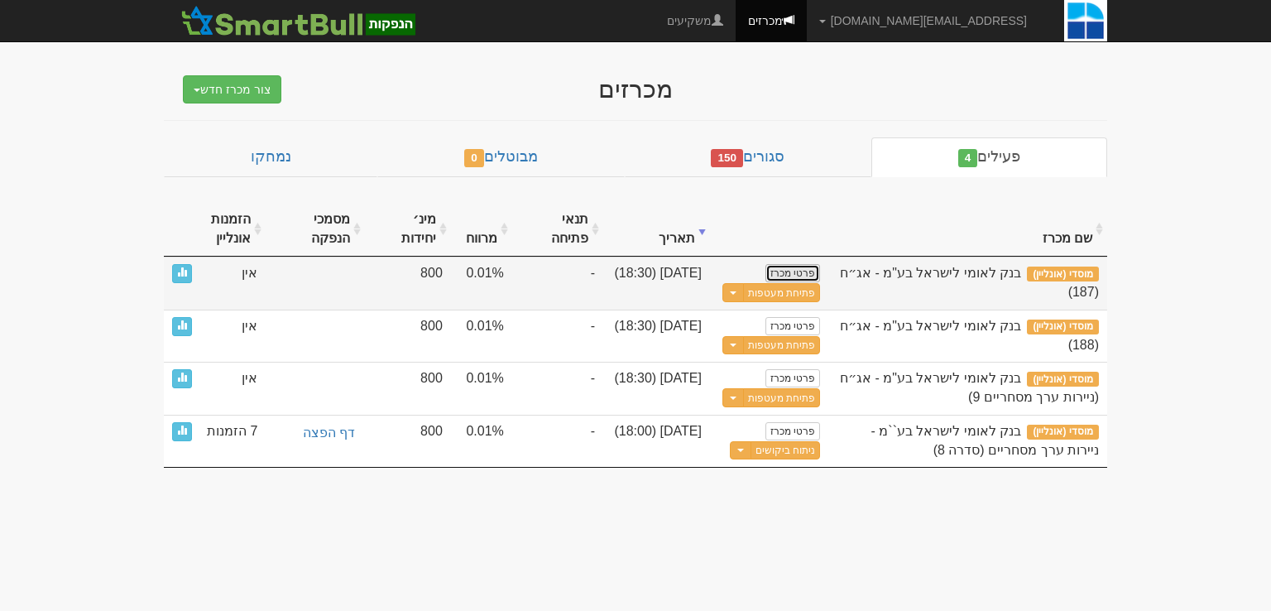
click at [800, 276] on link "פרטי מכרז" at bounding box center [792, 273] width 55 height 18
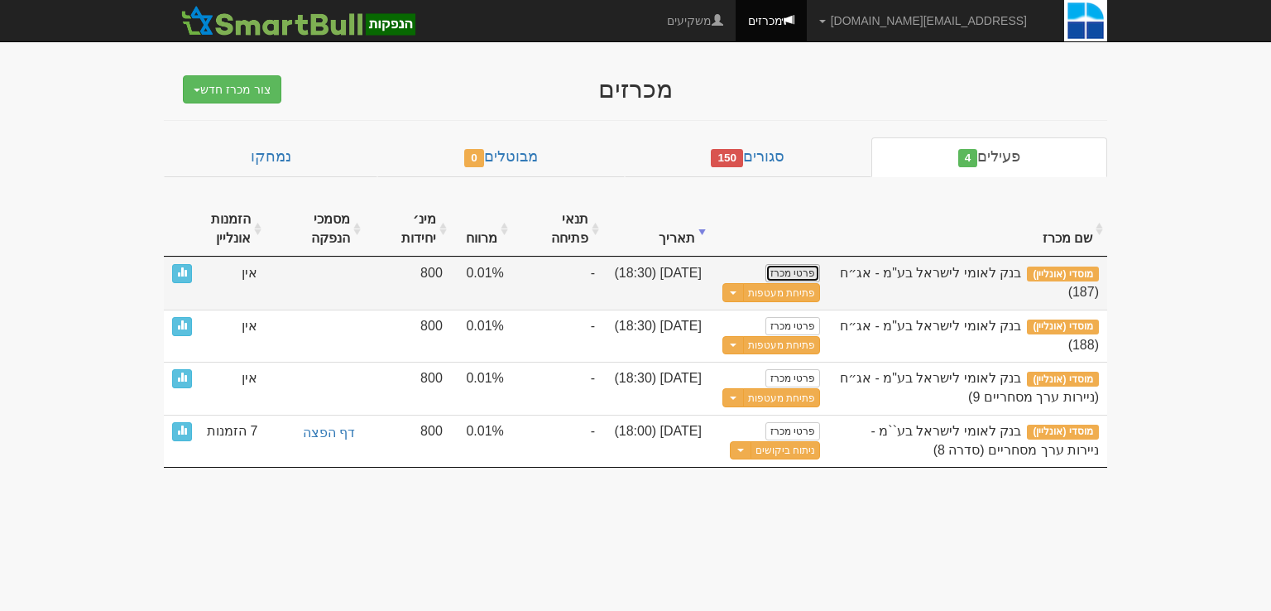
click at [804, 273] on link "פרטי מכרז" at bounding box center [792, 273] width 55 height 18
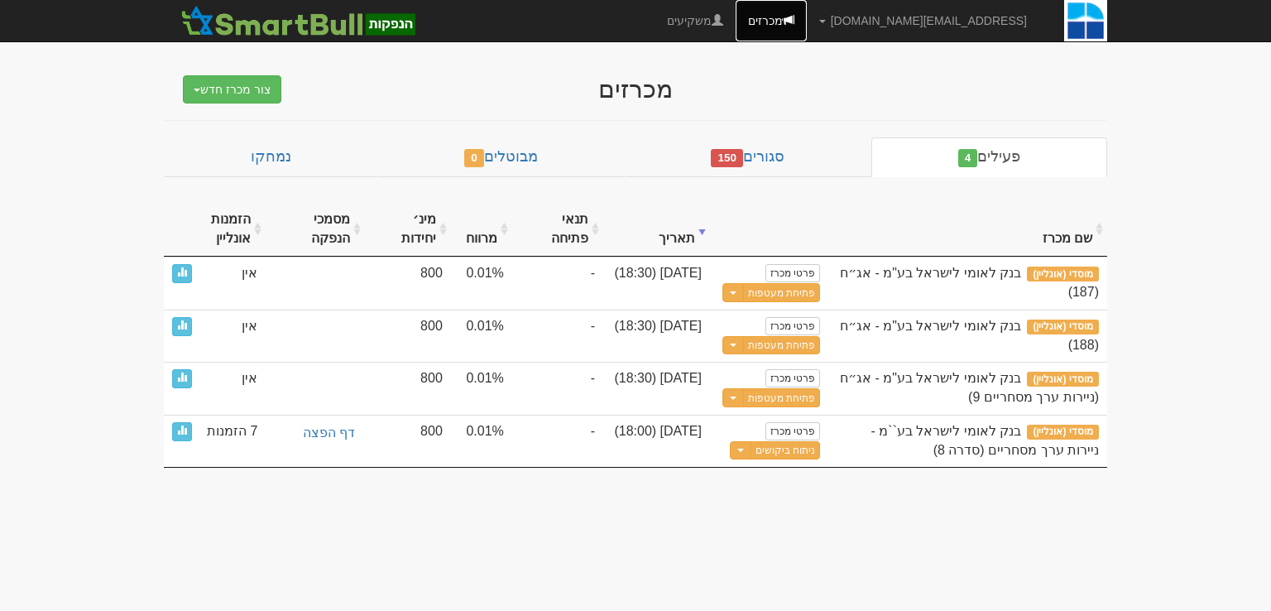
click at [807, 22] on link "מכרזים" at bounding box center [771, 20] width 71 height 41
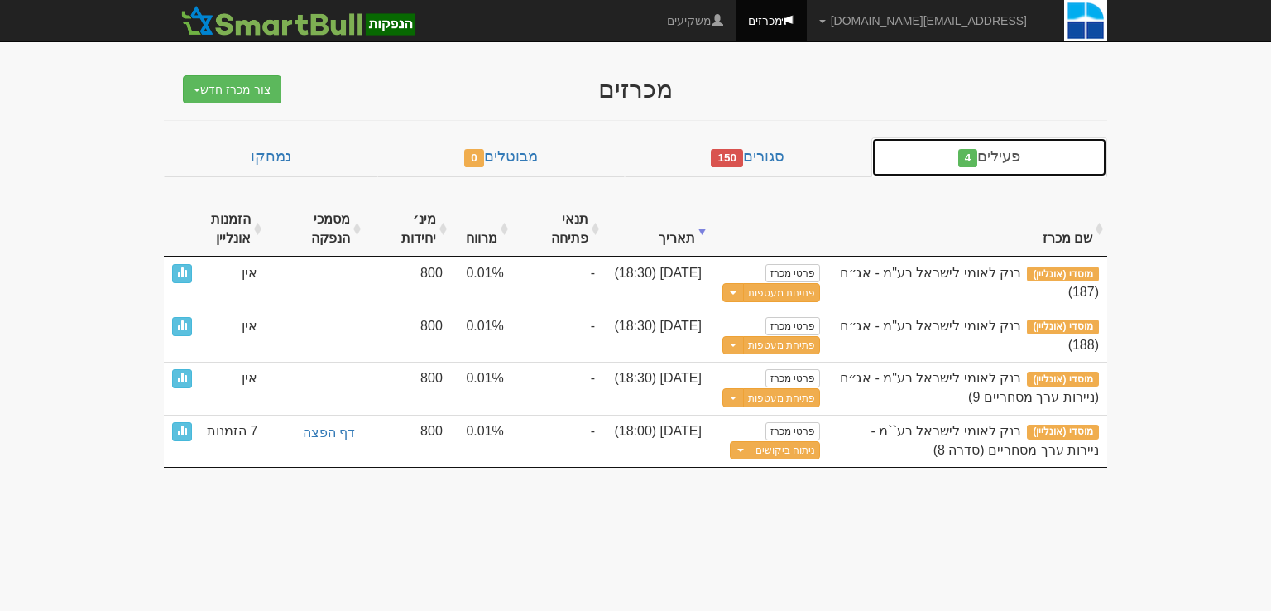
click at [1021, 154] on link "פעילים 4" at bounding box center [989, 157] width 236 height 40
click at [115, 389] on body "[EMAIL_ADDRESS][DOMAIN_NAME] הגדרות חשבונות הנפקה תבניות הודעות קיבול X" at bounding box center [635, 305] width 1271 height 611
